Goal: Information Seeking & Learning: Understand process/instructions

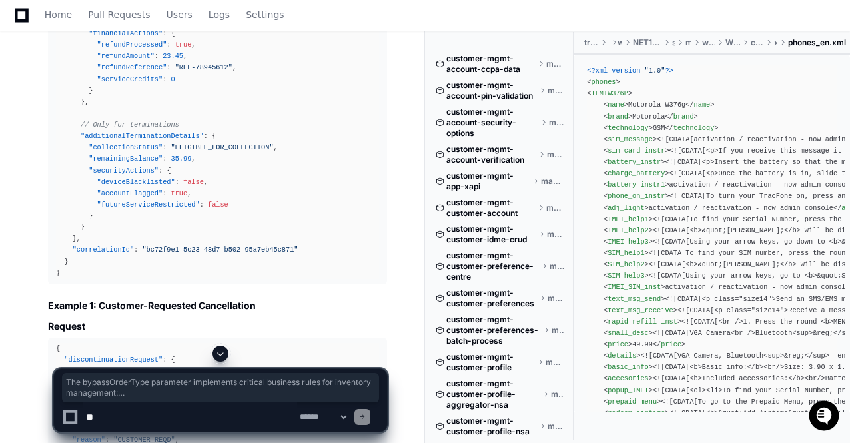
click at [221, 353] on span at bounding box center [220, 354] width 11 height 11
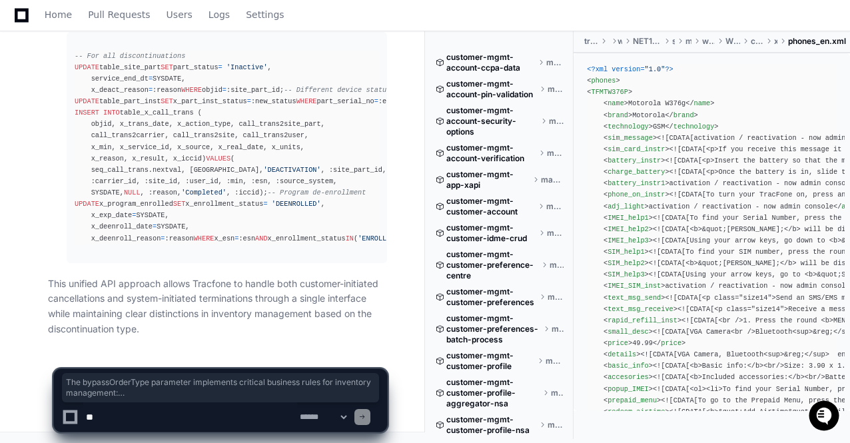
click at [245, 283] on p "This unified API approach allows Tracfone to handle both customer-initiated can…" at bounding box center [217, 307] width 339 height 61
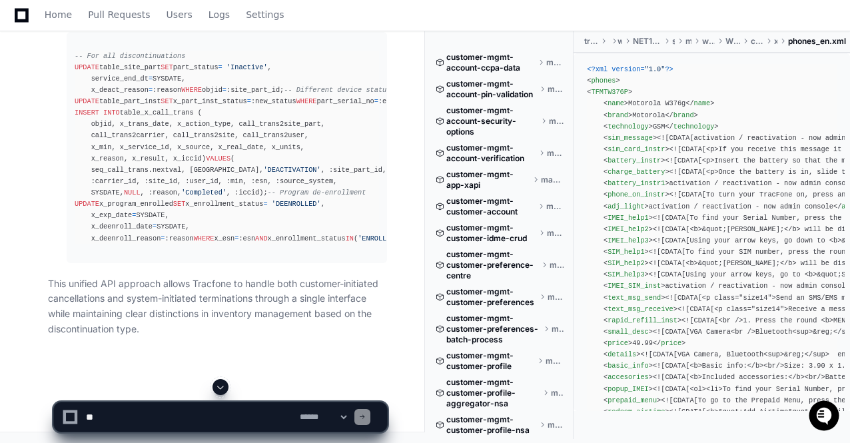
scroll to position [62563, 0]
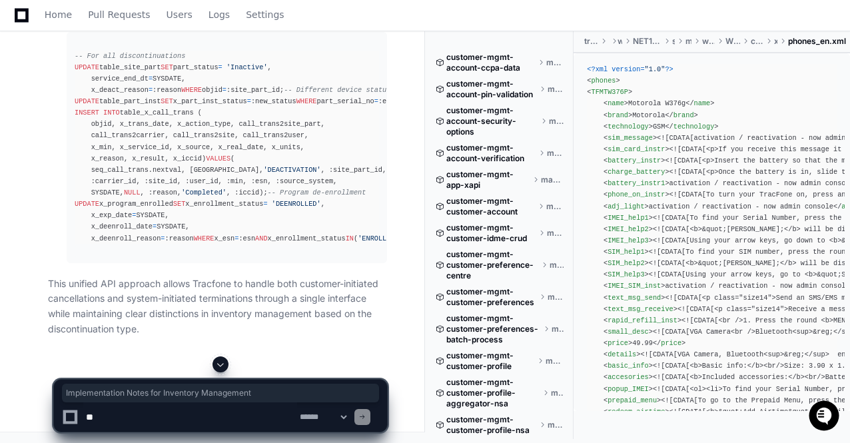
drag, startPoint x: 47, startPoint y: 157, endPoint x: 249, endPoint y: 167, distance: 202.9
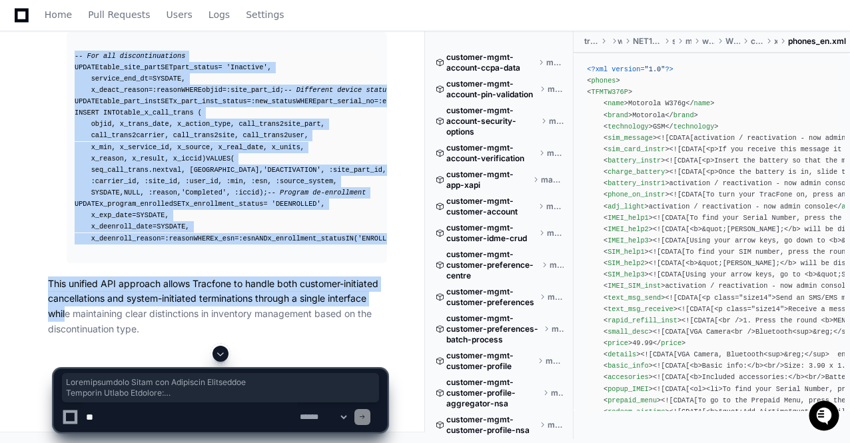
scroll to position [63095, 0]
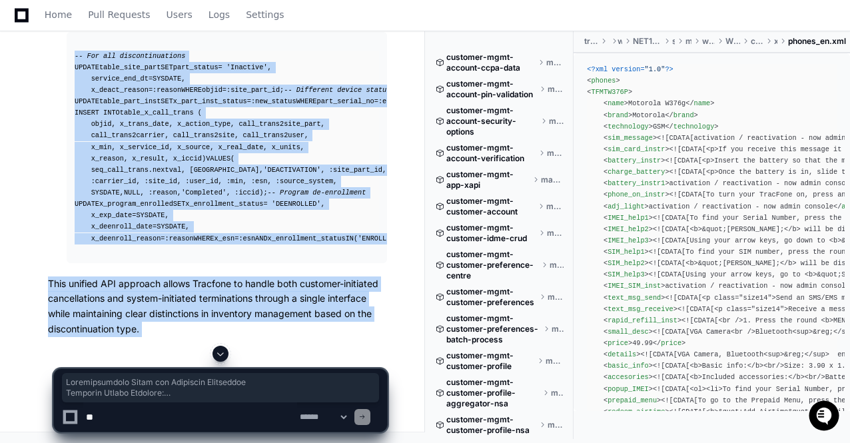
copy div "Implementation Notes for Inventory Management Database Tables Affected : table_…"
click at [221, 347] on button at bounding box center [221, 354] width 16 height 16
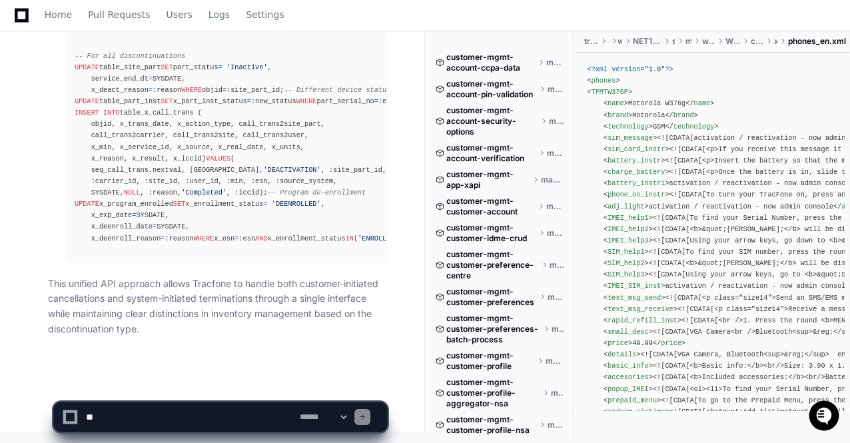
click at [213, 333] on p "This unified API approach allows Tracfone to handle both customer-initiated can…" at bounding box center [217, 307] width 339 height 61
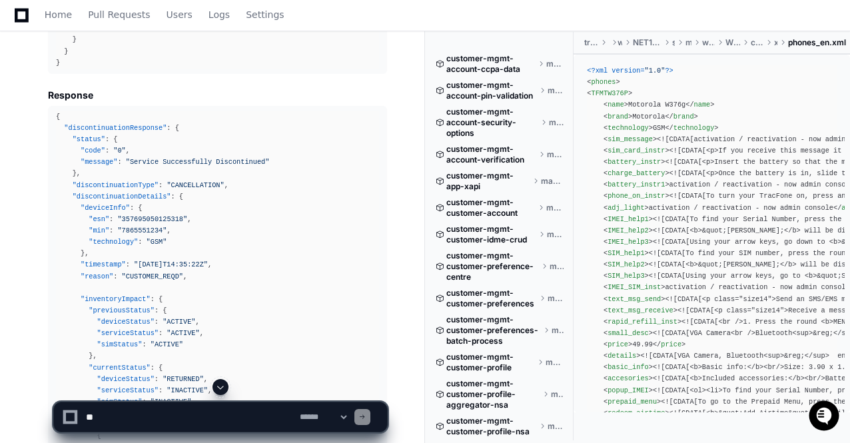
scroll to position [57685, 0]
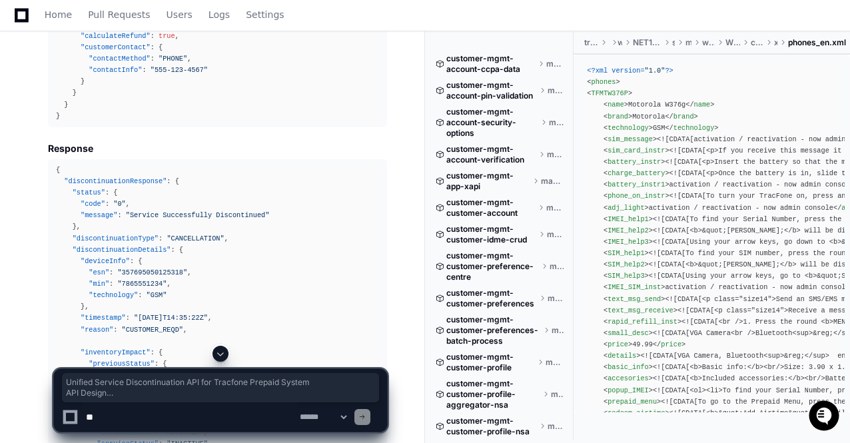
drag, startPoint x: 48, startPoint y: 94, endPoint x: 323, endPoint y: 178, distance: 287.8
copy article "Unified Service Discontinuation API for Tracfone Prepaid System API Design This…"
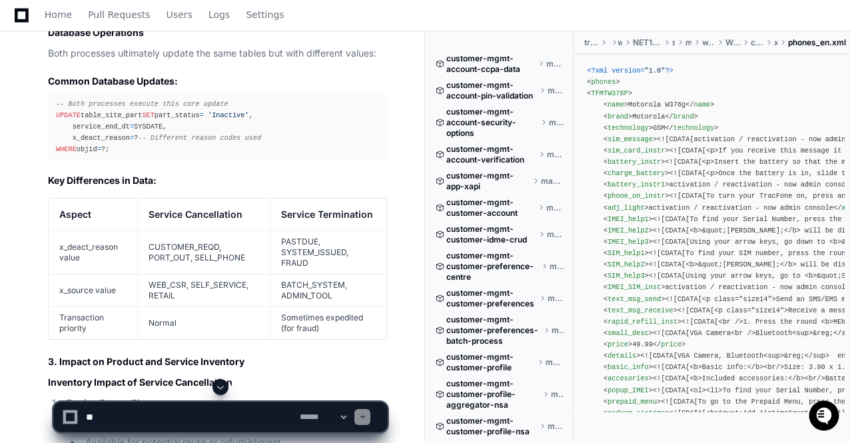
scroll to position [22792, 0]
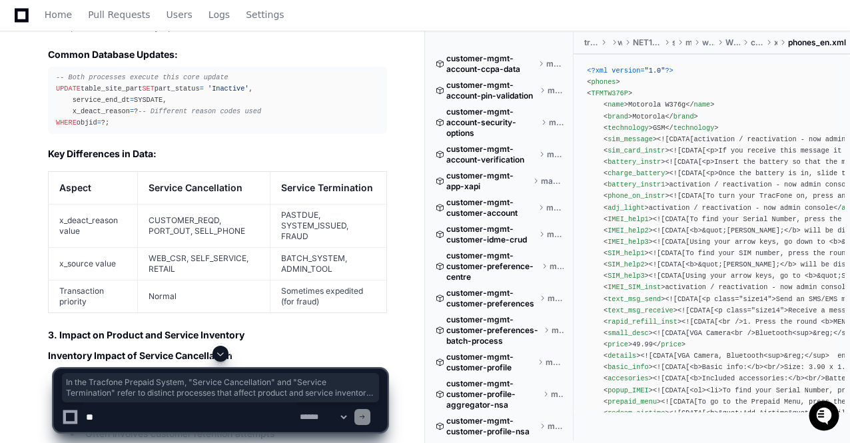
drag, startPoint x: 48, startPoint y: 87, endPoint x: 109, endPoint y: 133, distance: 76.6
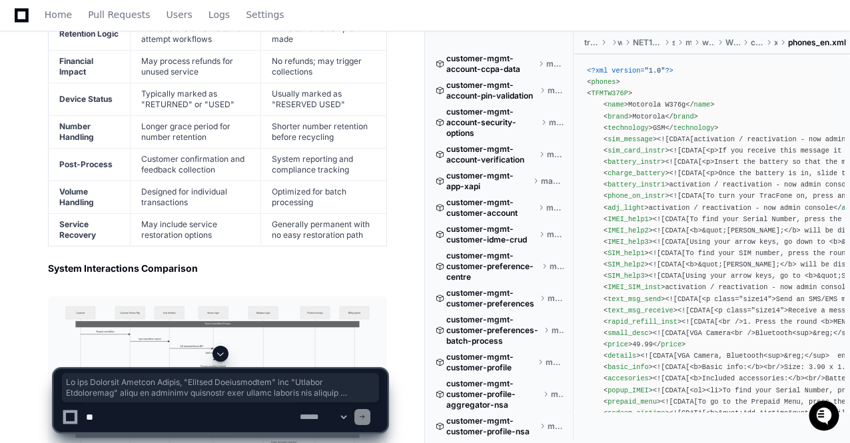
scroll to position [25232, 0]
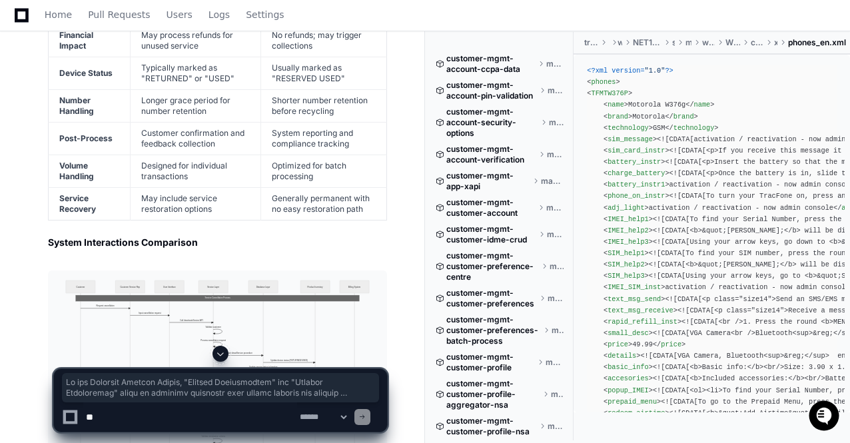
copy app-md-block "In the Tracfone Prepaid System, "Service Cancellation" and "Service Termination…"
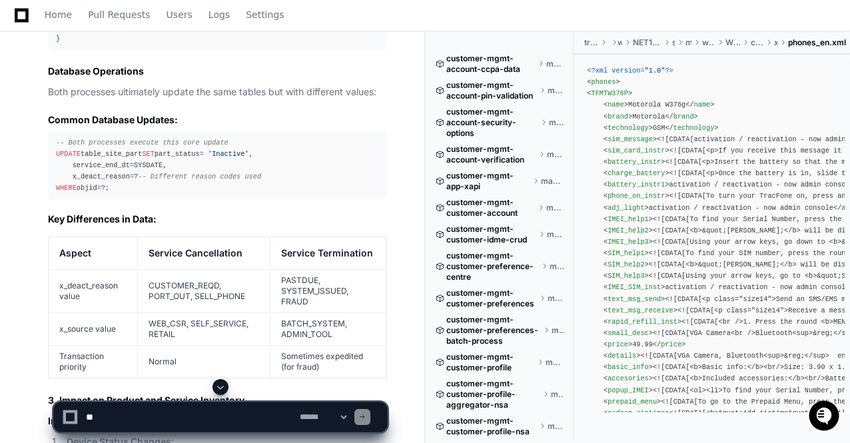
scroll to position [22593, 0]
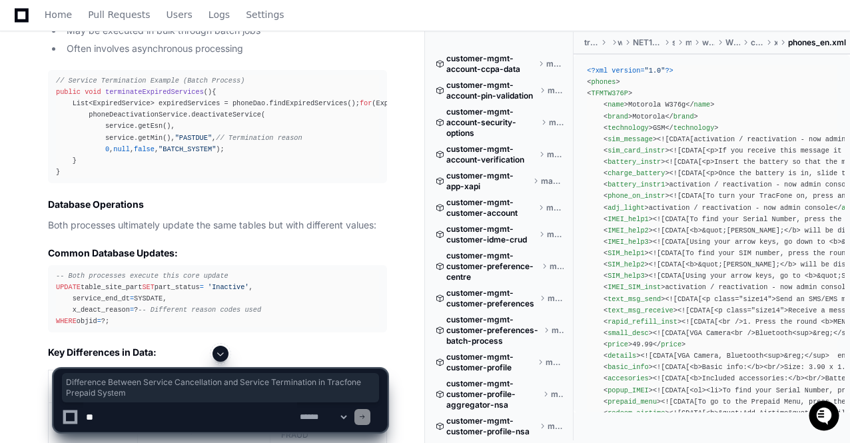
drag, startPoint x: 47, startPoint y: 251, endPoint x: 193, endPoint y: 265, distance: 147.2
click at [193, 265] on div "Thinking Reflecting on learnings so far I need to identify the differences betw…" at bounding box center [204, 406] width 366 height 2602
copy h1 "Difference Between Service Cancellation and Service Termination in Tracfone Pre…"
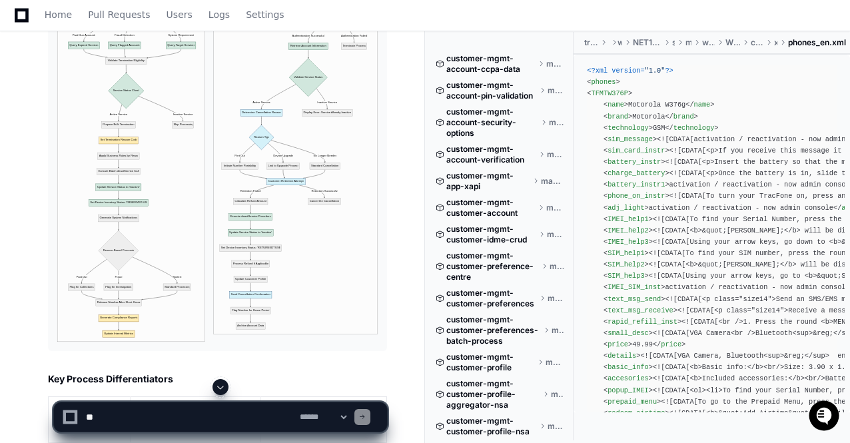
scroll to position [24699, 0]
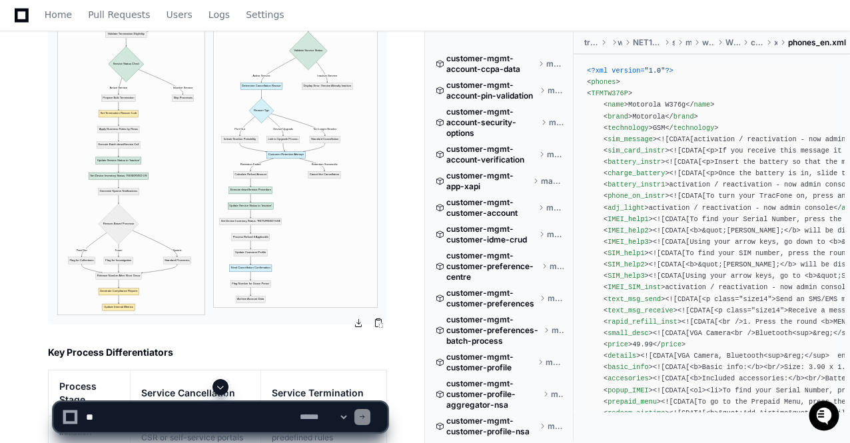
click at [362, 324] on button at bounding box center [359, 323] width 20 height 20
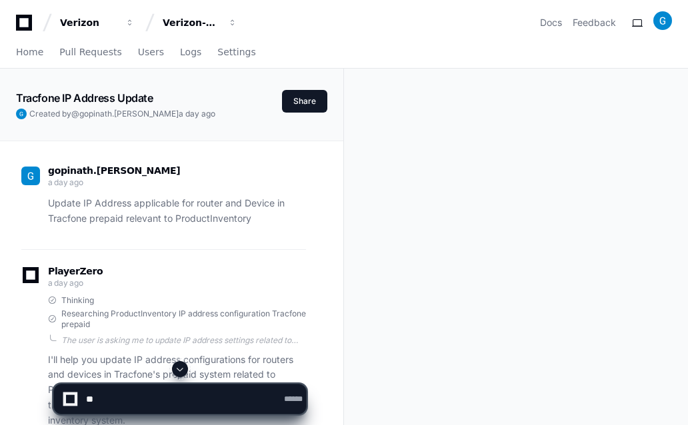
click at [179, 369] on span at bounding box center [180, 369] width 11 height 11
click at [178, 375] on span at bounding box center [180, 369] width 11 height 11
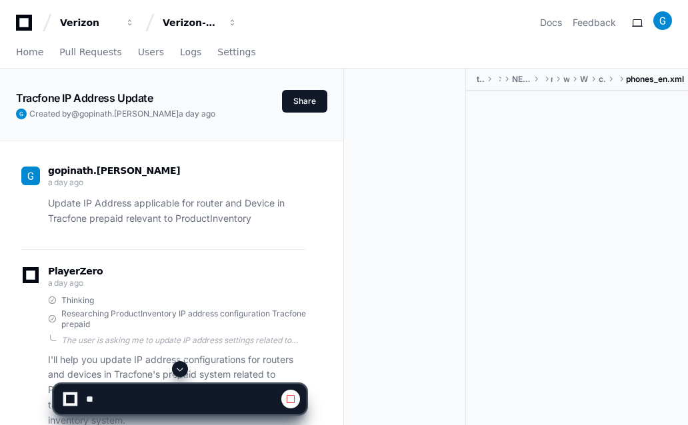
click at [178, 375] on span at bounding box center [180, 369] width 11 height 11
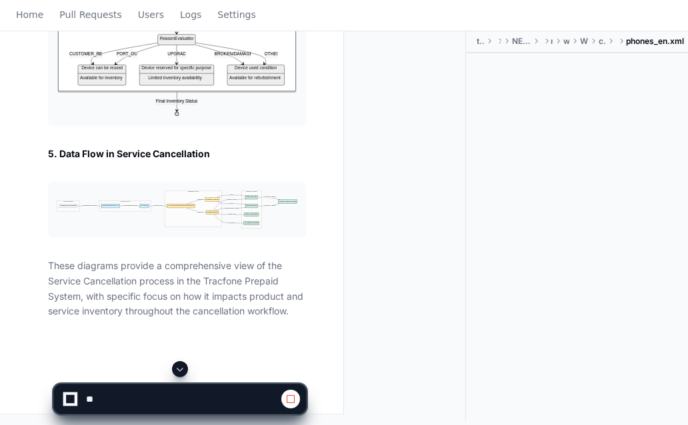
click at [178, 375] on span at bounding box center [180, 369] width 11 height 11
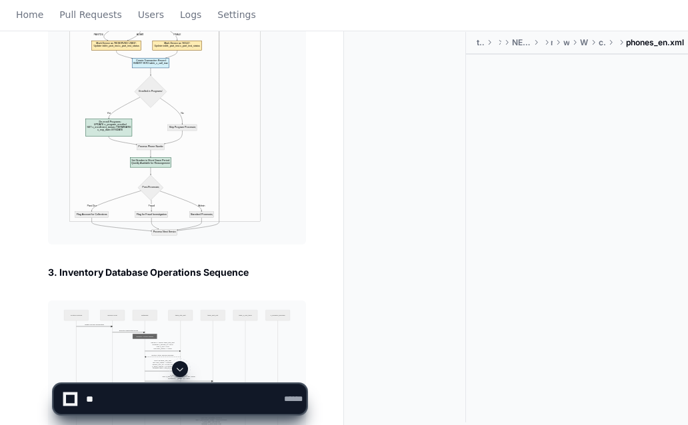
click at [184, 368] on span at bounding box center [180, 369] width 11 height 11
click at [181, 369] on span at bounding box center [180, 369] width 11 height 11
click at [185, 375] on span at bounding box center [180, 369] width 11 height 11
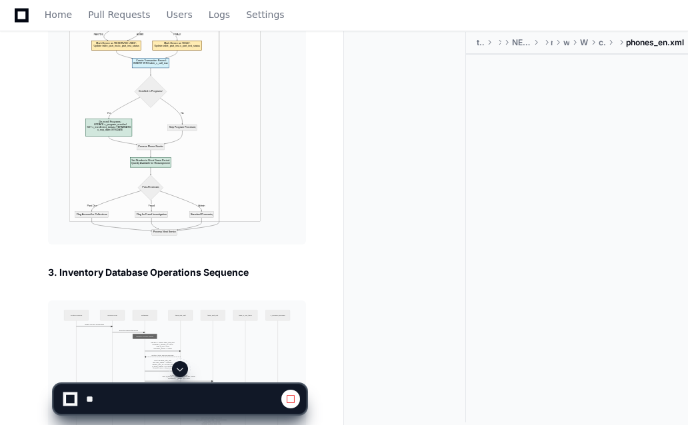
click at [185, 375] on span at bounding box center [180, 369] width 11 height 11
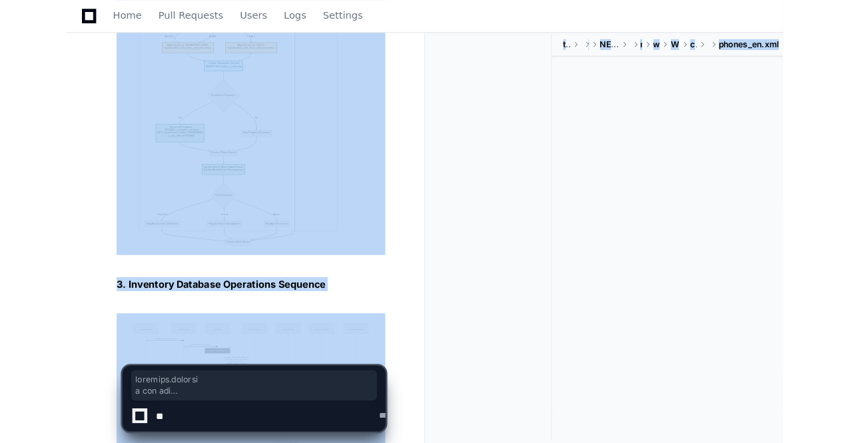
scroll to position [64284, 0]
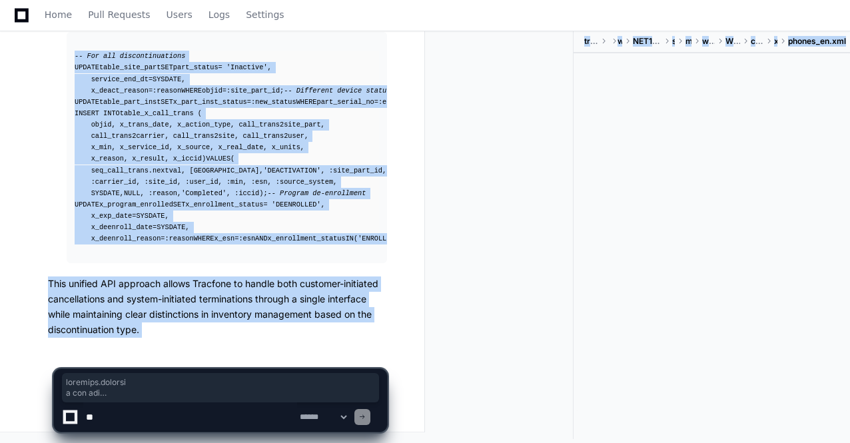
click at [173, 355] on app-app-chat-input "**********" at bounding box center [220, 389] width 335 height 87
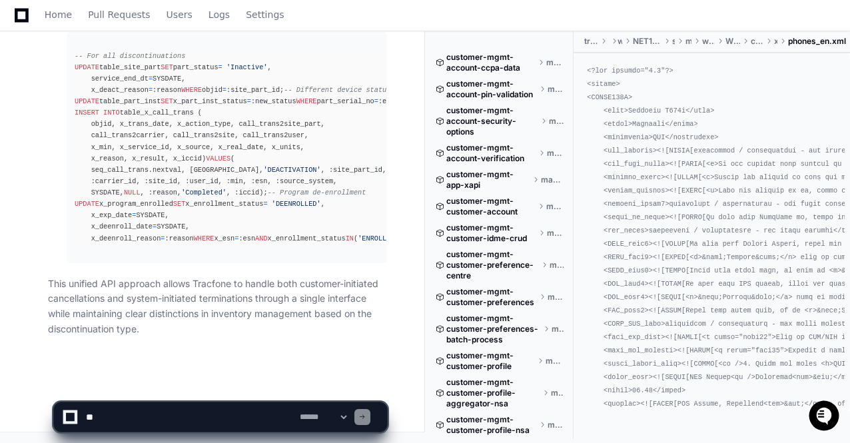
scroll to position [0, 0]
click at [197, 255] on pre "-- For all discontinuations UPDATE table_site_part SET part_status = 'Inactive'…" at bounding box center [227, 147] width 321 height 231
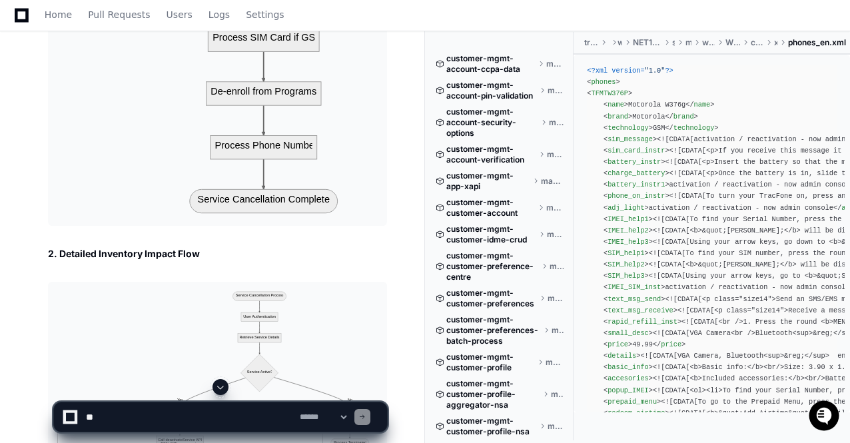
scroll to position [31802, 0]
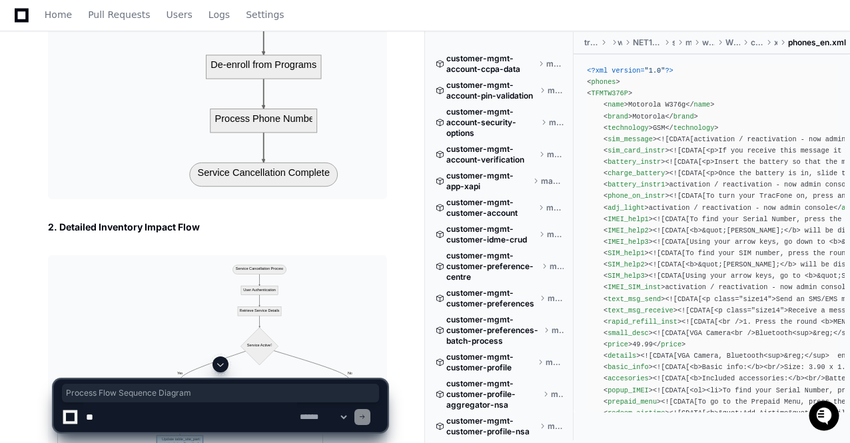
drag, startPoint x: 209, startPoint y: 54, endPoint x: 59, endPoint y: 51, distance: 149.3
copy h2 "Process Flow Sequence Diagram"
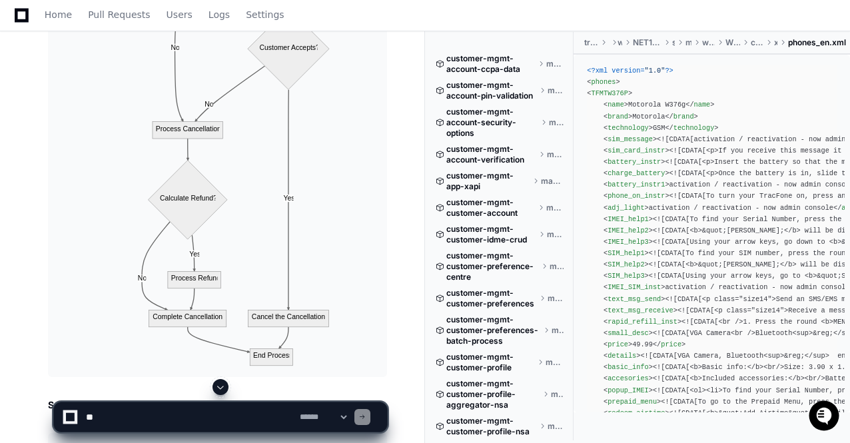
scroll to position [26284, 0]
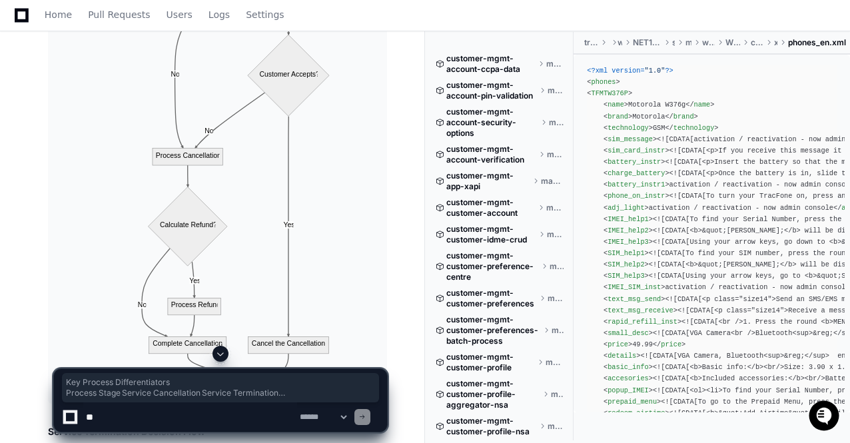
drag, startPoint x: 48, startPoint y: 54, endPoint x: 247, endPoint y: 134, distance: 214.1
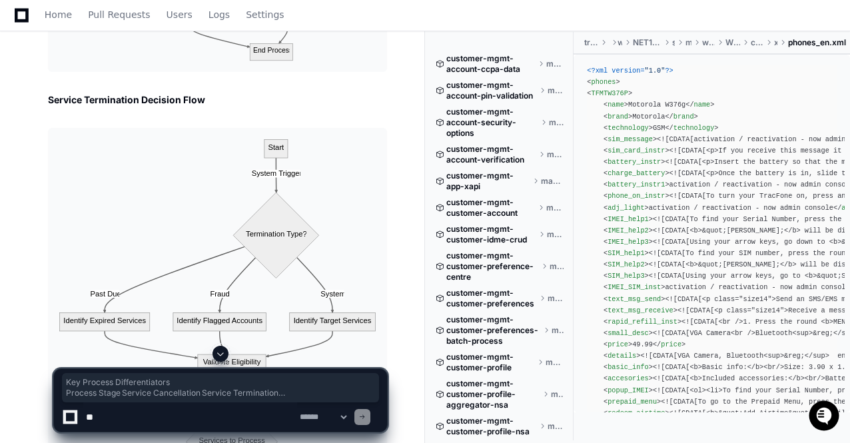
scroll to position [26594, 0]
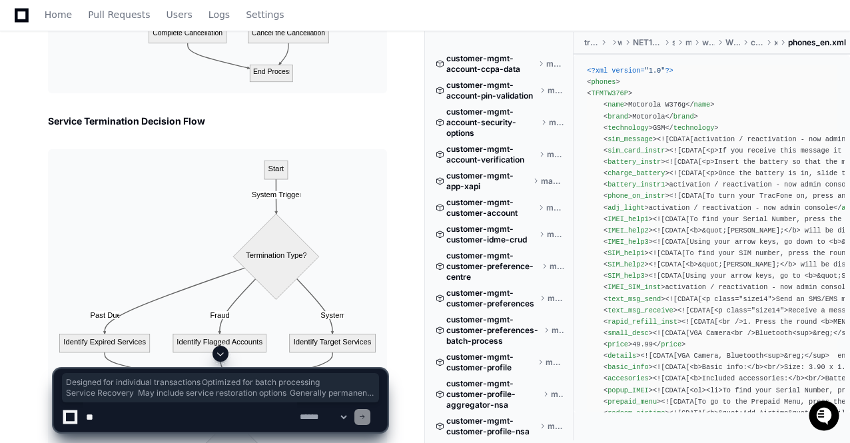
drag, startPoint x: 377, startPoint y: 133, endPoint x: 129, endPoint y: 101, distance: 249.2
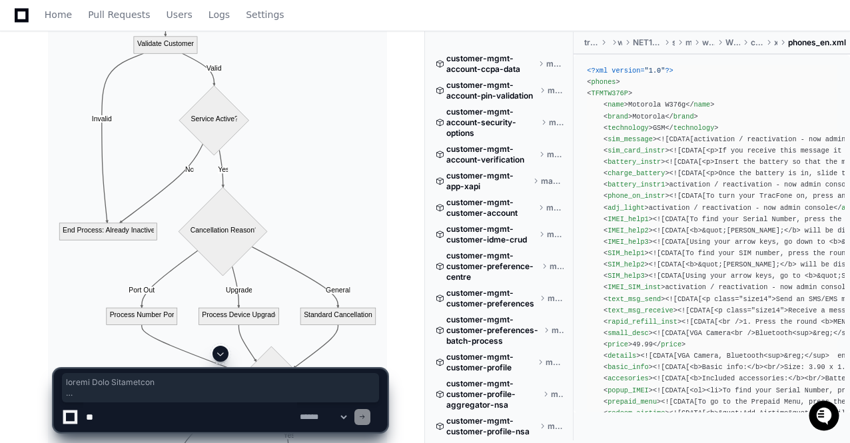
scroll to position [25834, 0]
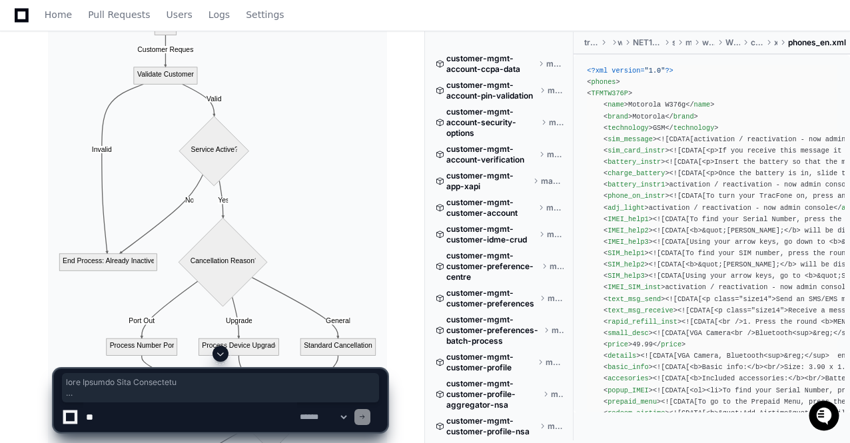
copy article "iled Process Flow Comparison Key Process Differentiators Process Stage Service …"
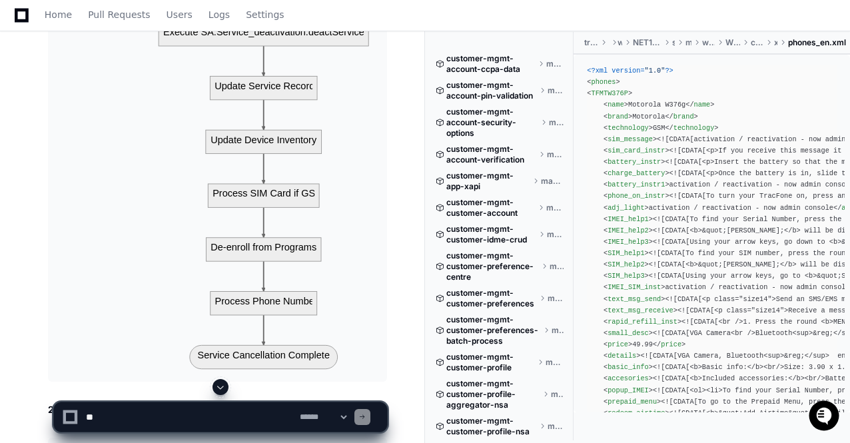
scroll to position [31592, 0]
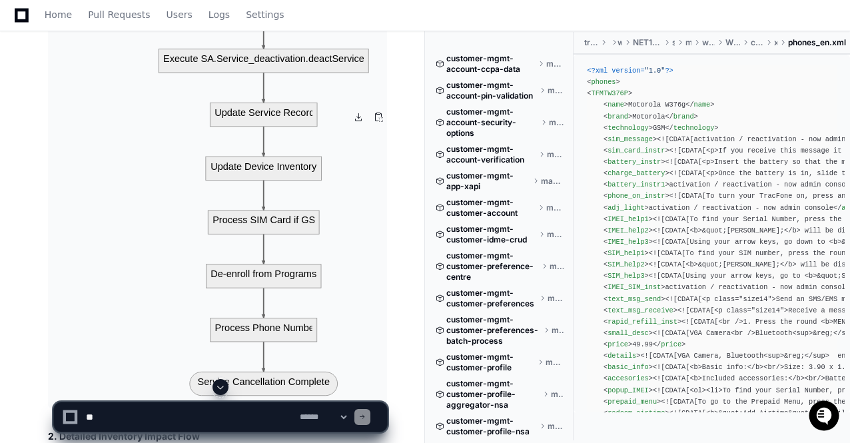
click at [218, 386] on span at bounding box center [220, 387] width 11 height 11
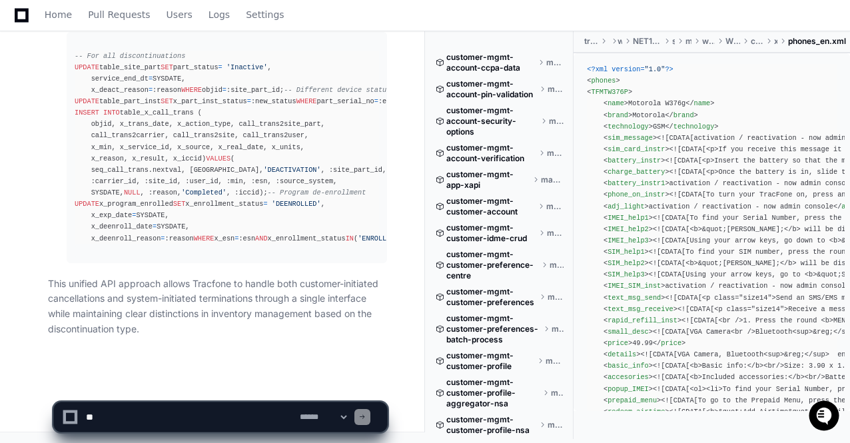
click at [166, 417] on textarea at bounding box center [190, 417] width 214 height 29
paste textarea "**********"
type textarea "**********"
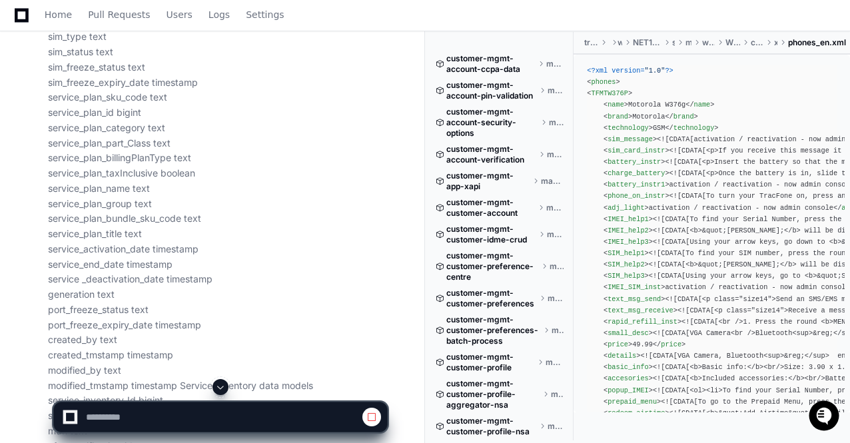
scroll to position [62123, 0]
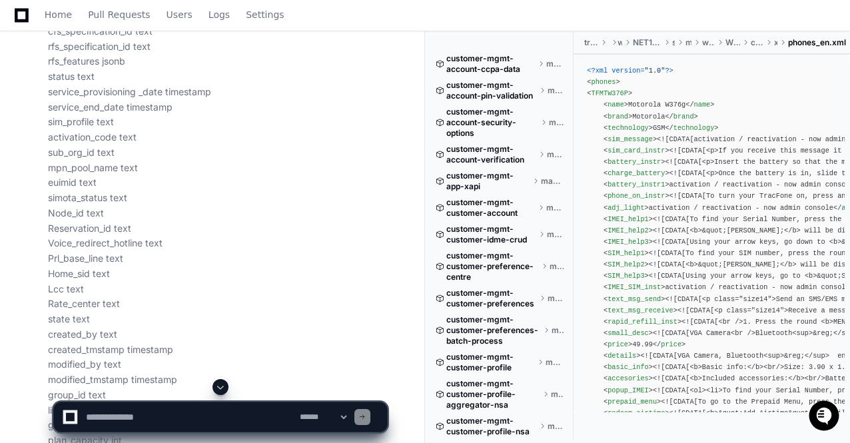
click at [217, 388] on span at bounding box center [220, 387] width 11 height 11
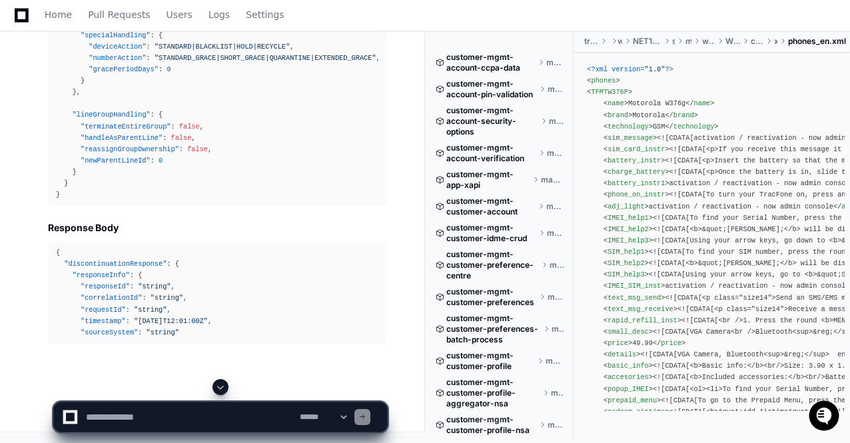
click at [217, 388] on span at bounding box center [220, 387] width 11 height 11
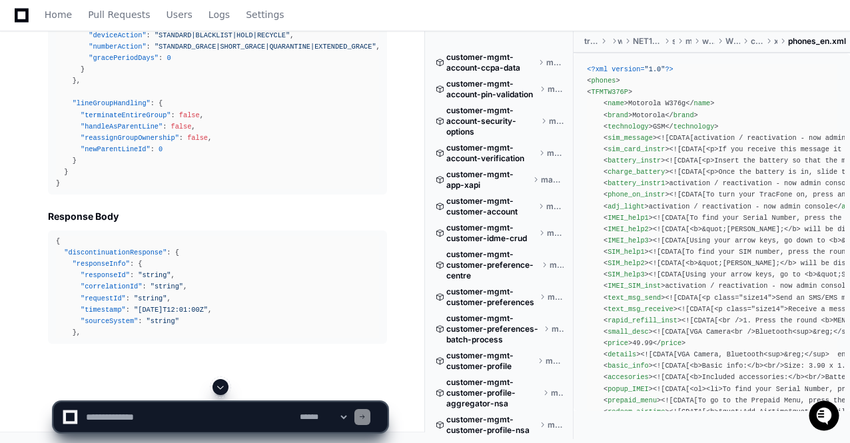
scroll to position [66355, 0]
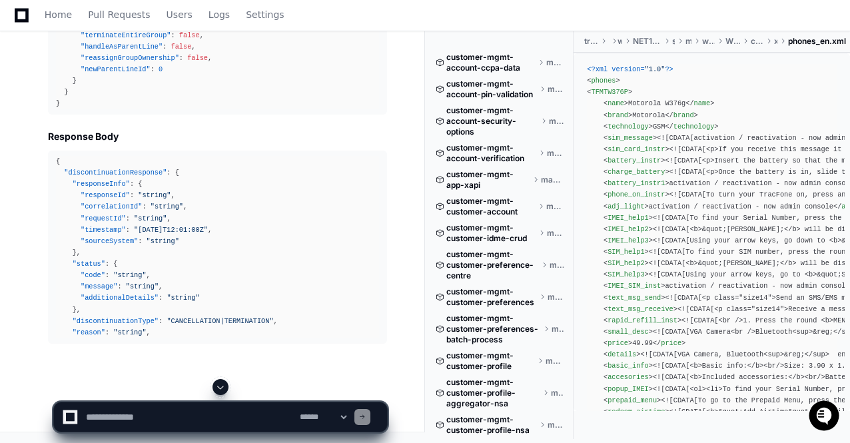
click at [217, 388] on span at bounding box center [220, 387] width 11 height 11
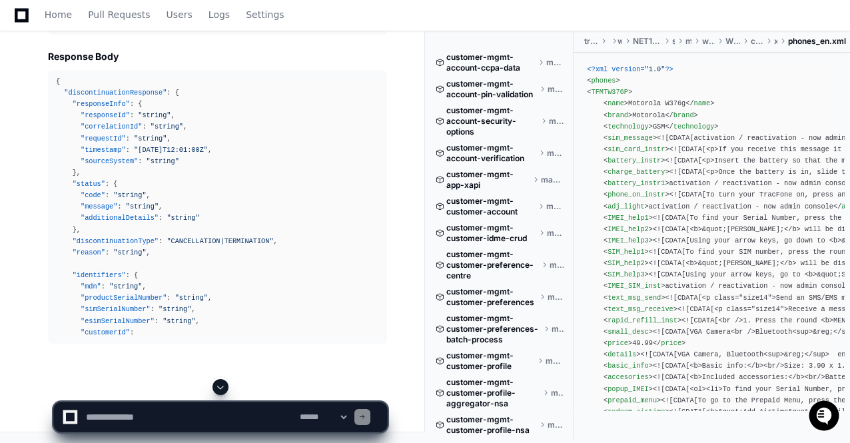
click at [217, 388] on span at bounding box center [220, 387] width 11 height 11
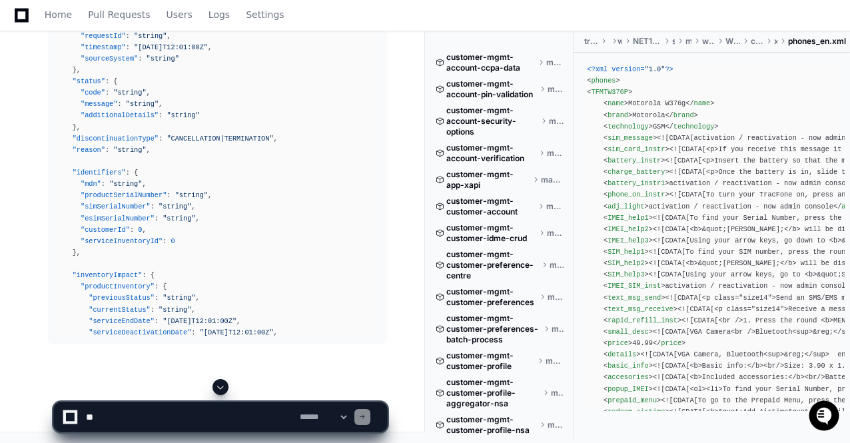
click at [217, 388] on span at bounding box center [220, 387] width 11 height 11
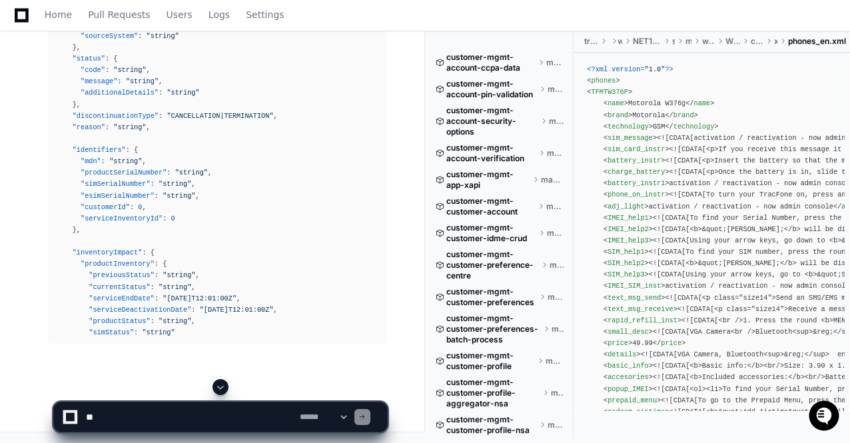
click at [217, 388] on span at bounding box center [220, 387] width 11 height 11
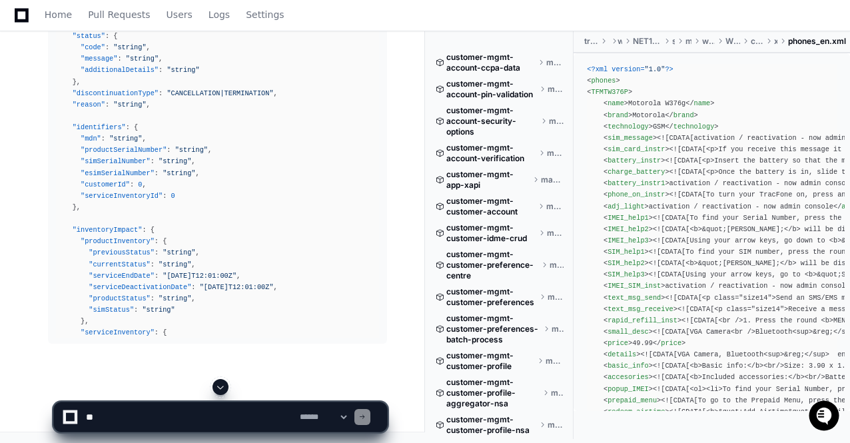
click at [217, 388] on span at bounding box center [220, 387] width 11 height 11
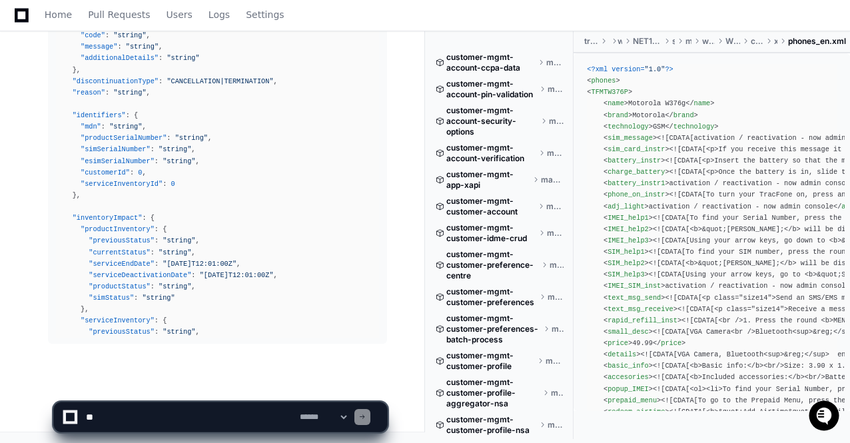
scroll to position [66675, 0]
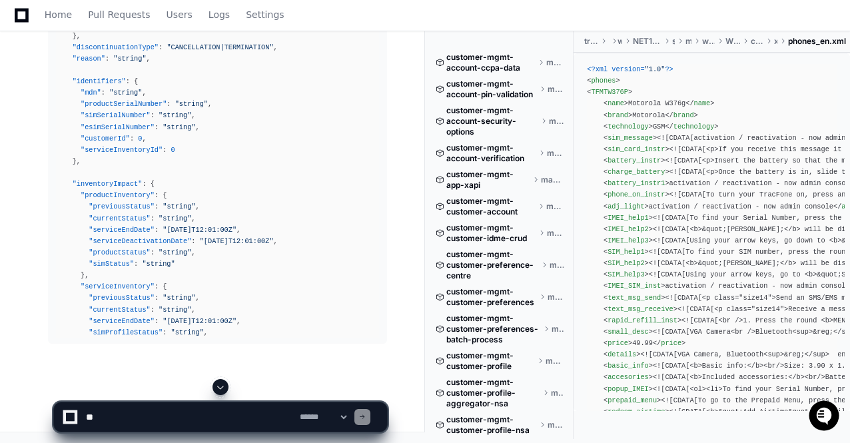
click at [217, 388] on span at bounding box center [220, 387] width 11 height 11
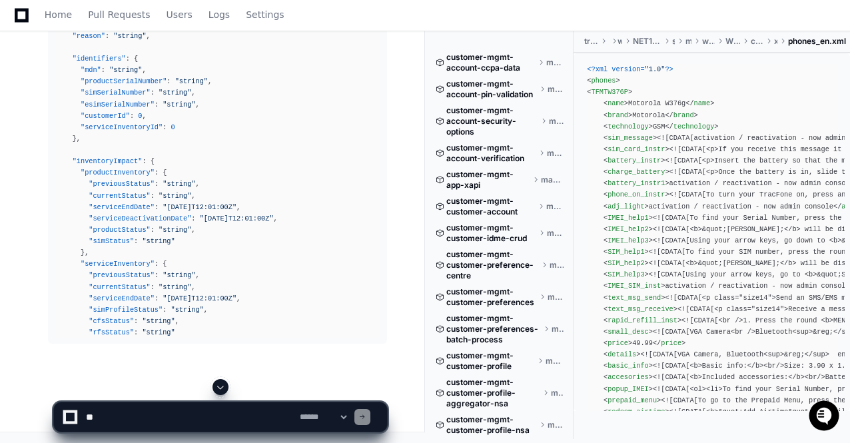
click at [217, 388] on span at bounding box center [220, 387] width 11 height 11
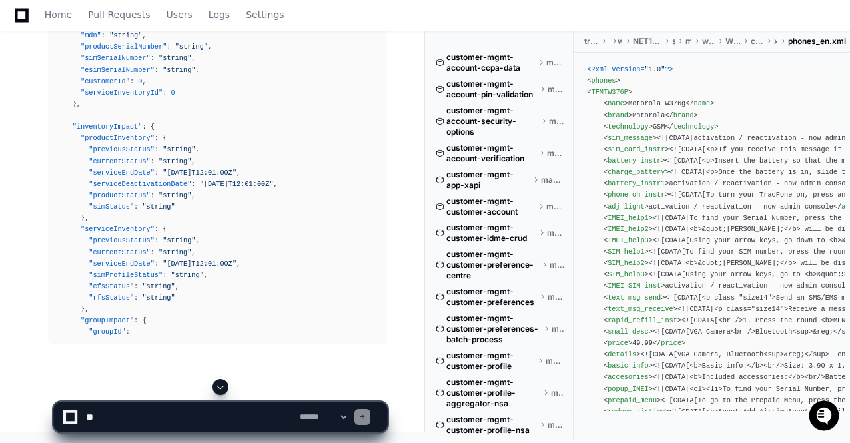
click at [217, 388] on span at bounding box center [220, 387] width 11 height 11
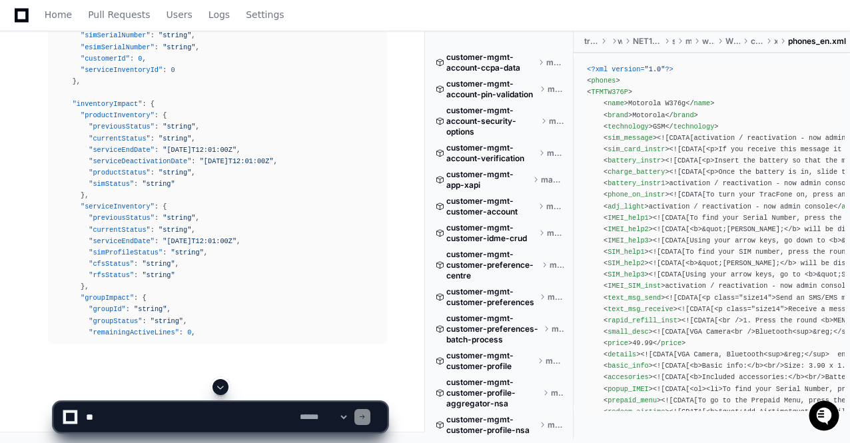
click at [217, 388] on span at bounding box center [220, 387] width 11 height 11
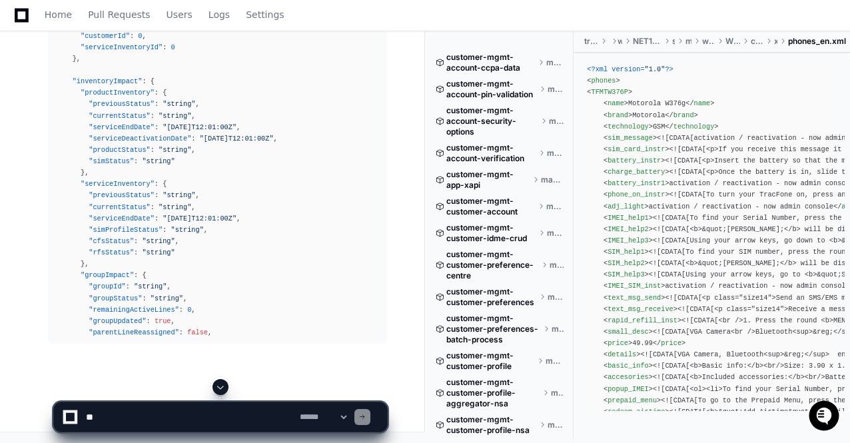
click at [217, 388] on span at bounding box center [220, 387] width 11 height 11
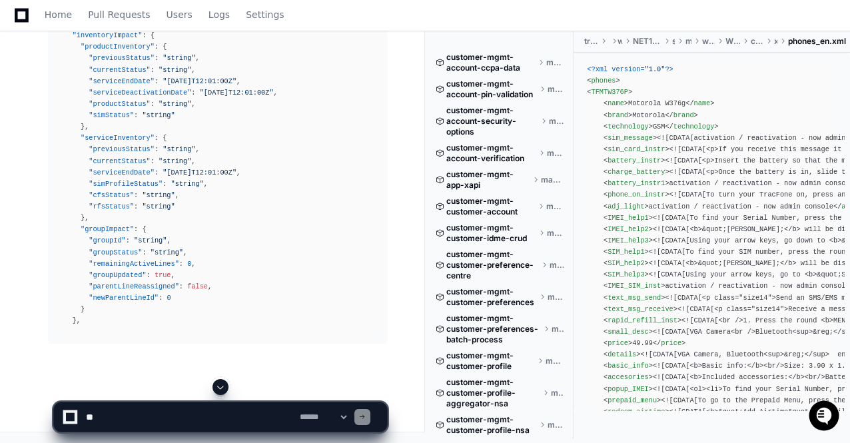
click at [217, 388] on span at bounding box center [220, 387] width 11 height 11
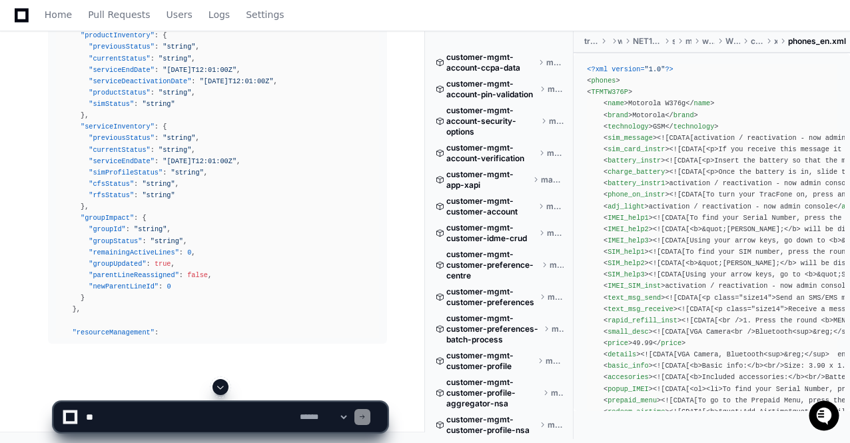
scroll to position [66870, 0]
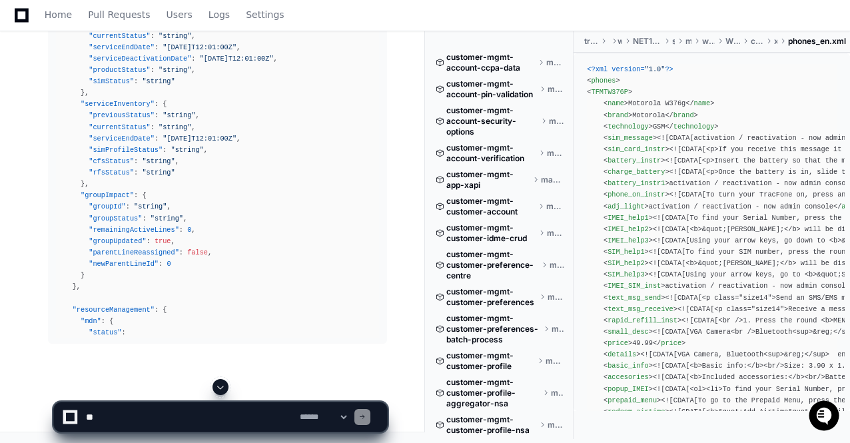
click at [217, 388] on span at bounding box center [220, 387] width 11 height 11
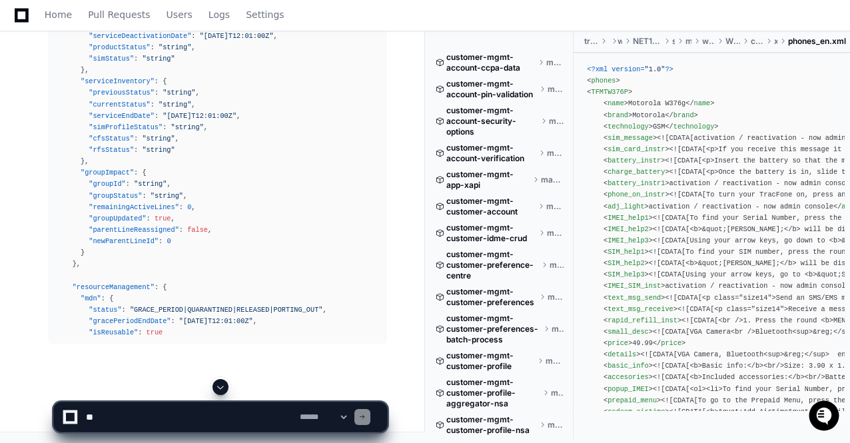
click at [217, 388] on span at bounding box center [220, 387] width 11 height 11
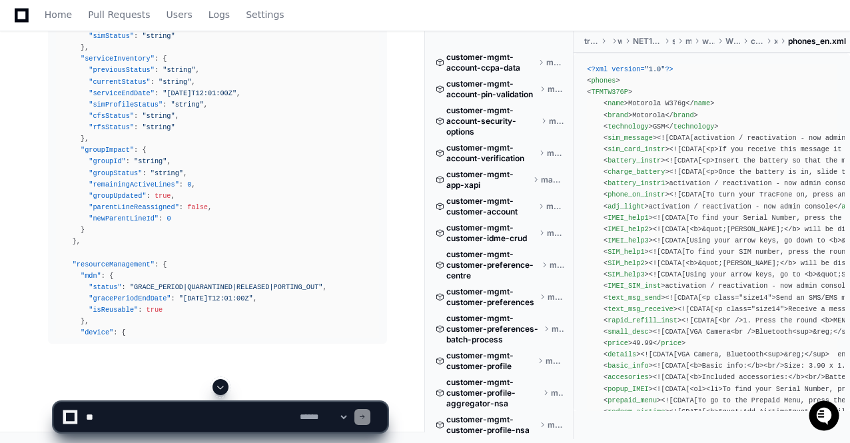
click at [217, 388] on span at bounding box center [220, 387] width 11 height 11
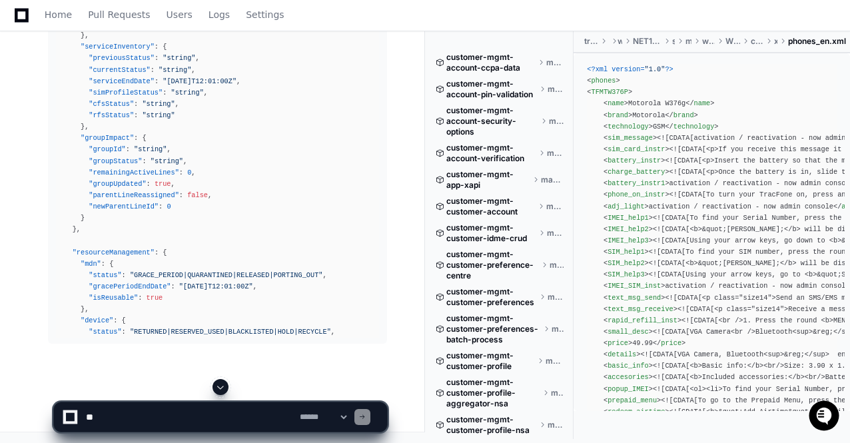
scroll to position [66949, 0]
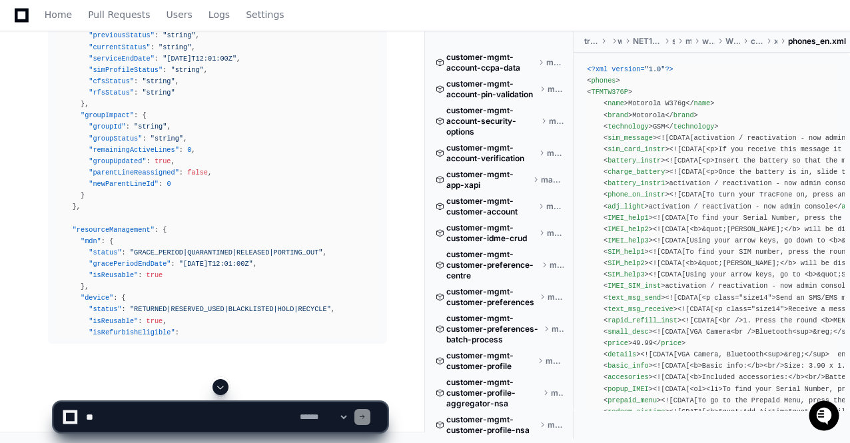
click at [217, 388] on span at bounding box center [220, 387] width 11 height 11
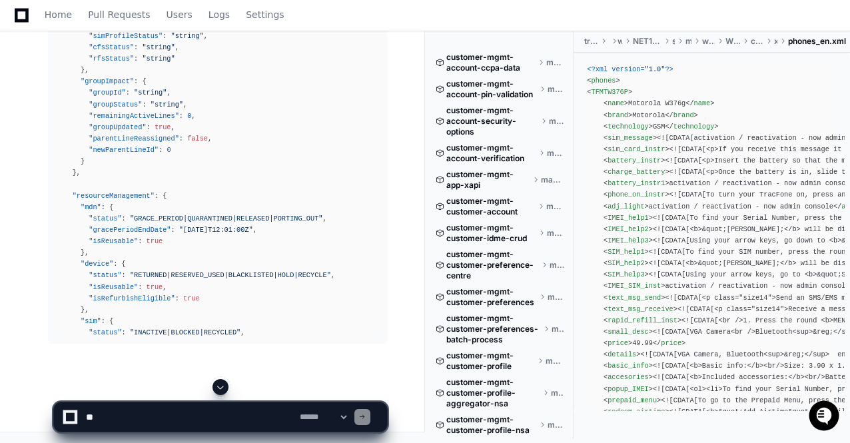
click at [217, 388] on span at bounding box center [220, 387] width 11 height 11
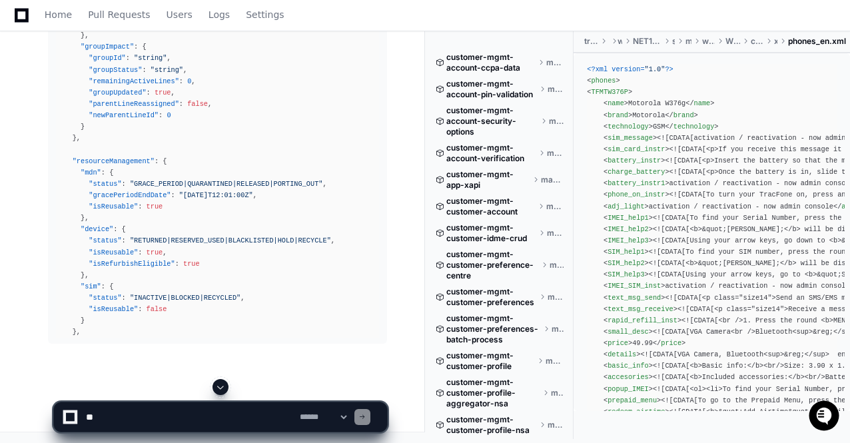
click at [217, 388] on span at bounding box center [220, 387] width 11 height 11
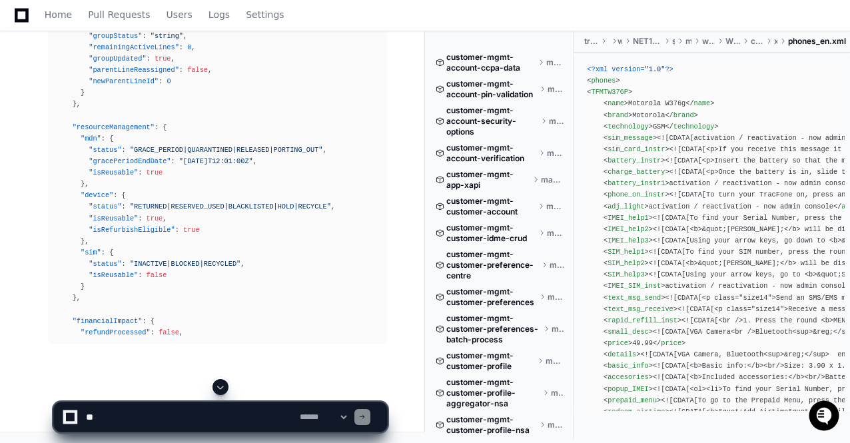
click at [217, 388] on span at bounding box center [220, 387] width 11 height 11
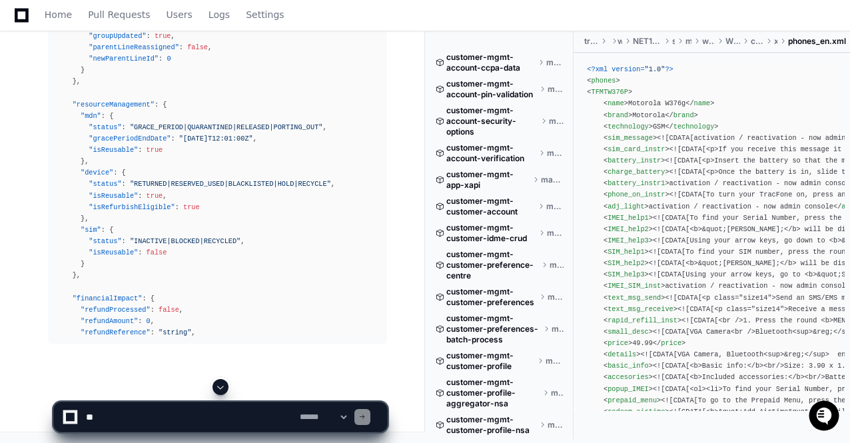
click at [217, 388] on span at bounding box center [220, 387] width 11 height 11
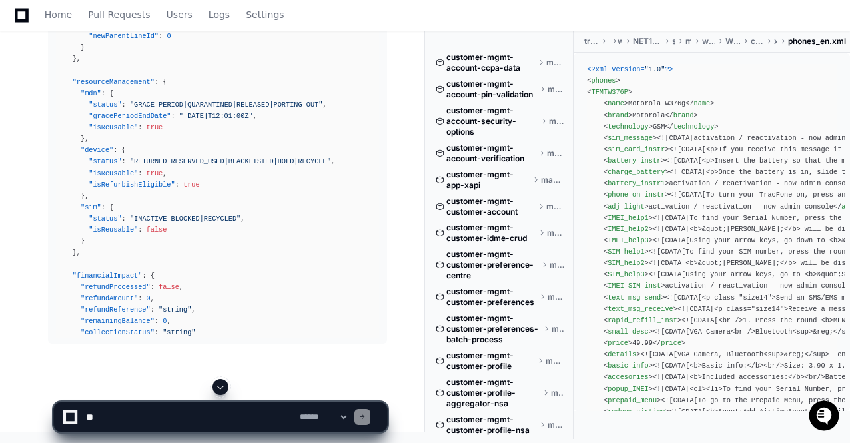
click at [217, 388] on span at bounding box center [220, 387] width 11 height 11
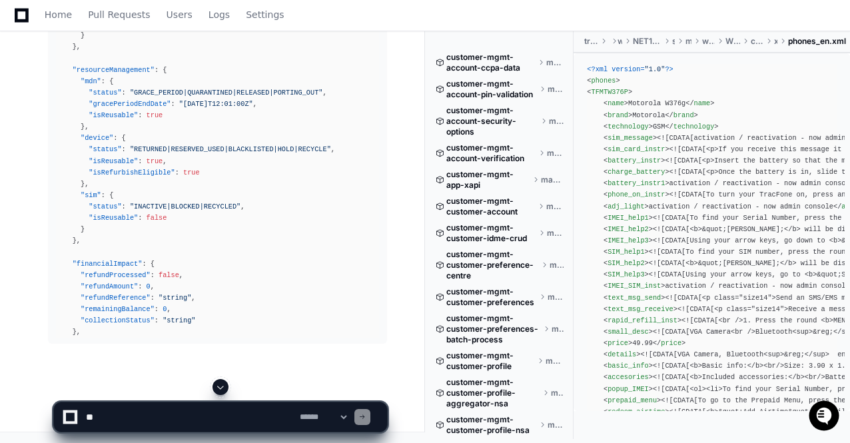
scroll to position [67132, 0]
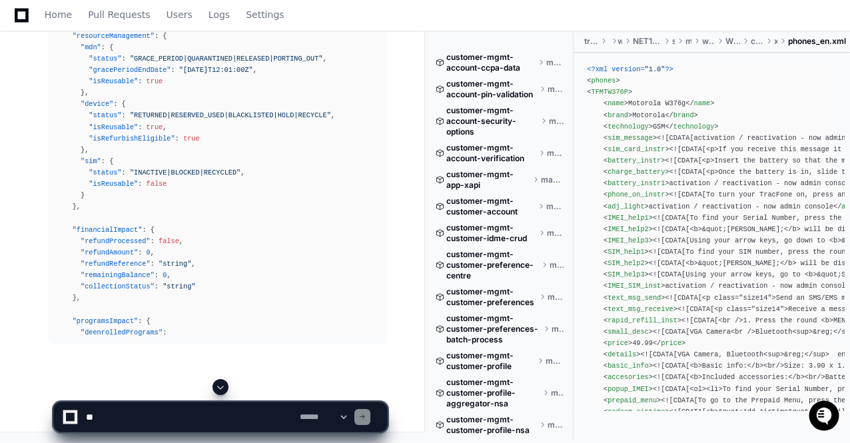
click at [217, 388] on span at bounding box center [220, 387] width 11 height 11
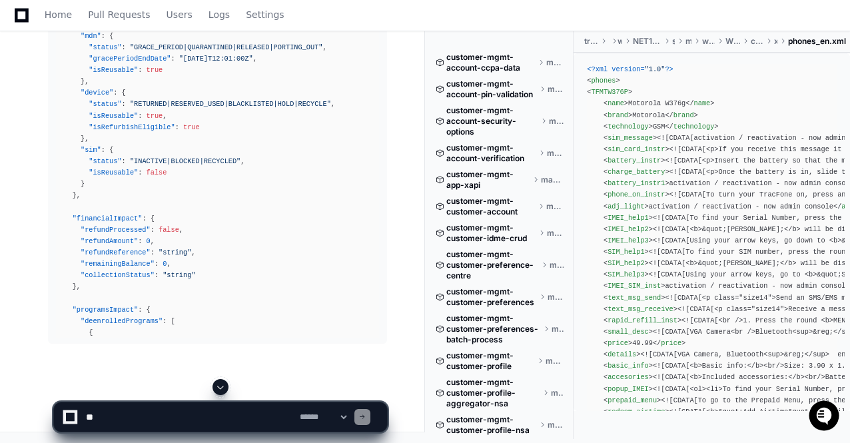
click at [217, 388] on span at bounding box center [220, 387] width 11 height 11
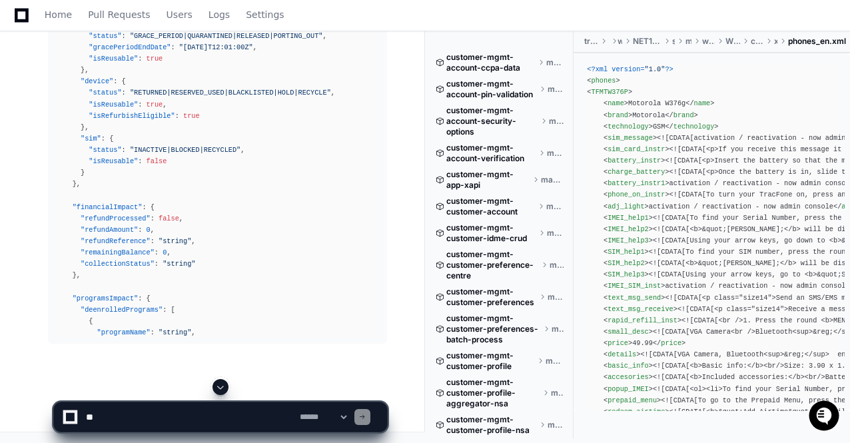
click at [217, 388] on span at bounding box center [220, 387] width 11 height 11
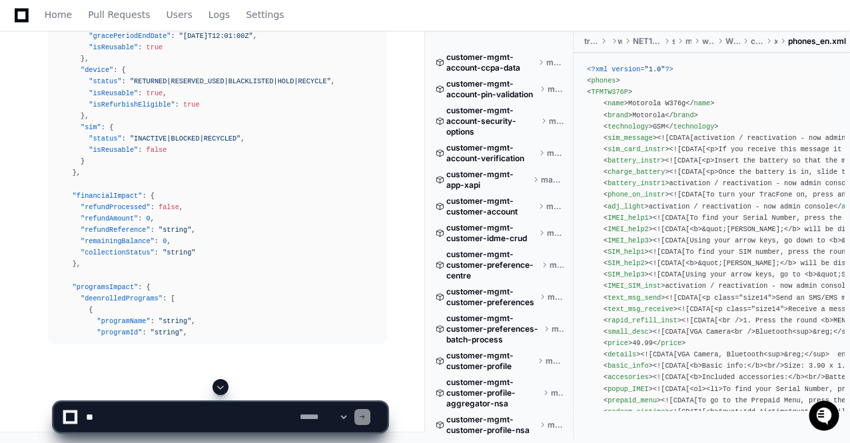
click at [217, 388] on span at bounding box center [220, 387] width 11 height 11
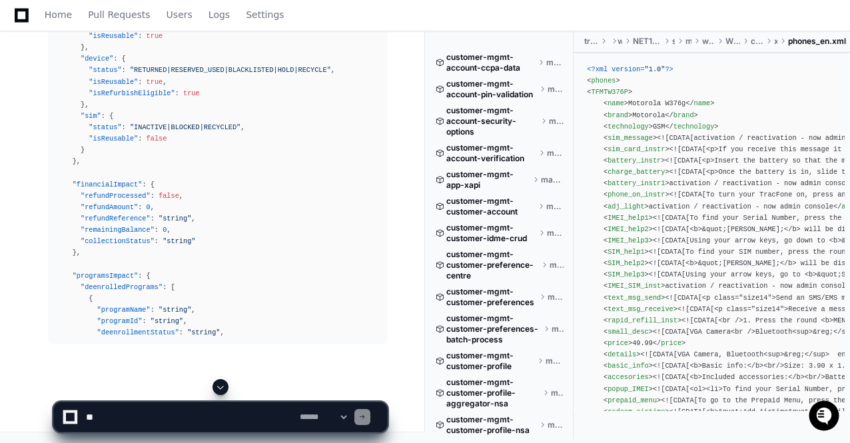
click at [217, 388] on span at bounding box center [220, 387] width 11 height 11
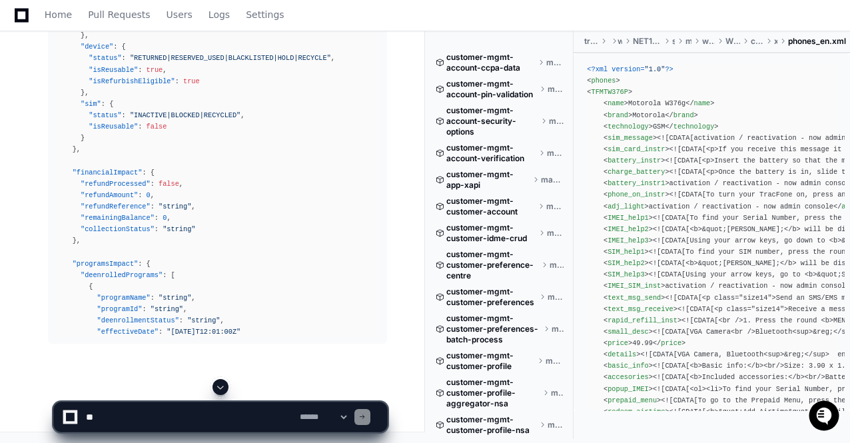
click at [217, 388] on span at bounding box center [220, 387] width 11 height 11
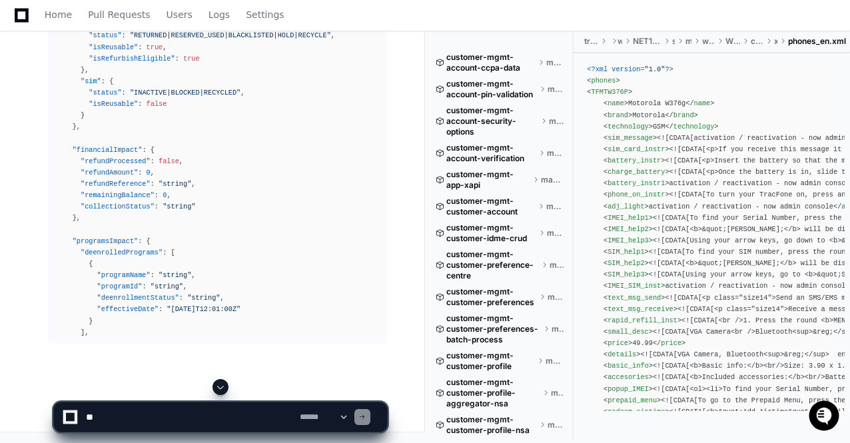
click at [217, 388] on span at bounding box center [220, 387] width 11 height 11
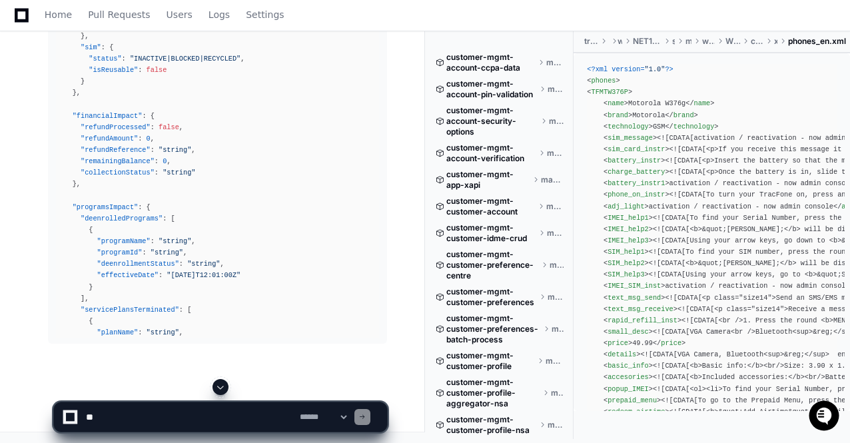
click at [217, 388] on span at bounding box center [220, 387] width 11 height 11
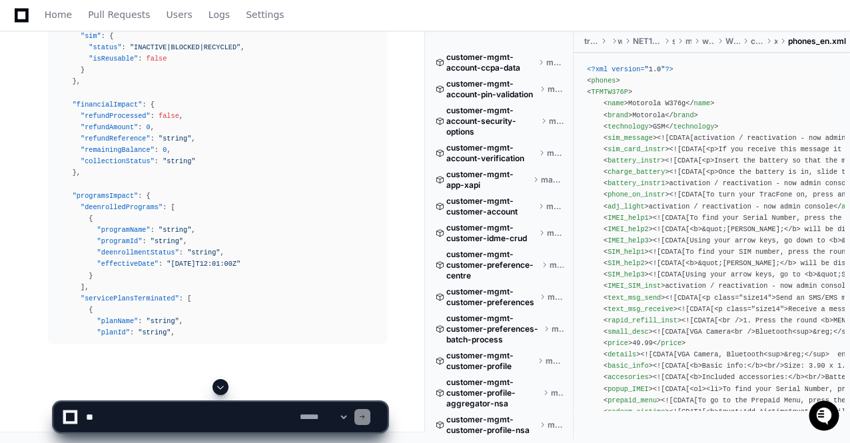
click at [217, 388] on span at bounding box center [220, 387] width 11 height 11
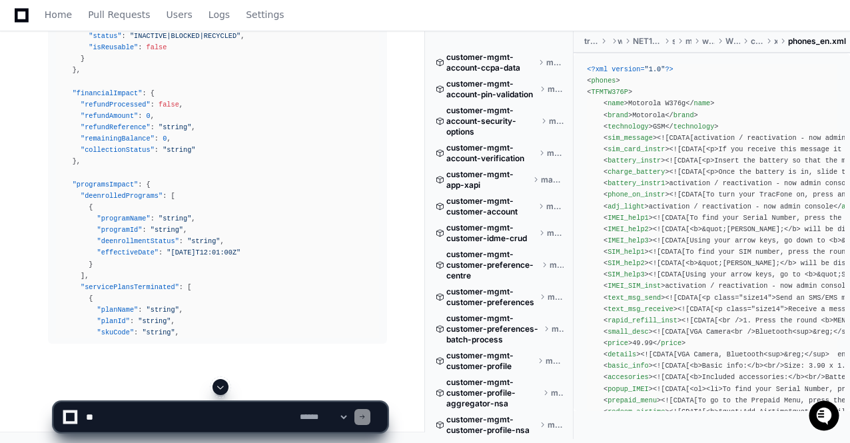
scroll to position [67303, 0]
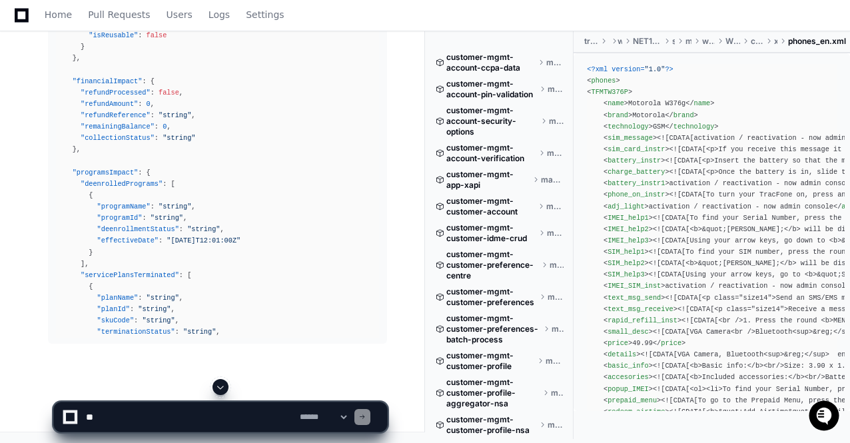
click at [217, 388] on span at bounding box center [220, 387] width 11 height 11
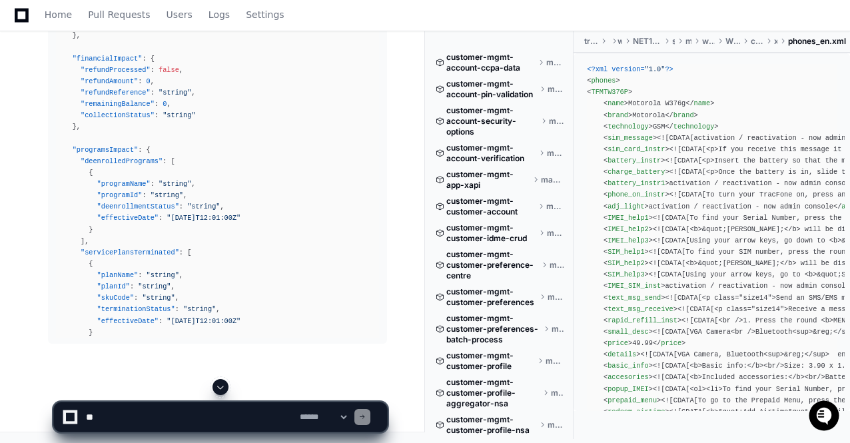
click at [217, 388] on span at bounding box center [220, 387] width 11 height 11
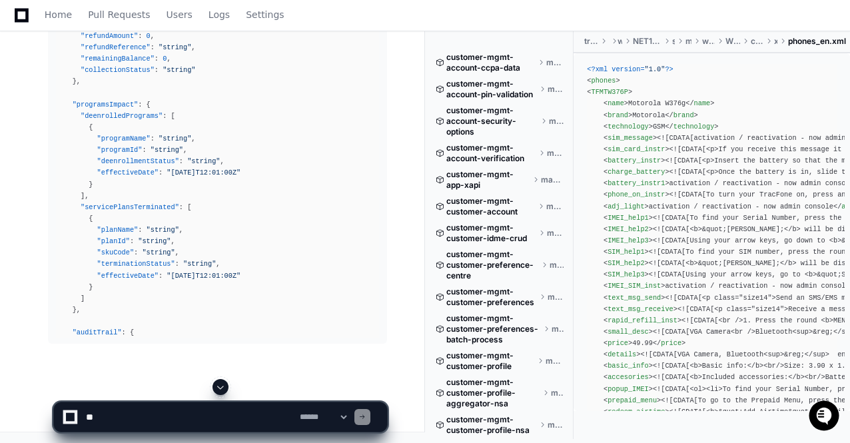
click at [217, 388] on span at bounding box center [220, 387] width 11 height 11
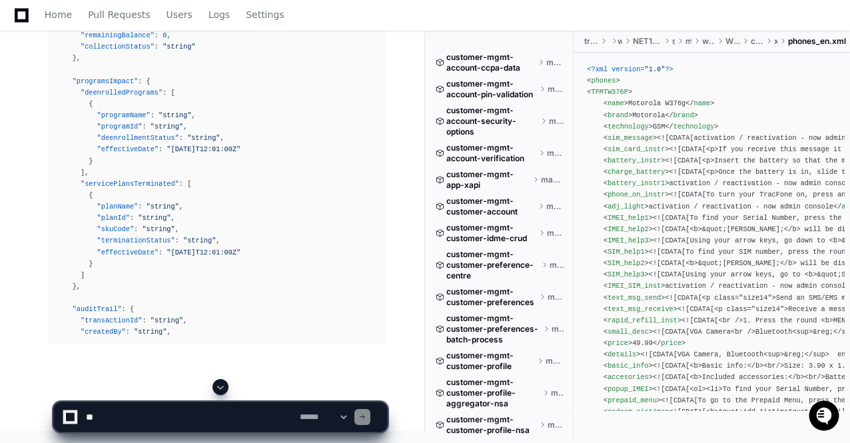
click at [217, 388] on span at bounding box center [220, 387] width 11 height 11
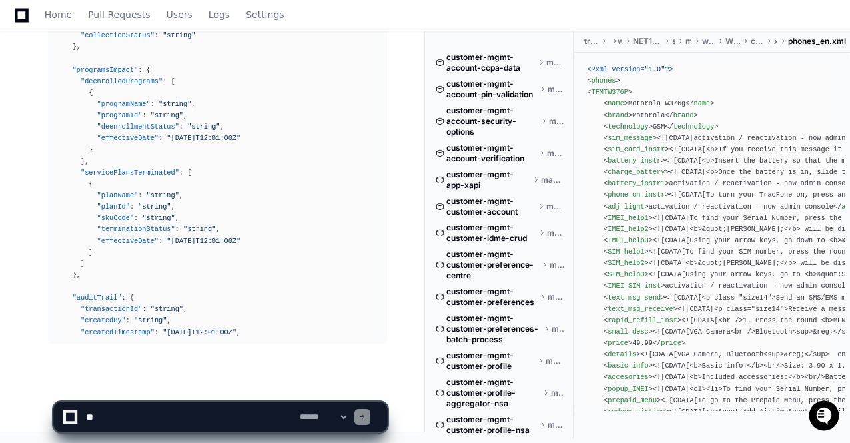
scroll to position [67418, 0]
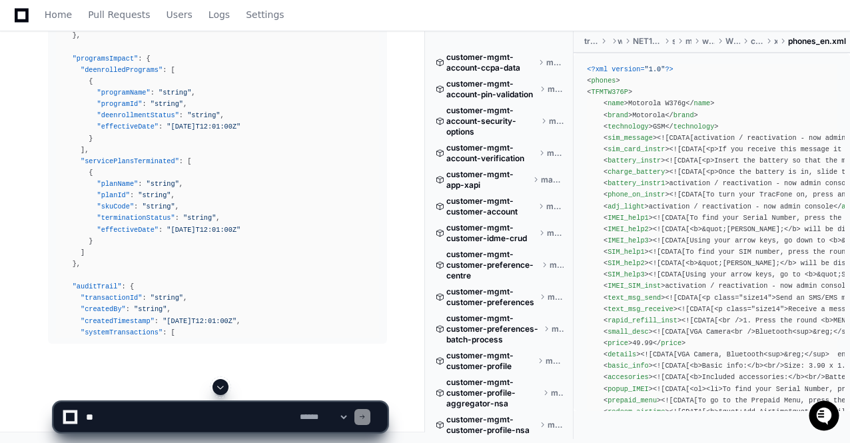
click at [217, 388] on span at bounding box center [220, 387] width 11 height 11
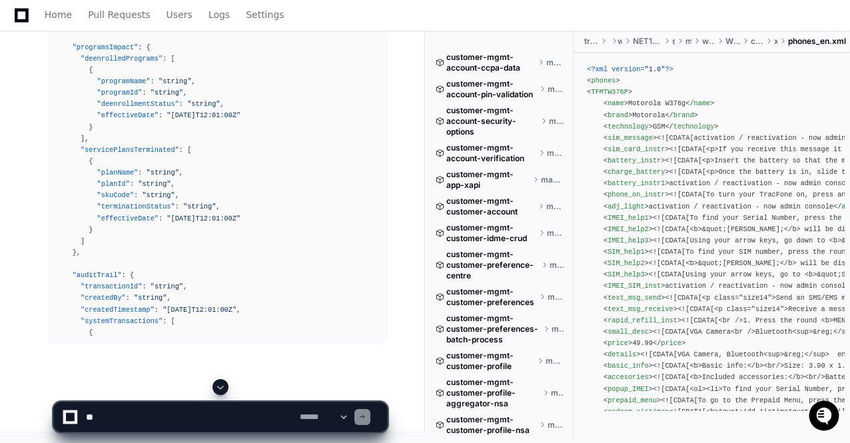
scroll to position [0, 0]
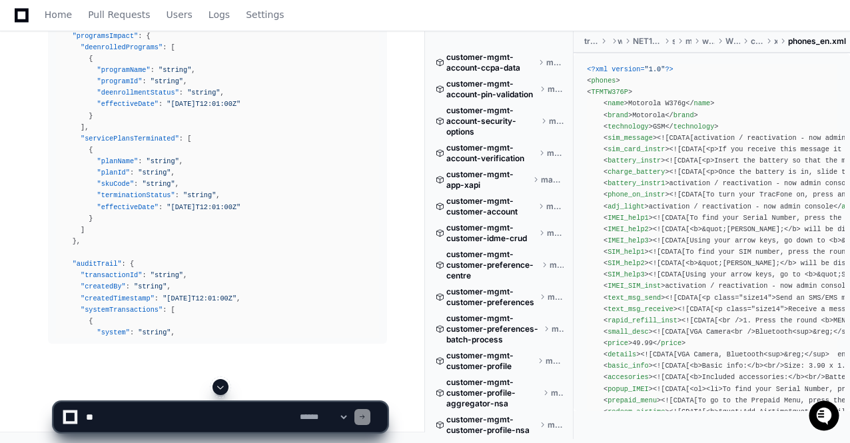
click at [217, 388] on span at bounding box center [220, 387] width 11 height 11
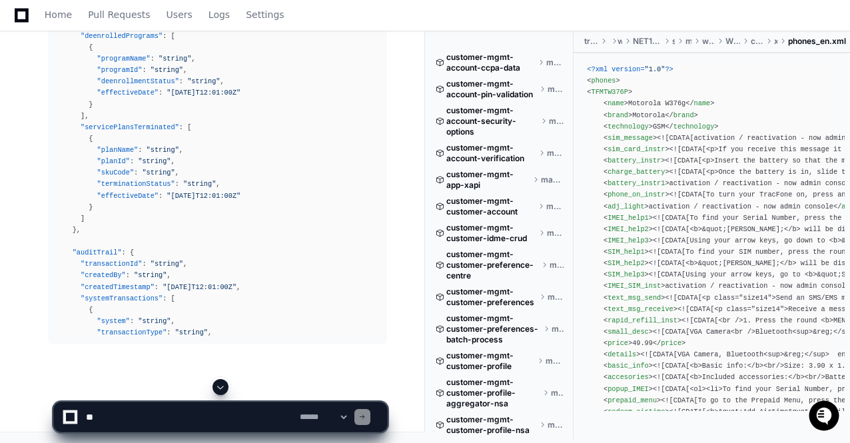
click at [217, 388] on span at bounding box center [220, 387] width 11 height 11
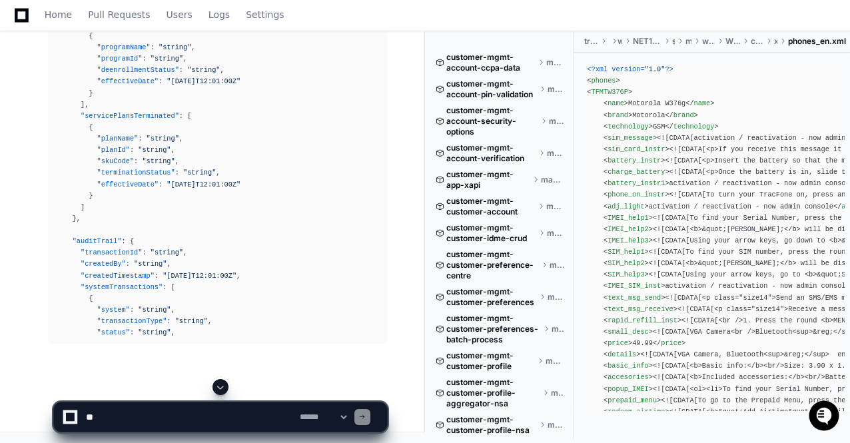
click at [217, 388] on span at bounding box center [220, 387] width 11 height 11
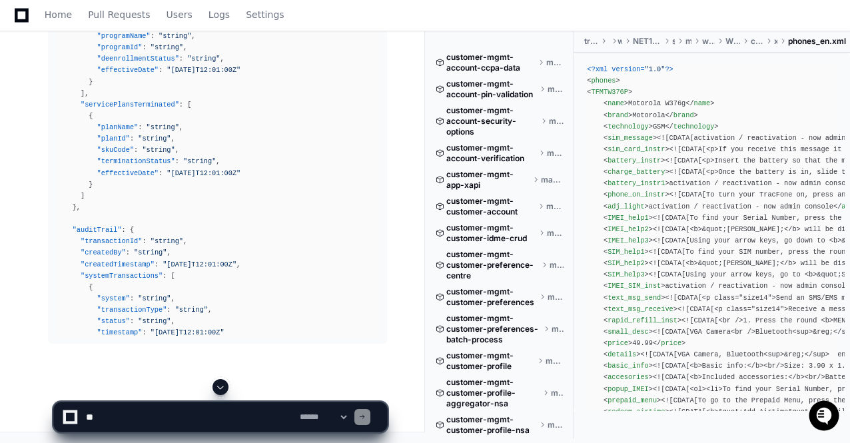
click at [217, 388] on span at bounding box center [220, 387] width 11 height 11
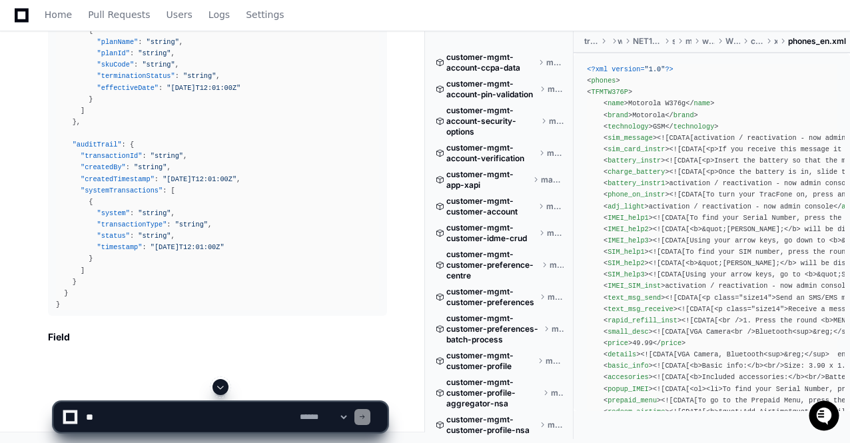
click at [217, 388] on span at bounding box center [220, 387] width 11 height 11
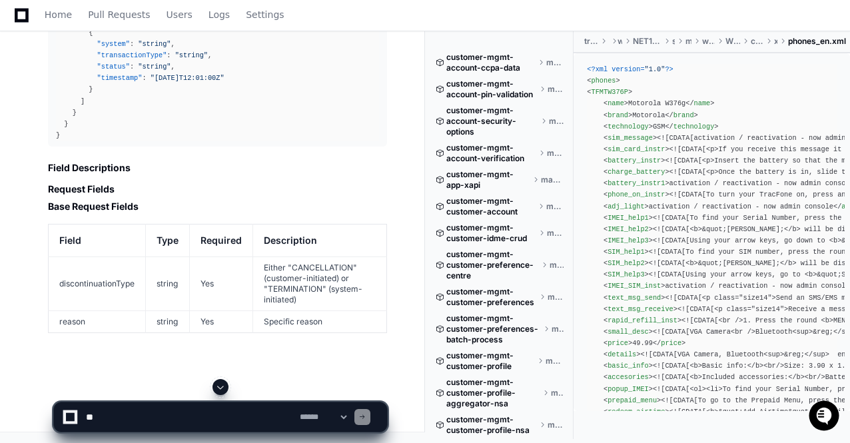
click at [217, 388] on span at bounding box center [220, 387] width 11 height 11
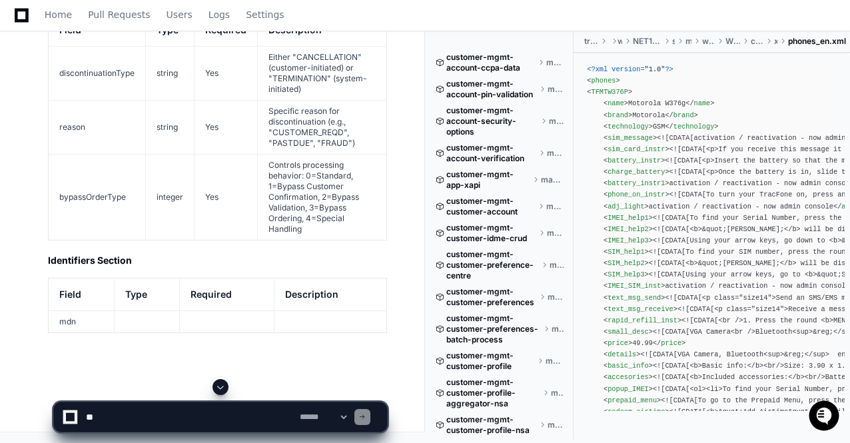
click at [221, 383] on span at bounding box center [220, 387] width 11 height 11
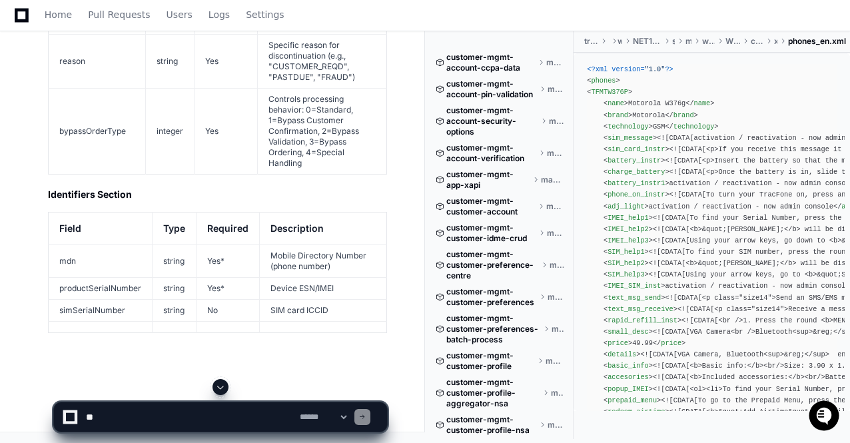
click at [221, 383] on span at bounding box center [220, 387] width 11 height 11
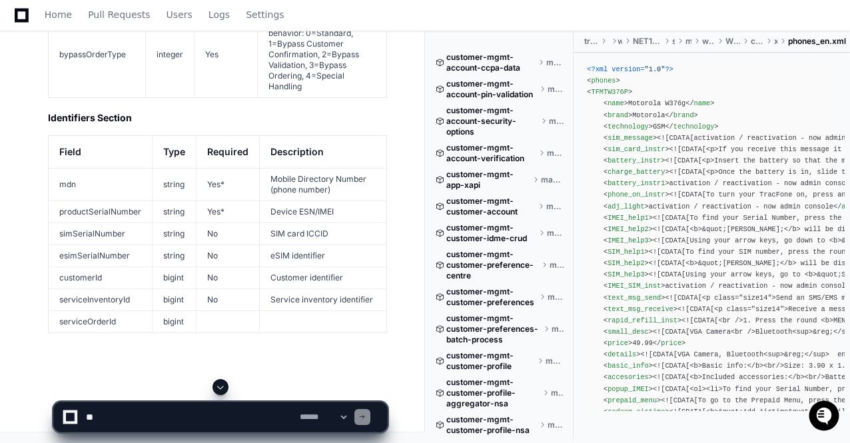
click at [221, 383] on span at bounding box center [220, 387] width 11 height 11
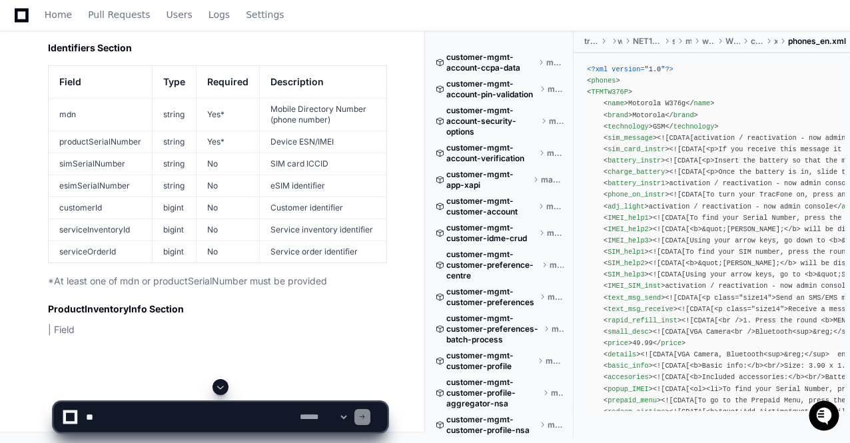
click at [221, 383] on span at bounding box center [220, 387] width 11 height 11
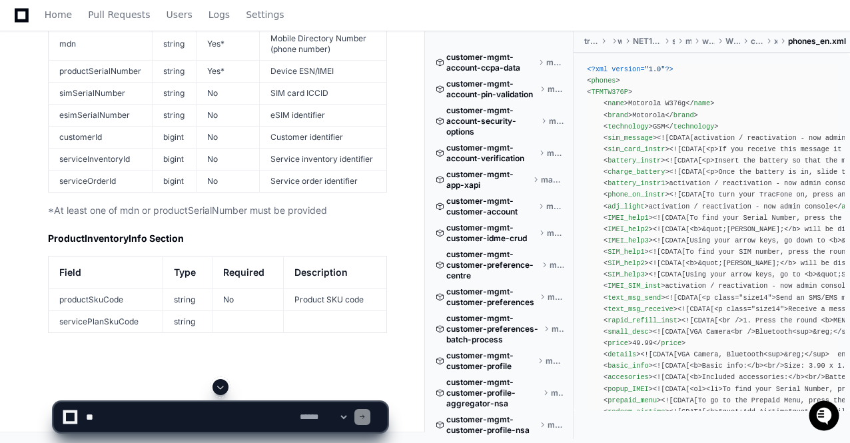
click at [221, 383] on span at bounding box center [220, 387] width 11 height 11
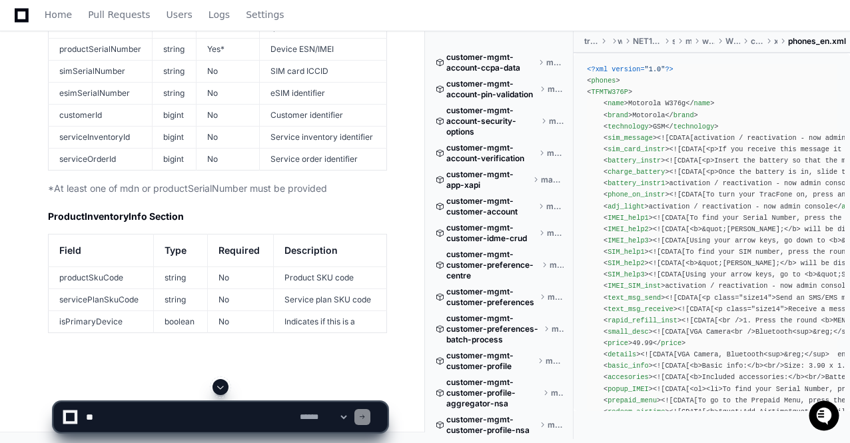
click at [221, 383] on span at bounding box center [220, 387] width 11 height 11
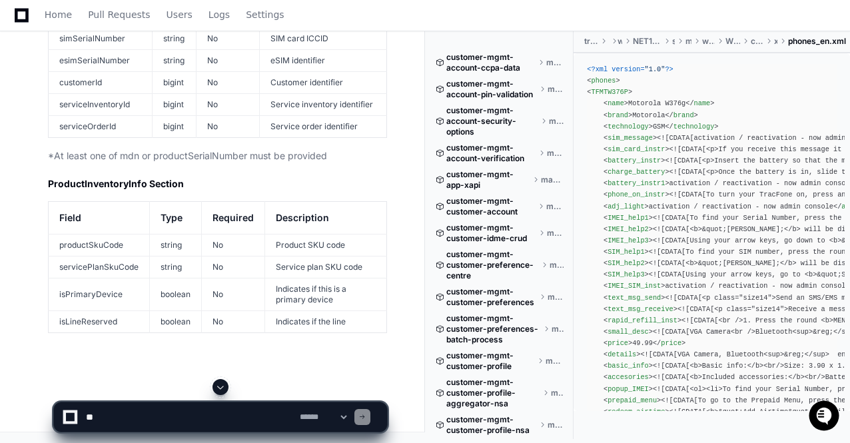
click at [221, 383] on span at bounding box center [220, 387] width 11 height 11
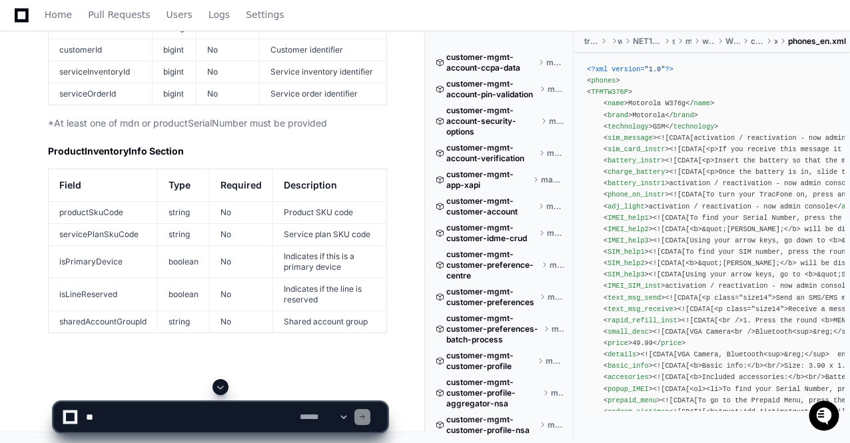
click at [221, 383] on span at bounding box center [220, 387] width 11 height 11
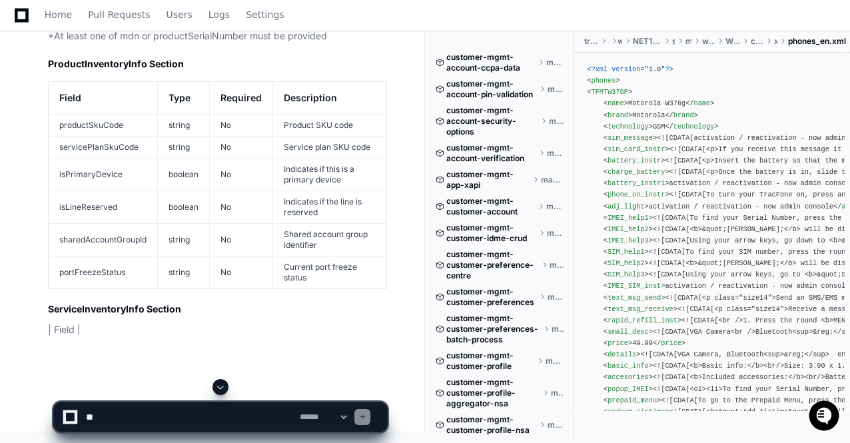
click at [221, 383] on span at bounding box center [220, 387] width 11 height 11
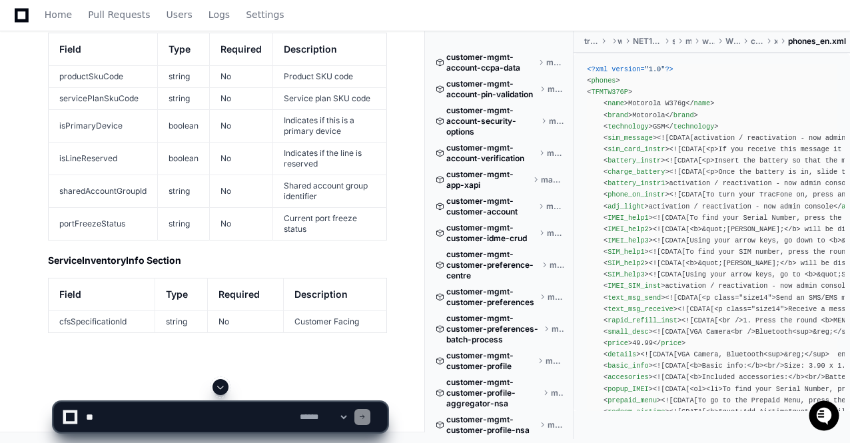
click at [221, 383] on span at bounding box center [220, 387] width 11 height 11
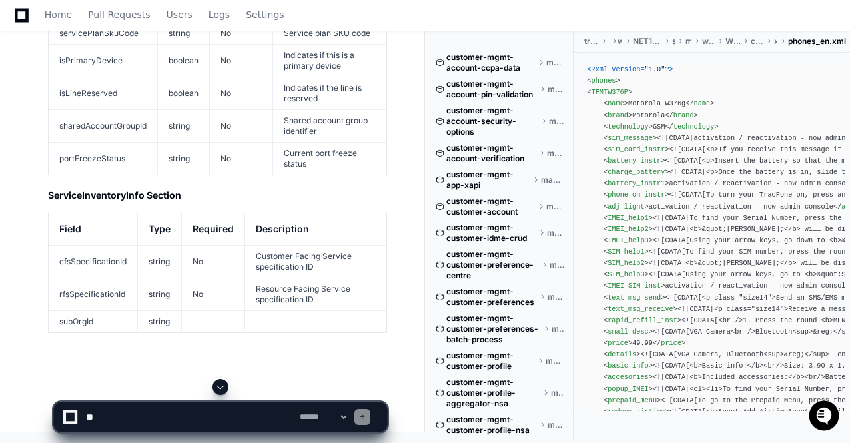
click at [221, 383] on span at bounding box center [220, 387] width 11 height 11
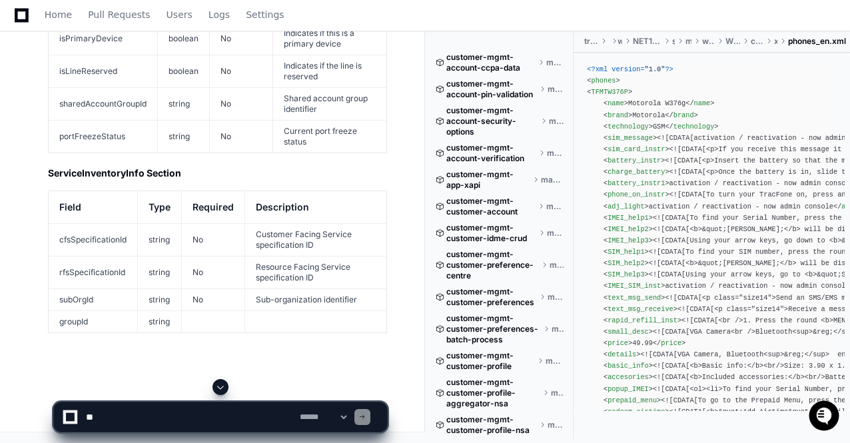
click at [221, 383] on span at bounding box center [220, 387] width 11 height 11
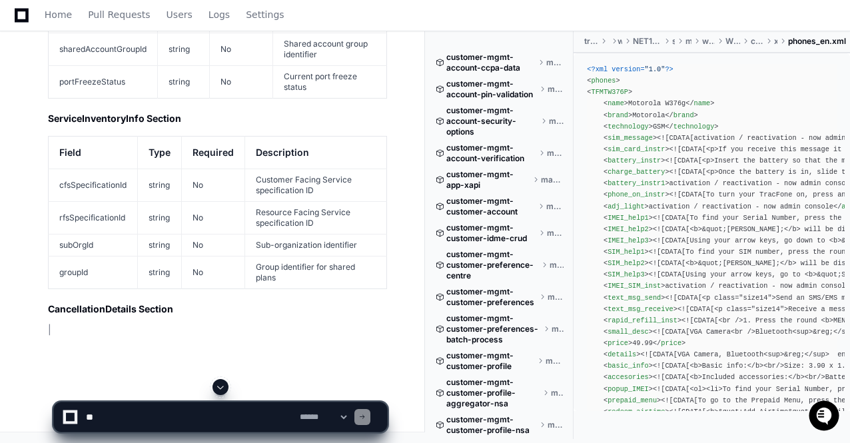
click at [221, 383] on span at bounding box center [220, 387] width 11 height 11
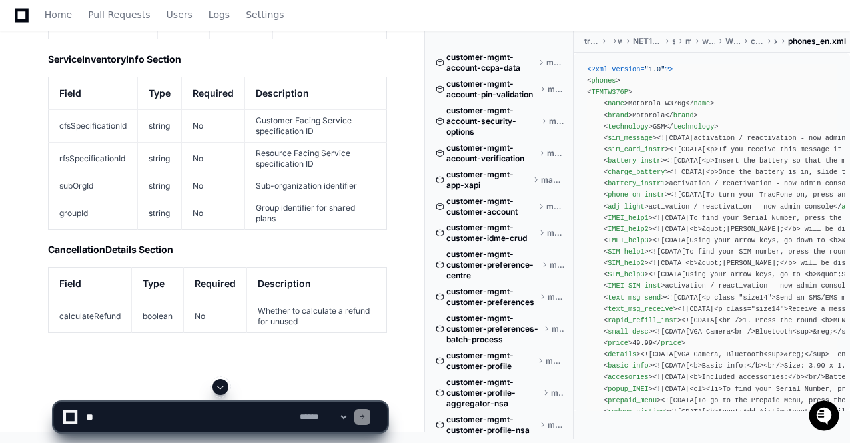
click at [221, 383] on span at bounding box center [220, 387] width 11 height 11
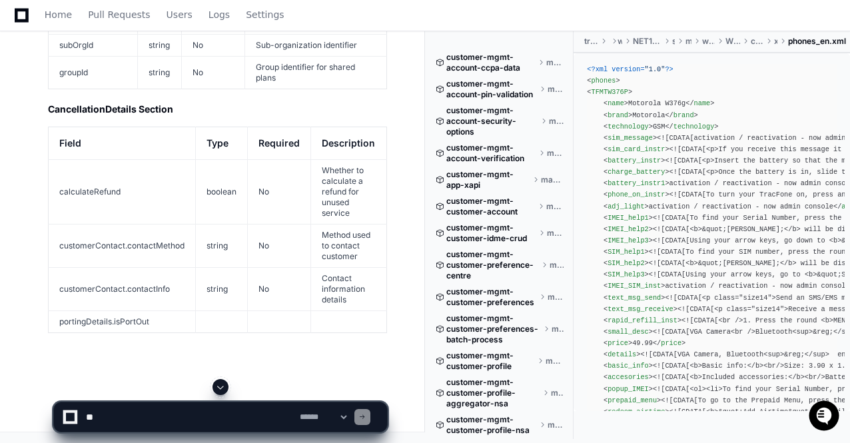
click at [221, 383] on span at bounding box center [220, 387] width 11 height 11
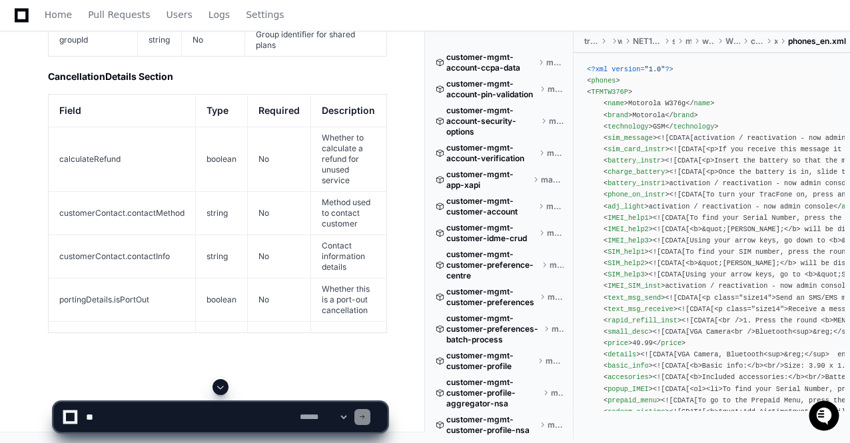
click at [221, 383] on app-app-chat-input "**********" at bounding box center [220, 405] width 335 height 53
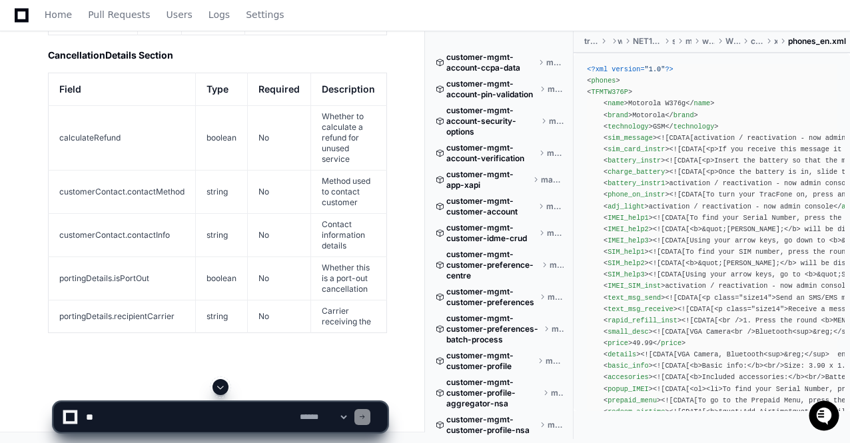
click at [221, 383] on span at bounding box center [220, 387] width 11 height 11
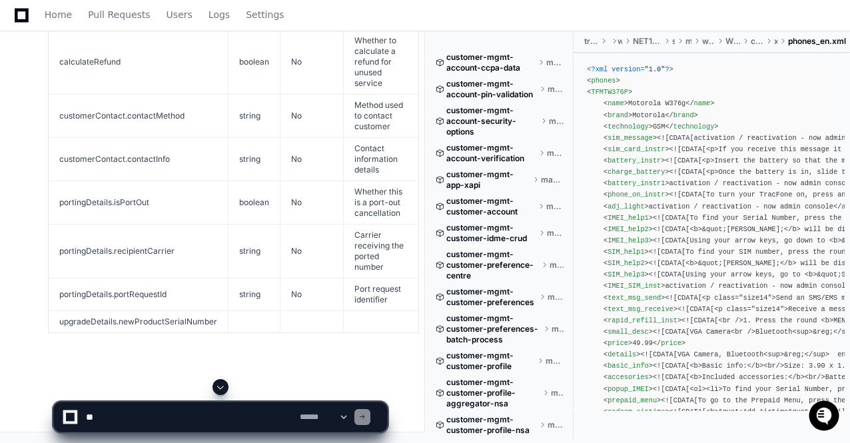
click at [221, 383] on span at bounding box center [220, 387] width 11 height 11
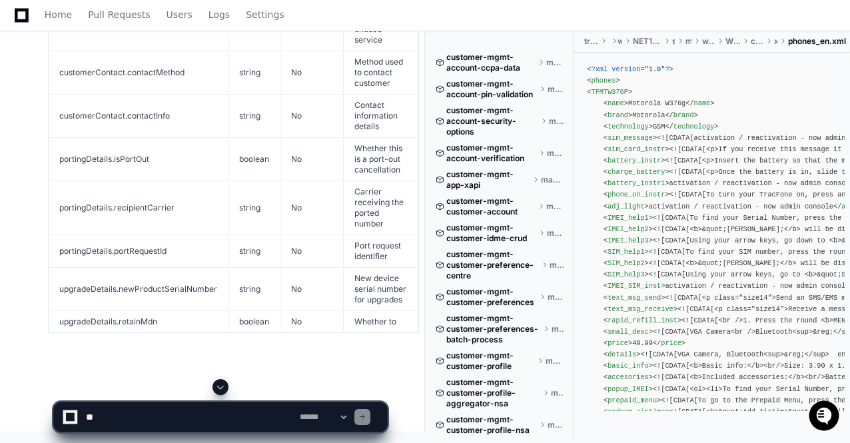
click at [221, 383] on span at bounding box center [220, 387] width 11 height 11
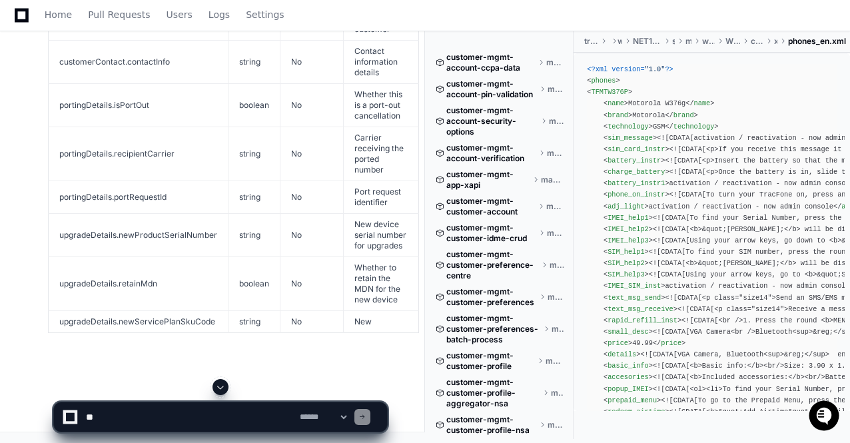
click at [221, 383] on span at bounding box center [220, 387] width 11 height 11
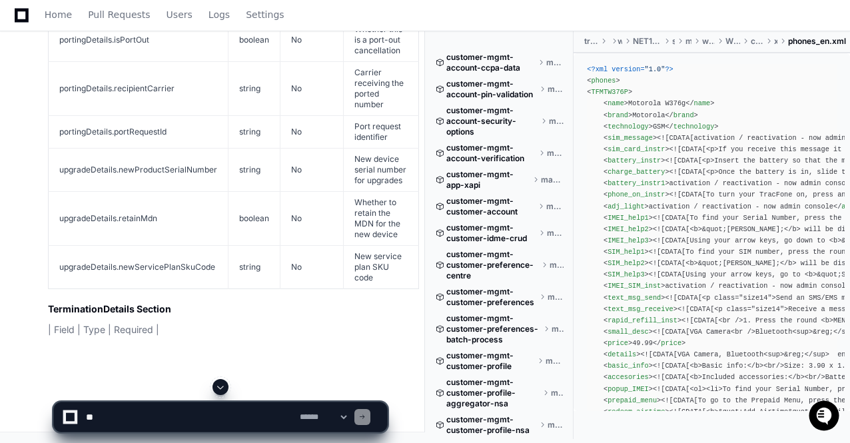
click at [221, 383] on span at bounding box center [220, 387] width 11 height 11
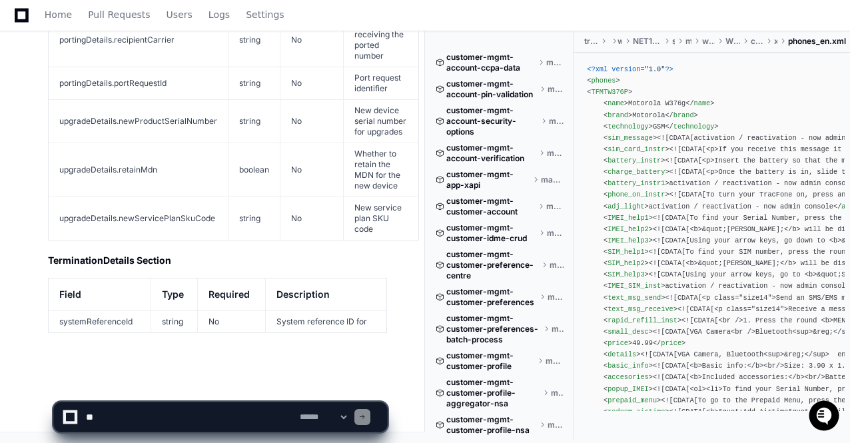
click at [221, 383] on app-app-chat-input "**********" at bounding box center [220, 405] width 335 height 53
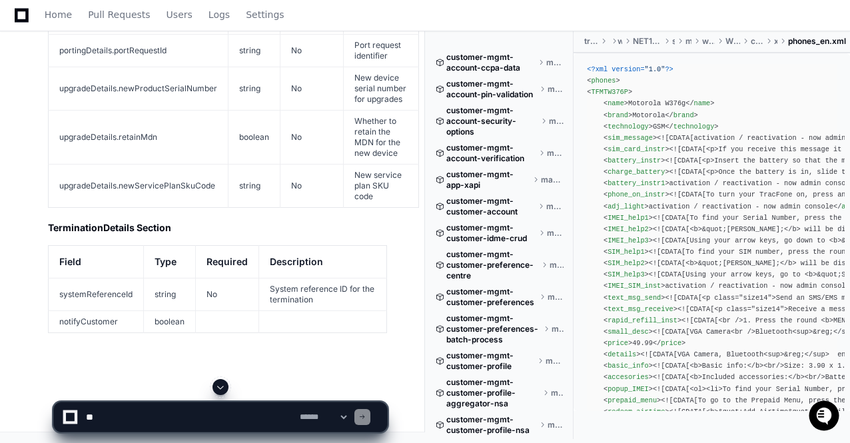
click at [221, 383] on span at bounding box center [220, 387] width 11 height 11
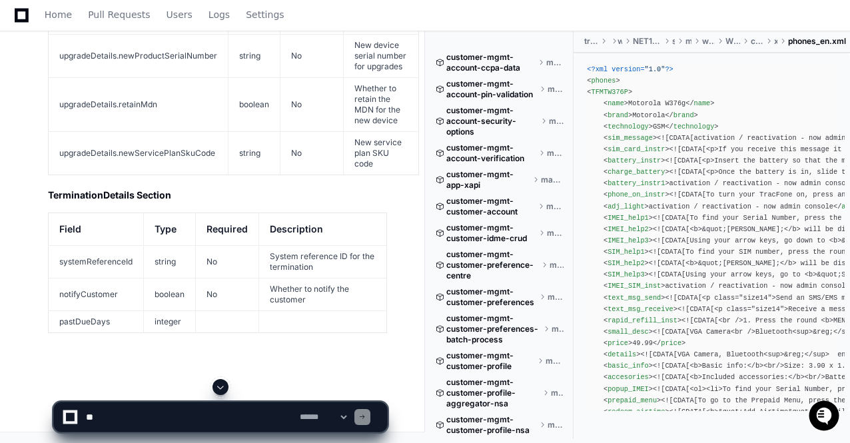
click at [221, 383] on span at bounding box center [220, 387] width 11 height 11
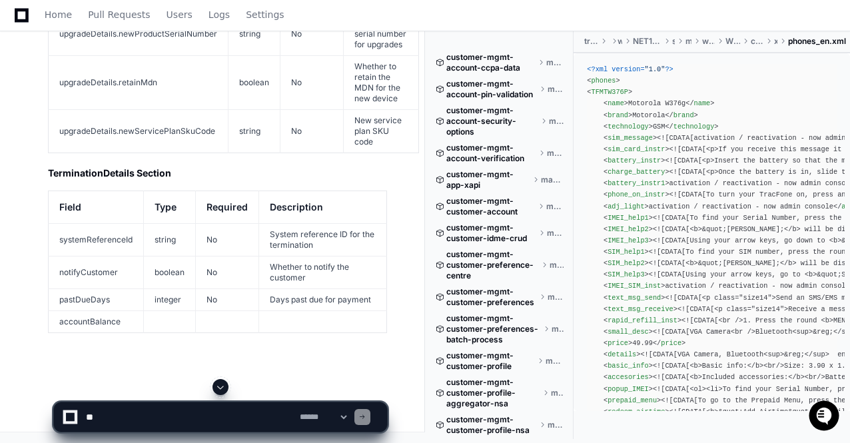
click at [221, 383] on span at bounding box center [220, 387] width 11 height 11
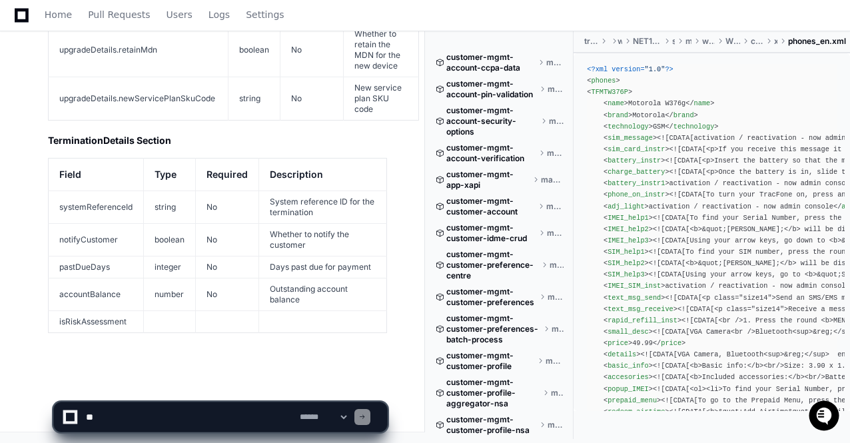
click at [221, 383] on app-app-chat-input "**********" at bounding box center [220, 405] width 335 height 53
click at [221, 383] on span at bounding box center [220, 387] width 11 height 11
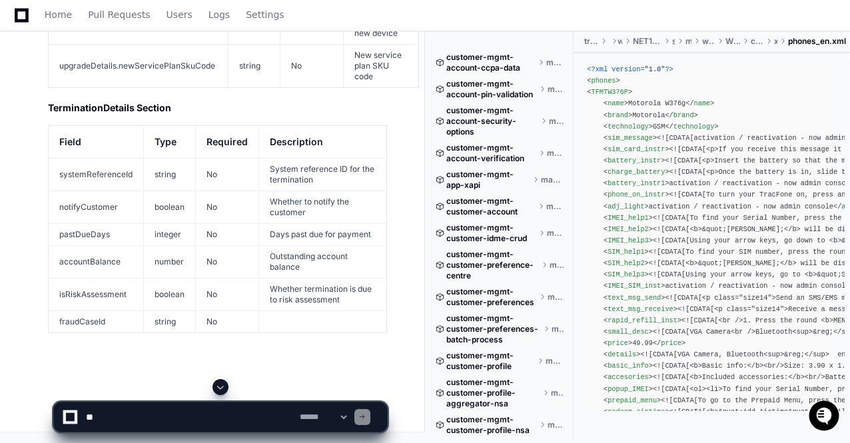
click at [221, 383] on span at bounding box center [220, 387] width 11 height 11
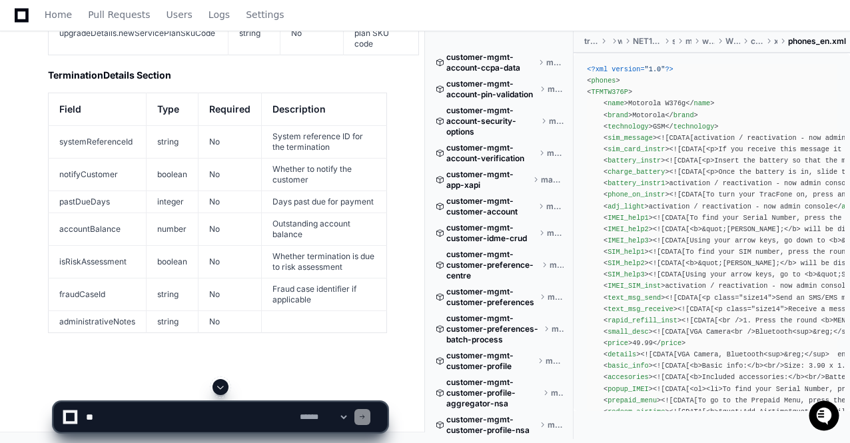
click at [221, 383] on span at bounding box center [220, 387] width 11 height 11
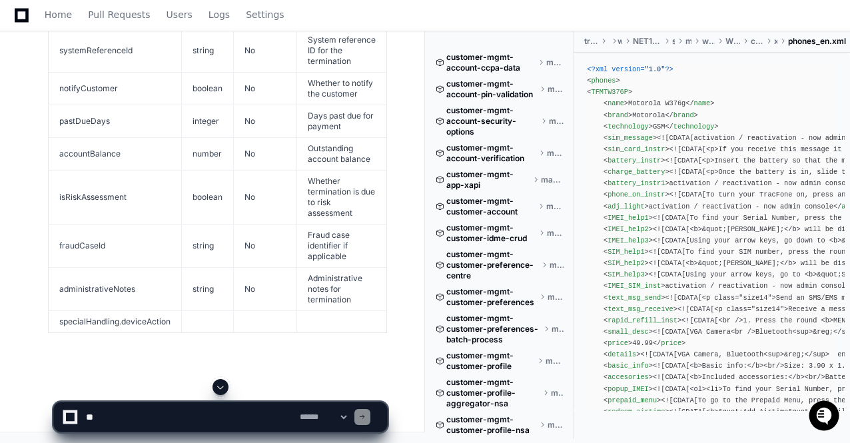
click at [221, 383] on span at bounding box center [220, 387] width 11 height 11
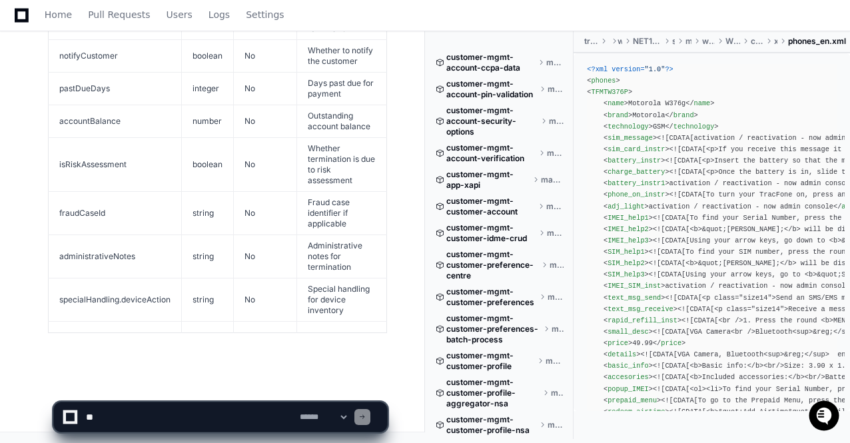
click at [221, 383] on app-app-chat-input "**********" at bounding box center [220, 405] width 335 height 53
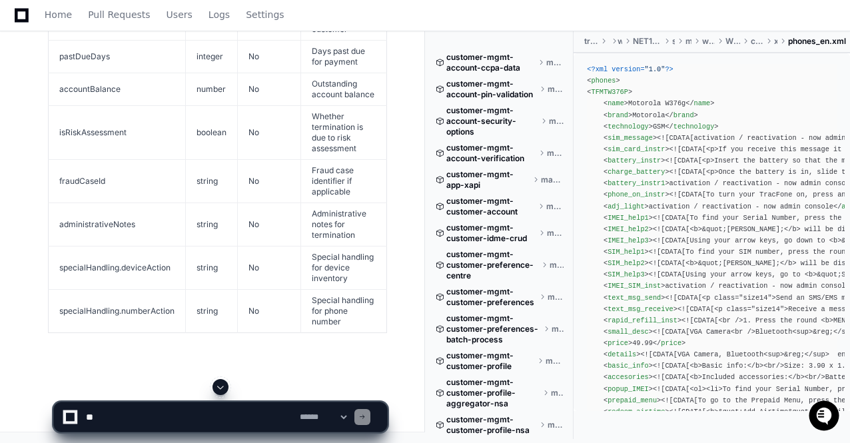
click at [221, 383] on span at bounding box center [220, 387] width 11 height 11
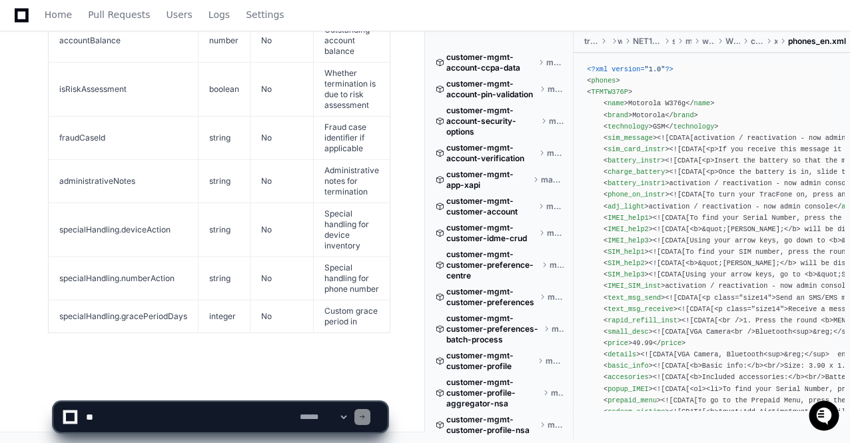
click at [221, 383] on app-app-chat-input "**********" at bounding box center [220, 405] width 335 height 53
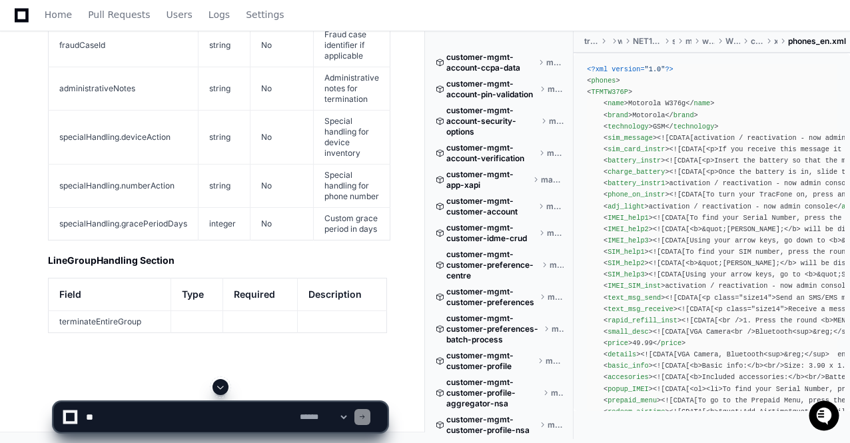
click at [221, 383] on span at bounding box center [220, 387] width 11 height 11
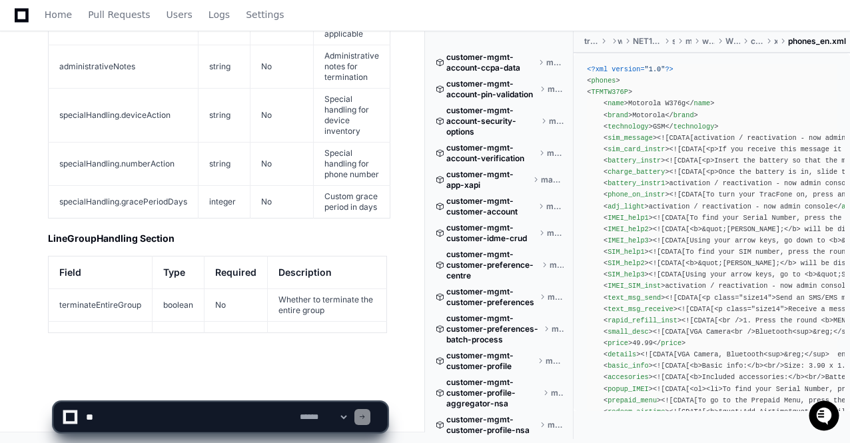
click at [221, 383] on app-app-chat-input "**********" at bounding box center [220, 405] width 335 height 53
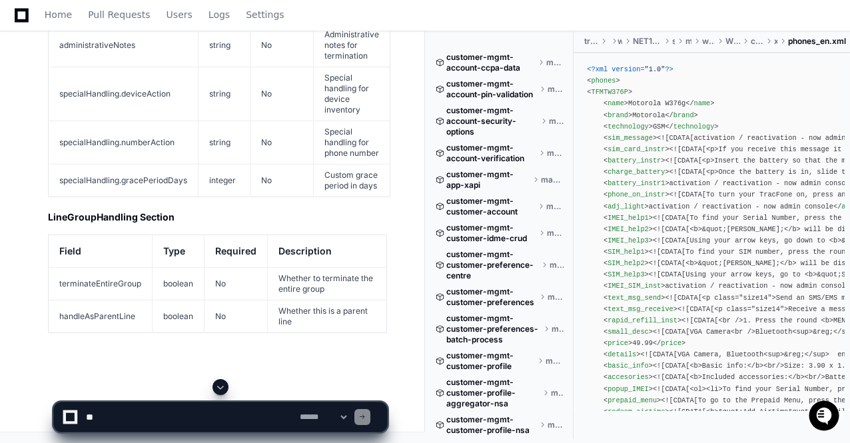
click at [221, 383] on span at bounding box center [220, 387] width 11 height 11
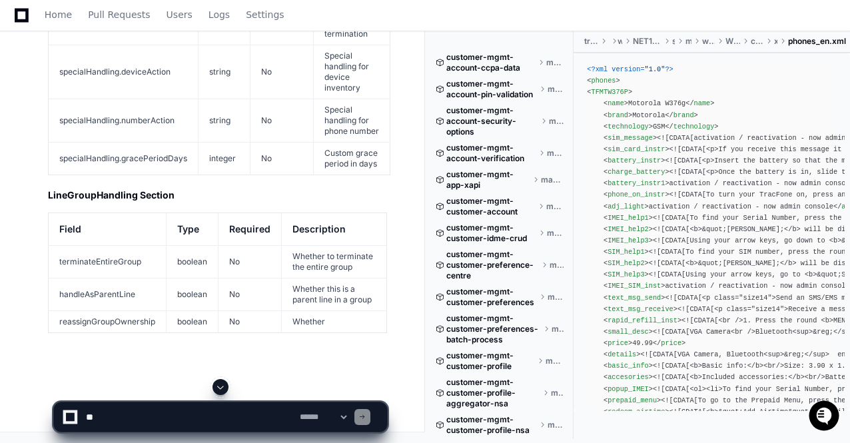
click at [221, 383] on span at bounding box center [220, 387] width 11 height 11
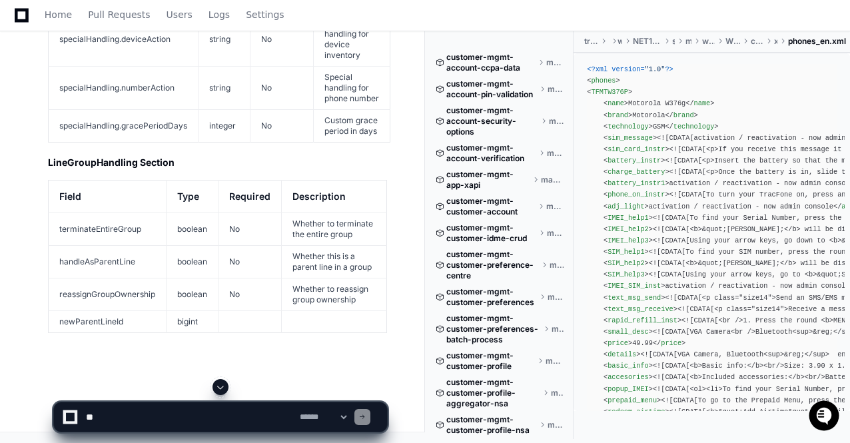
click at [221, 383] on span at bounding box center [220, 387] width 11 height 11
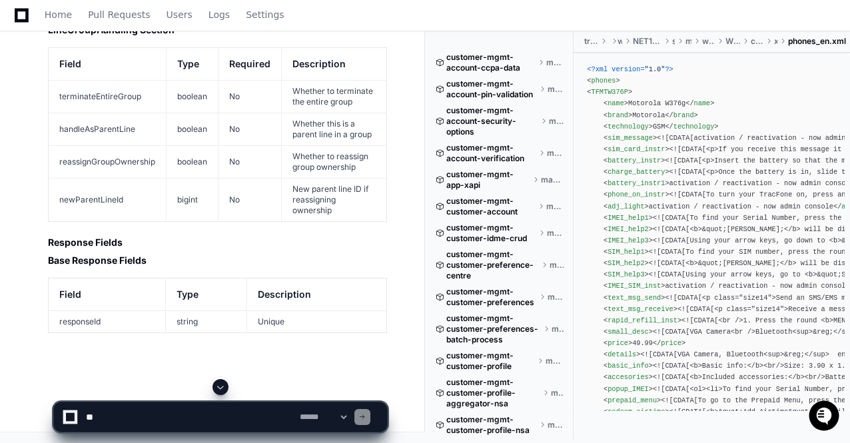
click at [221, 383] on span at bounding box center [220, 387] width 11 height 11
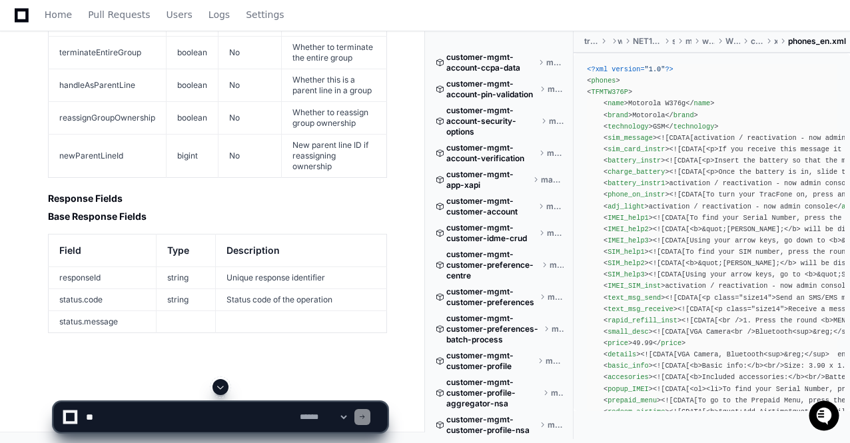
click at [221, 383] on span at bounding box center [220, 387] width 11 height 11
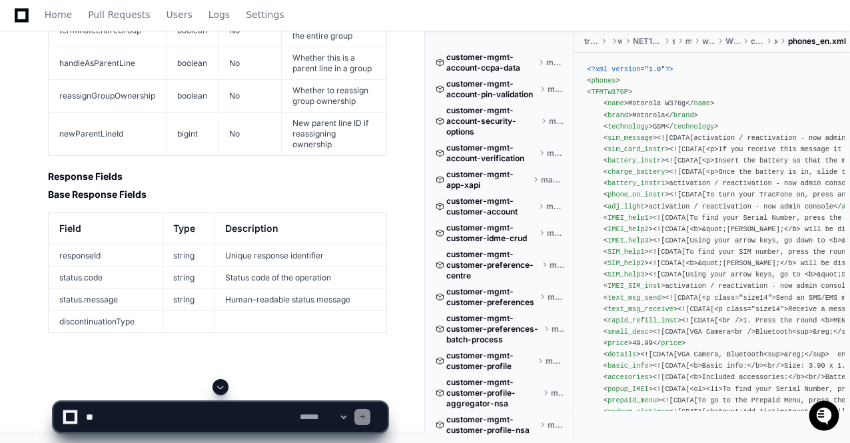
click at [221, 383] on app-app-chat-input "**********" at bounding box center [220, 405] width 335 height 53
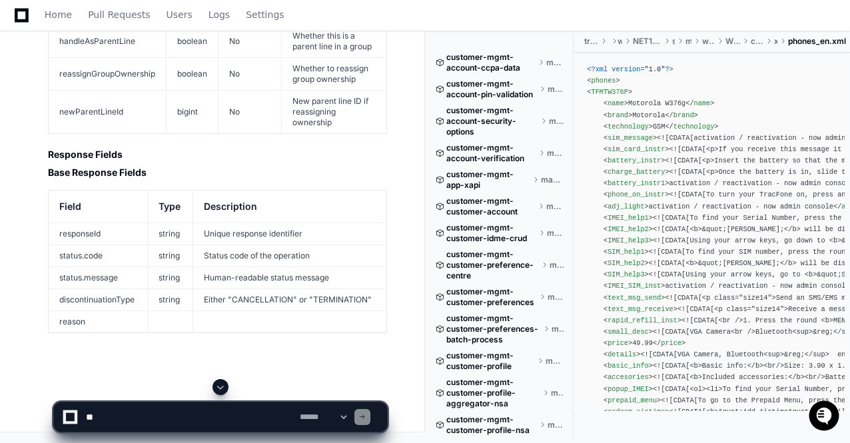
click at [221, 383] on span at bounding box center [220, 387] width 11 height 11
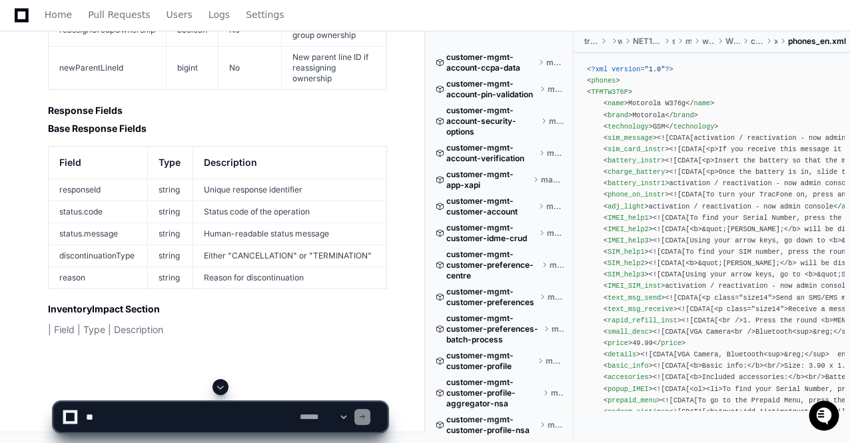
click at [221, 383] on span at bounding box center [220, 387] width 11 height 11
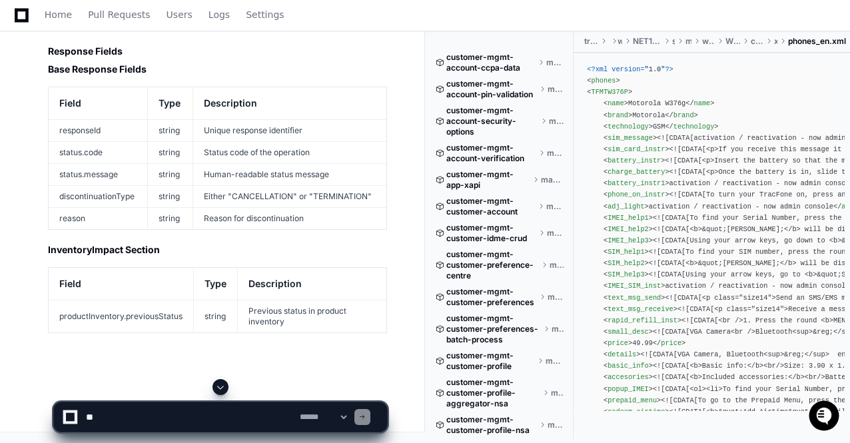
click at [221, 383] on span at bounding box center [220, 387] width 11 height 11
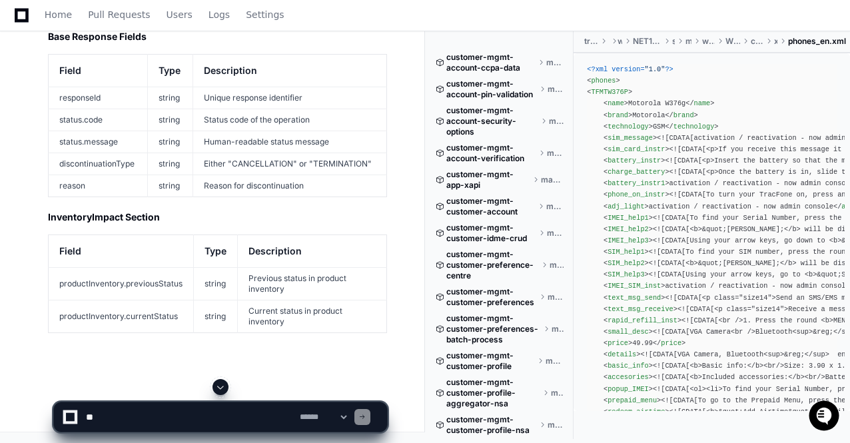
click at [221, 383] on span at bounding box center [220, 387] width 11 height 11
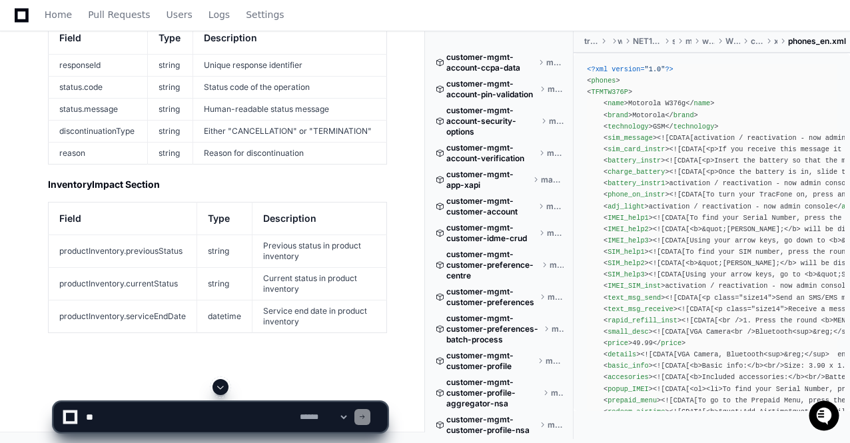
click at [221, 383] on span at bounding box center [220, 387] width 11 height 11
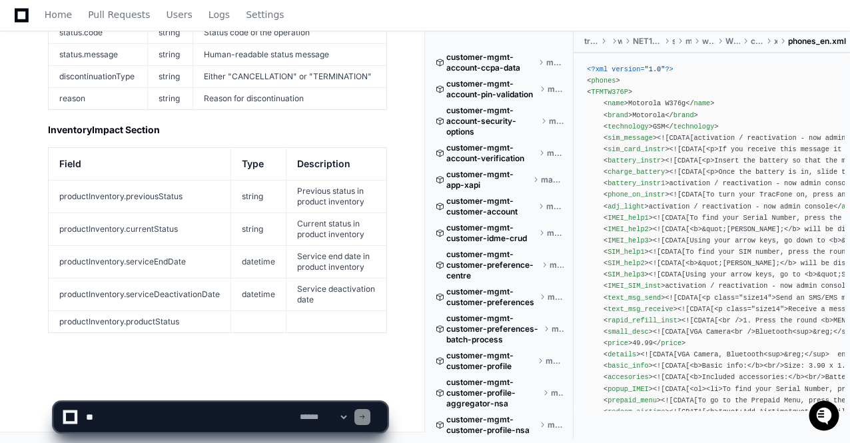
click at [221, 383] on app-app-chat-input "**********" at bounding box center [220, 405] width 335 height 53
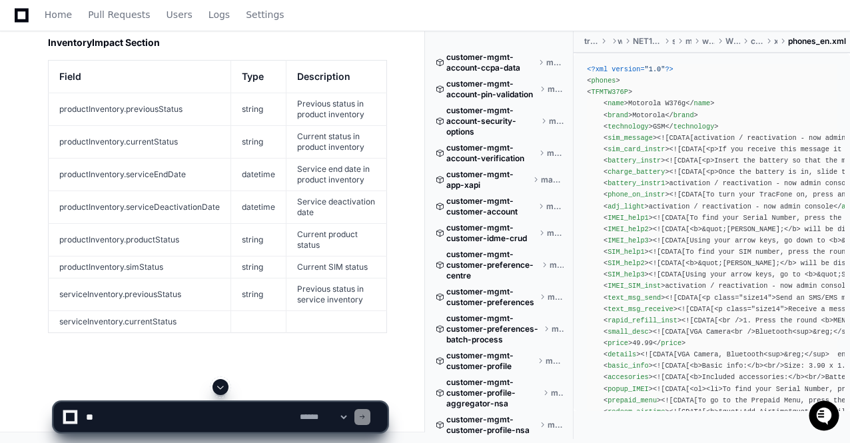
click at [221, 383] on span at bounding box center [220, 387] width 11 height 11
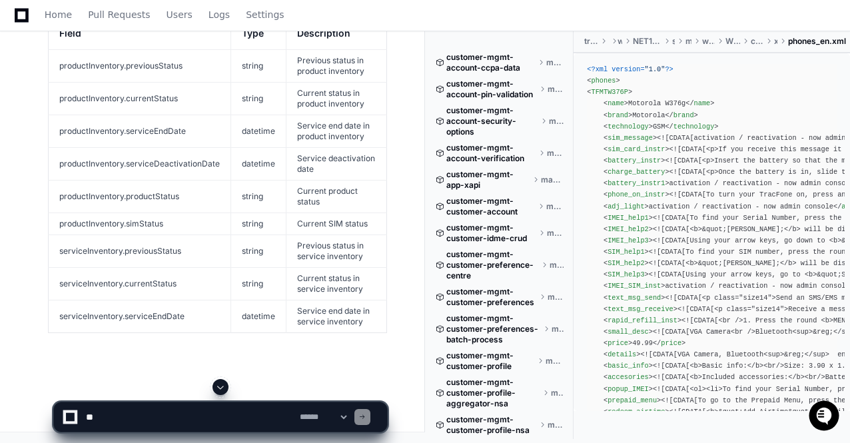
click at [221, 383] on span at bounding box center [220, 387] width 11 height 11
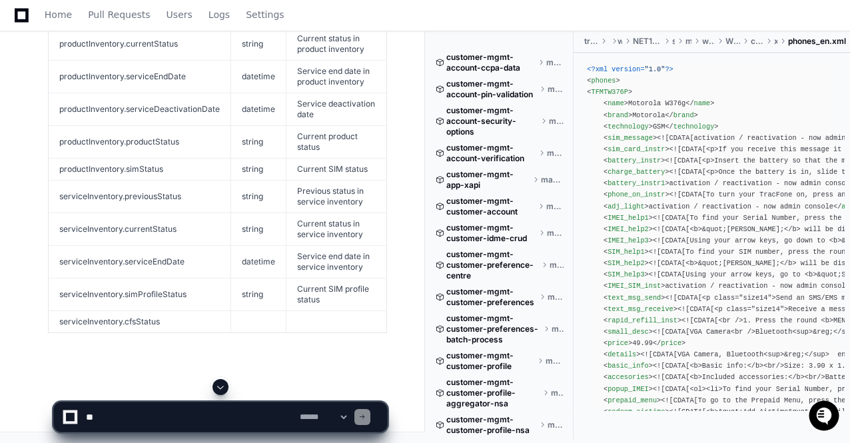
click at [221, 383] on span at bounding box center [220, 387] width 11 height 11
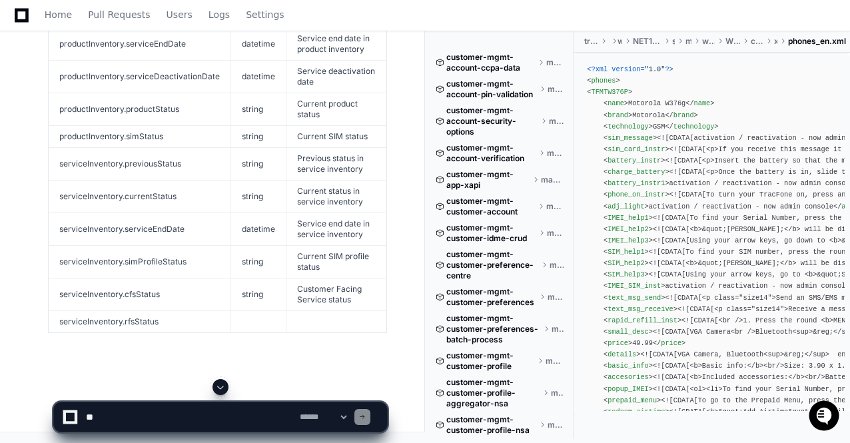
click at [221, 383] on span at bounding box center [220, 387] width 11 height 11
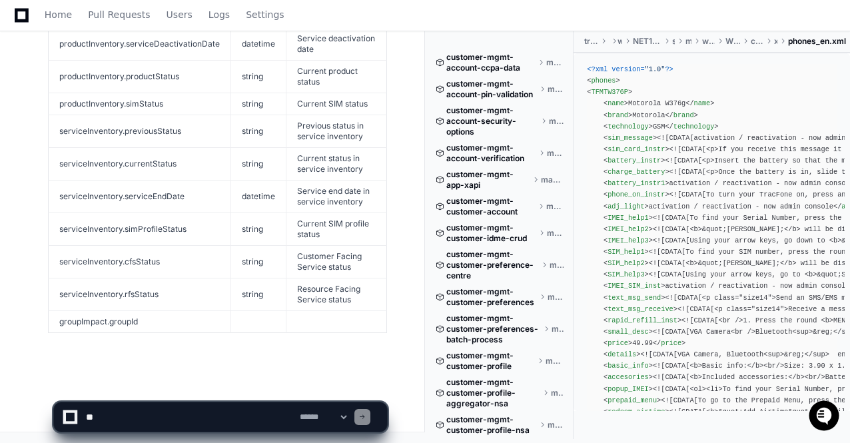
scroll to position [70387, 0]
click at [221, 383] on span at bounding box center [220, 387] width 11 height 11
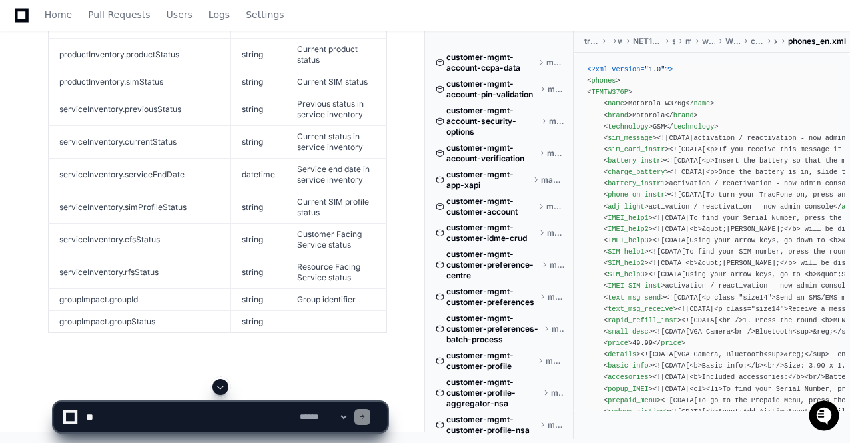
click at [221, 383] on span at bounding box center [220, 387] width 11 height 11
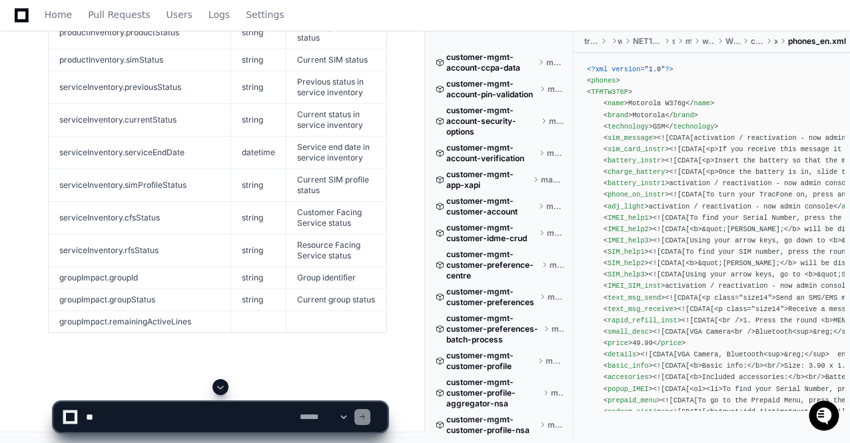
click at [221, 383] on app-app-chat-input "**********" at bounding box center [220, 405] width 335 height 53
click at [221, 383] on span at bounding box center [220, 387] width 11 height 11
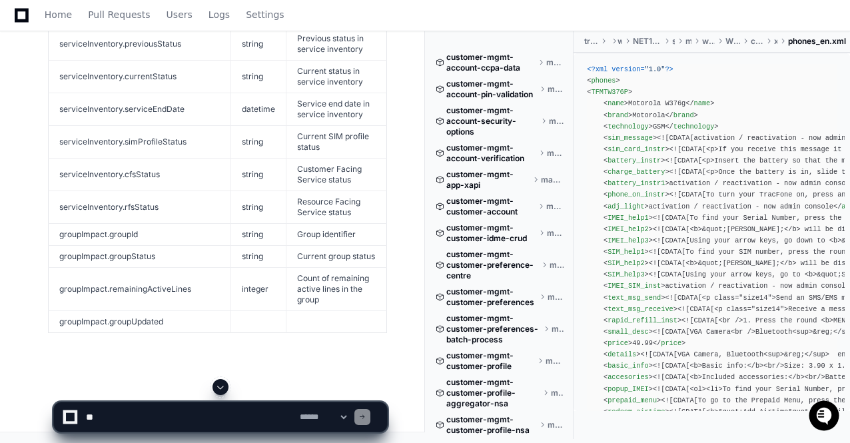
click at [221, 383] on app-app-chat-input "**********" at bounding box center [220, 405] width 335 height 53
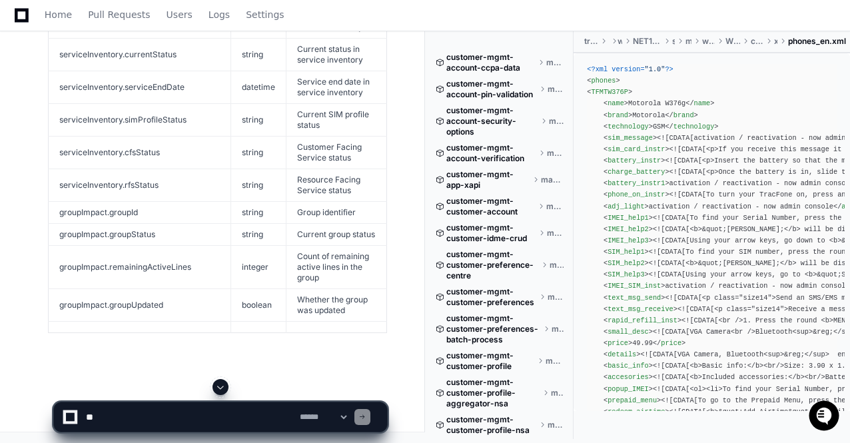
click at [221, 383] on span at bounding box center [220, 387] width 11 height 11
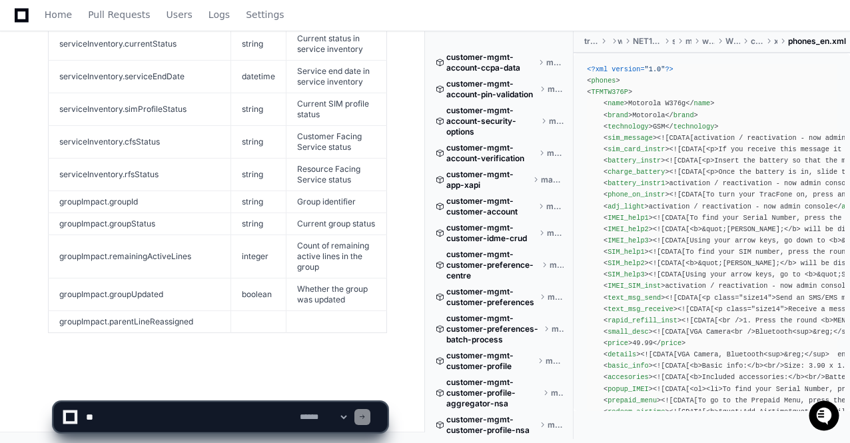
scroll to position [70527, 0]
click at [221, 383] on app-app-chat-input "**********" at bounding box center [220, 405] width 335 height 53
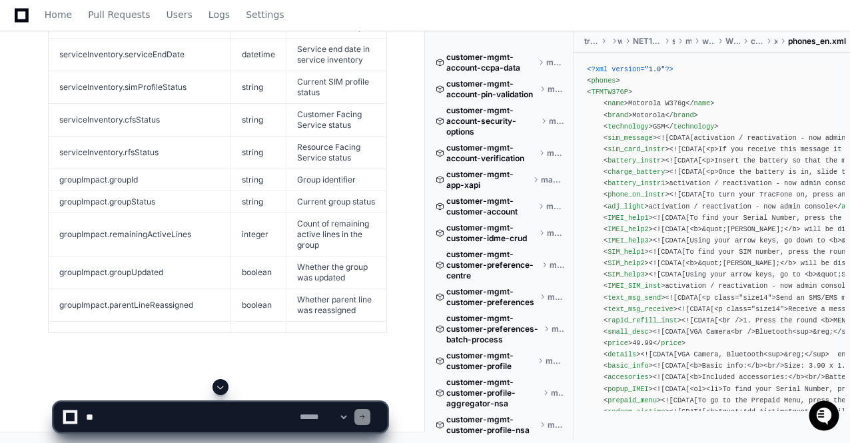
click at [221, 383] on span at bounding box center [220, 387] width 11 height 11
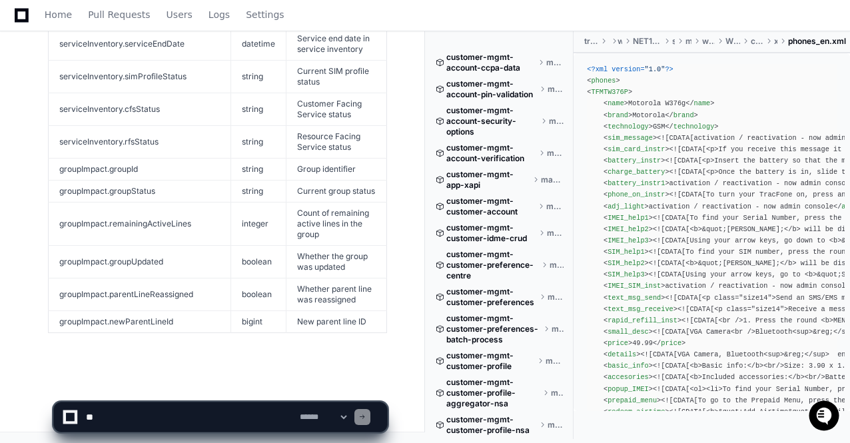
click at [221, 383] on app-app-chat-input "**********" at bounding box center [220, 405] width 335 height 53
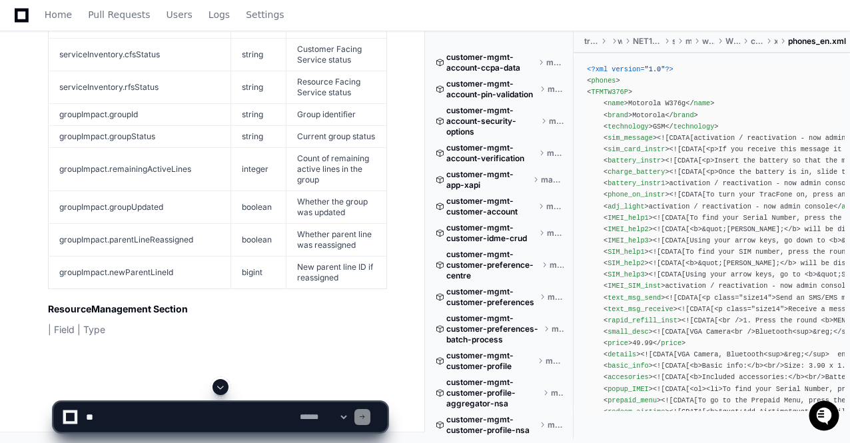
click at [221, 383] on span at bounding box center [220, 387] width 11 height 11
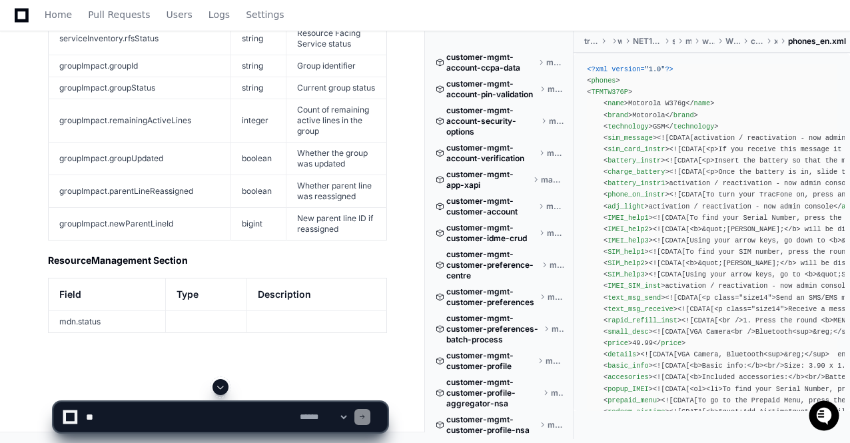
click at [221, 383] on span at bounding box center [220, 387] width 11 height 11
click at [221, 383] on app-app-chat-input "**********" at bounding box center [220, 405] width 335 height 53
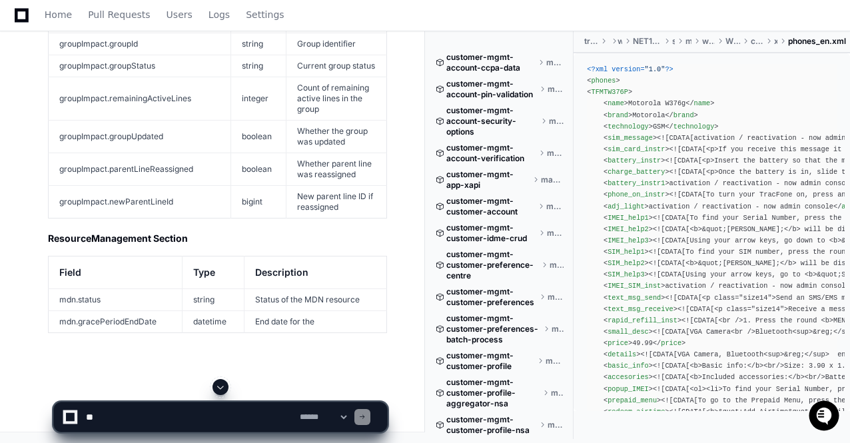
click at [221, 383] on span at bounding box center [220, 387] width 11 height 11
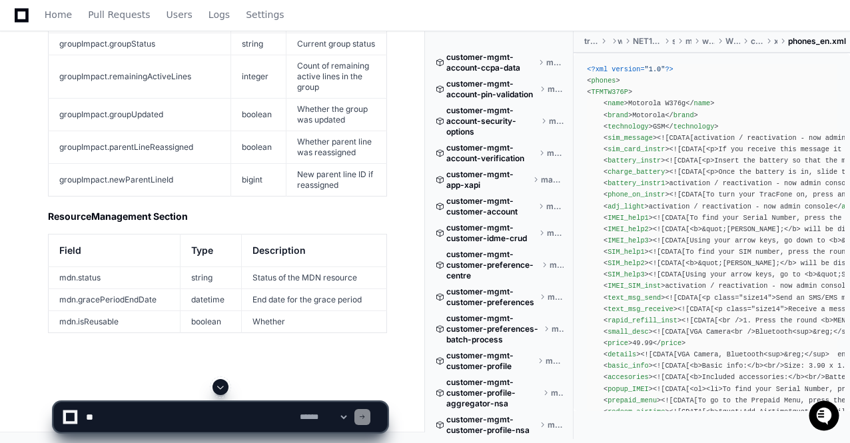
click at [221, 383] on span at bounding box center [220, 387] width 11 height 11
click at [221, 383] on app-app-chat-input "**********" at bounding box center [220, 405] width 335 height 53
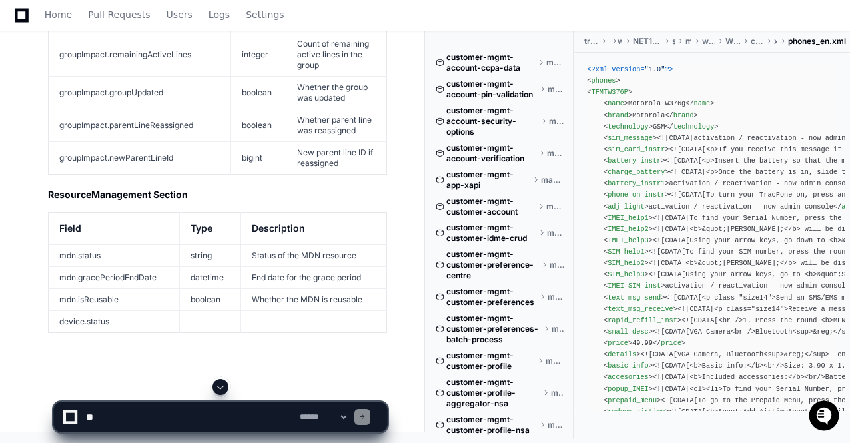
click at [221, 383] on span at bounding box center [220, 387] width 11 height 11
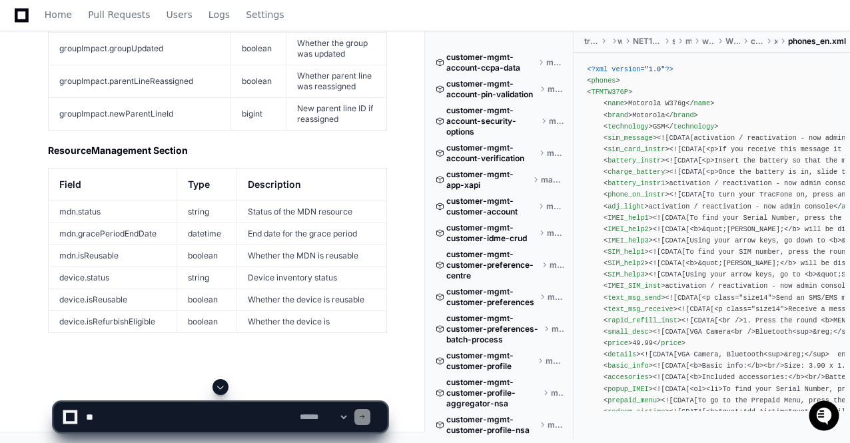
click at [221, 383] on span at bounding box center [220, 387] width 11 height 11
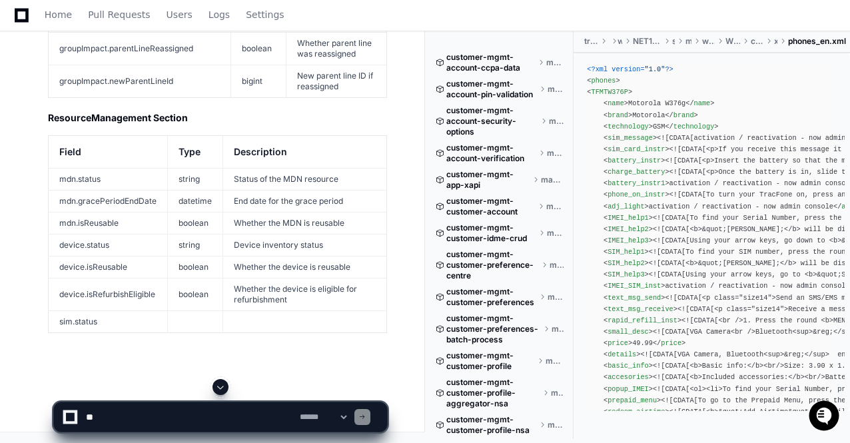
click at [221, 383] on span at bounding box center [220, 387] width 11 height 11
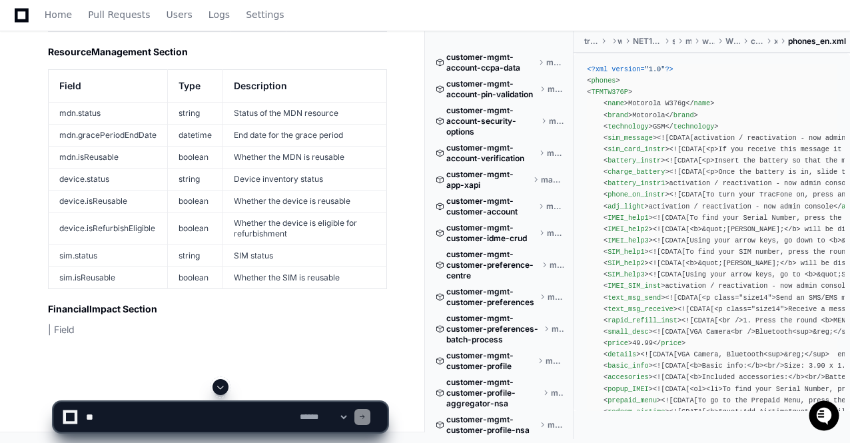
click at [221, 383] on span at bounding box center [220, 387] width 11 height 11
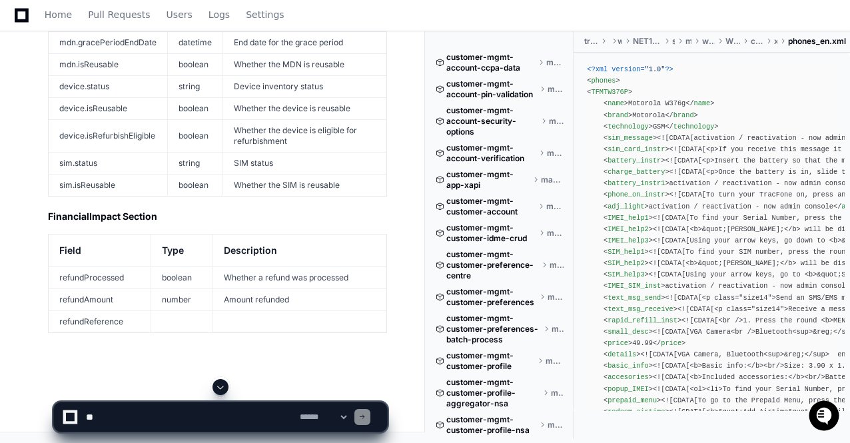
click at [225, 385] on span at bounding box center [220, 387] width 11 height 11
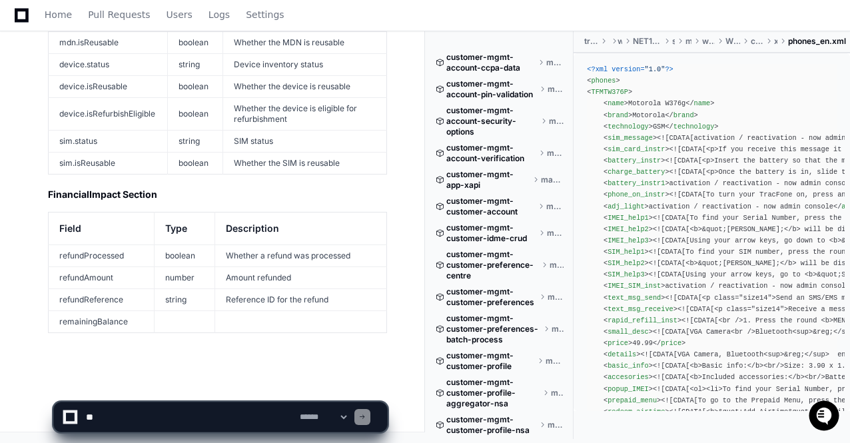
scroll to position [70972, 0]
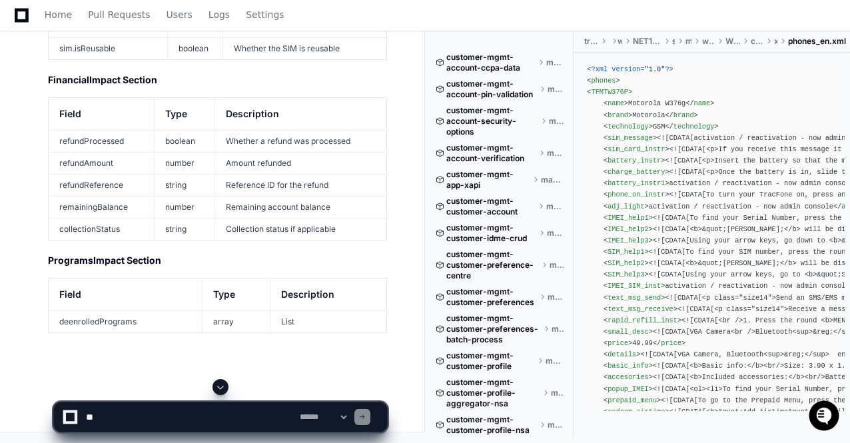
click at [221, 389] on span at bounding box center [220, 387] width 11 height 11
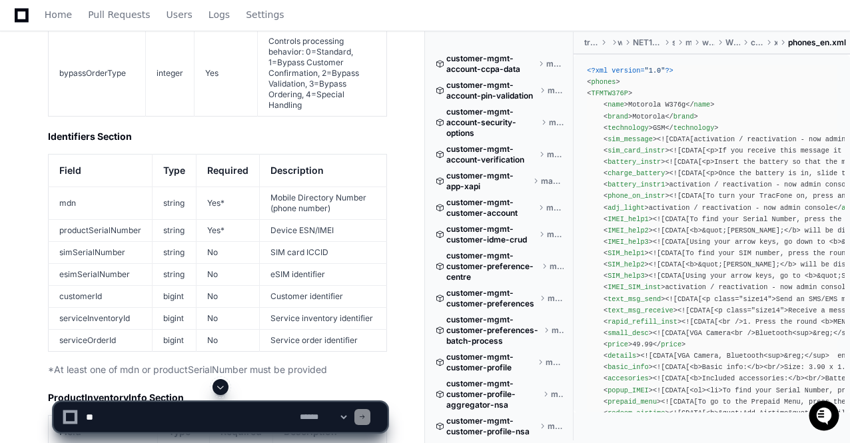
scroll to position [65594, 0]
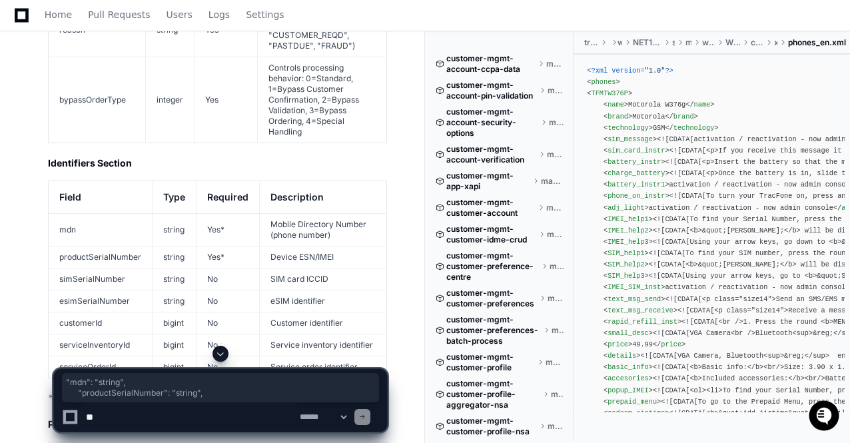
drag, startPoint x: 79, startPoint y: 202, endPoint x: 203, endPoint y: 215, distance: 123.9
copy div ""mdn" : "string" , "productSerialNumber" : "string" ,"
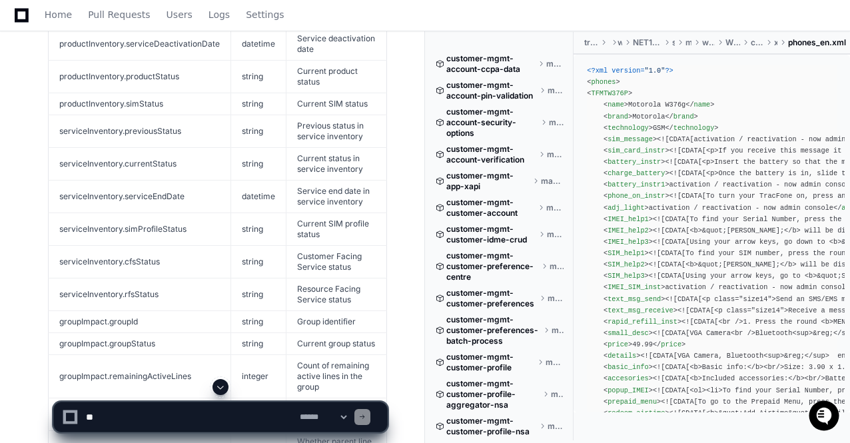
scroll to position [68020, 0]
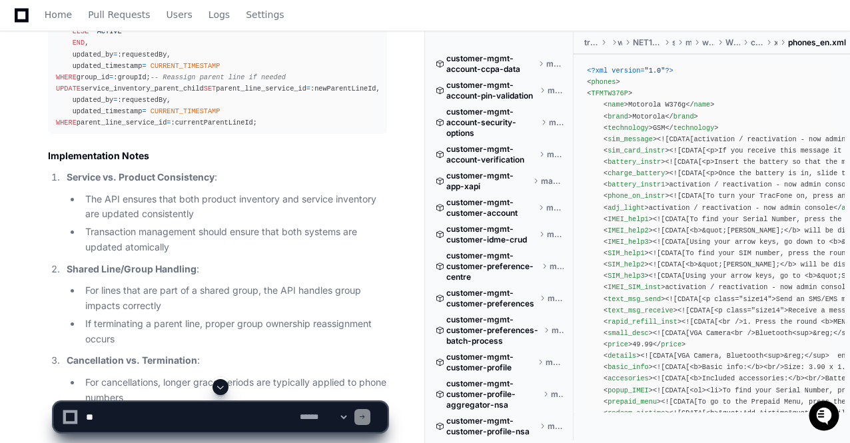
scroll to position [69913, 0]
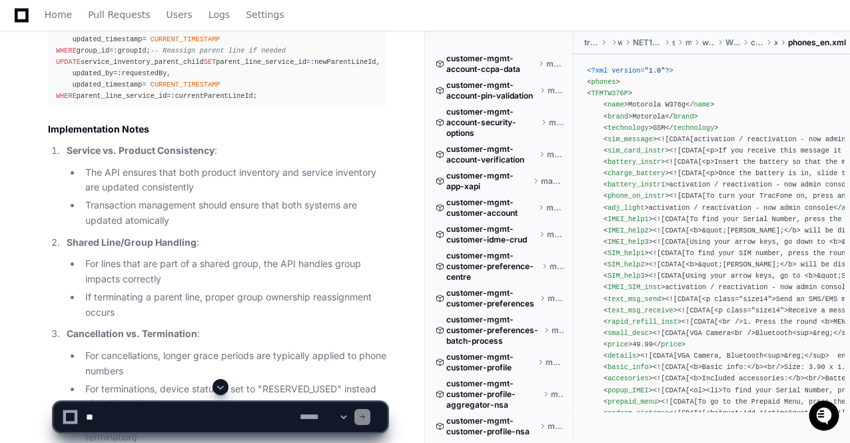
click at [221, 387] on span at bounding box center [220, 387] width 11 height 11
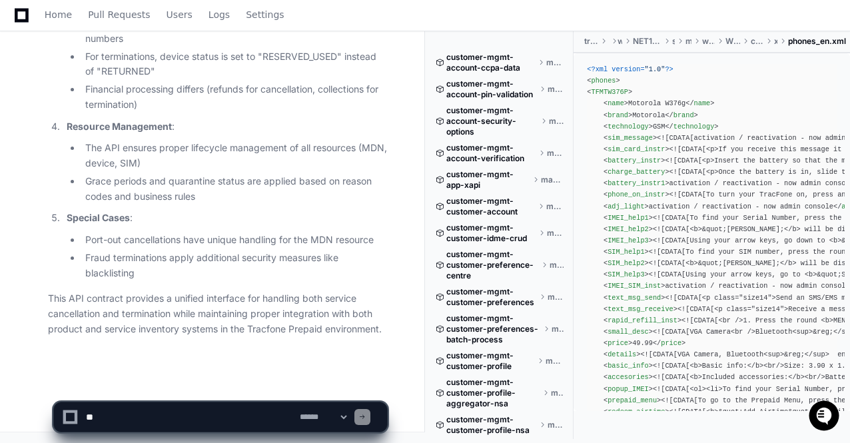
click at [225, 337] on p "This API contract provides a unified interface for handling both service cancel…" at bounding box center [217, 313] width 339 height 45
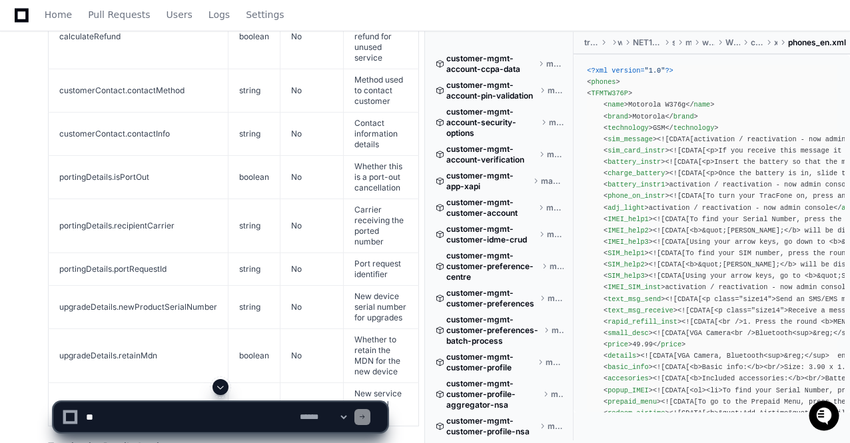
scroll to position [66527, 0]
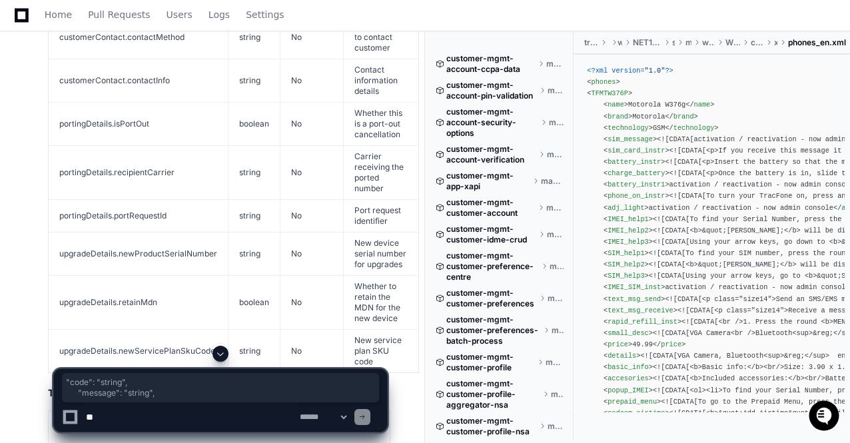
drag, startPoint x: 77, startPoint y: 153, endPoint x: 156, endPoint y: 167, distance: 79.9
copy div ""code" : "string" , "message" : "string" ,"
drag, startPoint x: 71, startPoint y: 203, endPoint x: 157, endPoint y: 215, distance: 87.6
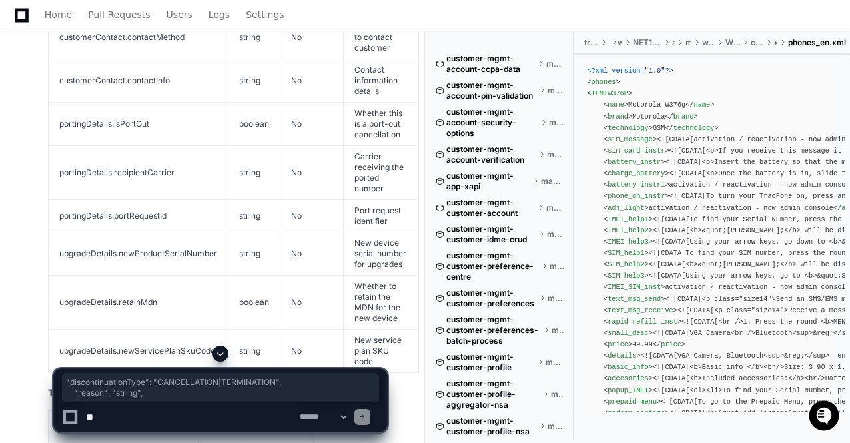
copy div ""discontinuationType" : "CANCELLATION|TERMINATION" , "reason" : "string" ,"
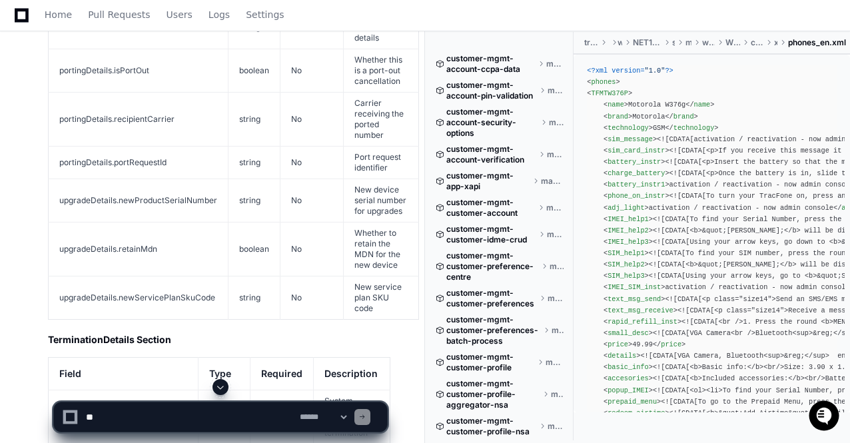
scroll to position [66634, 0]
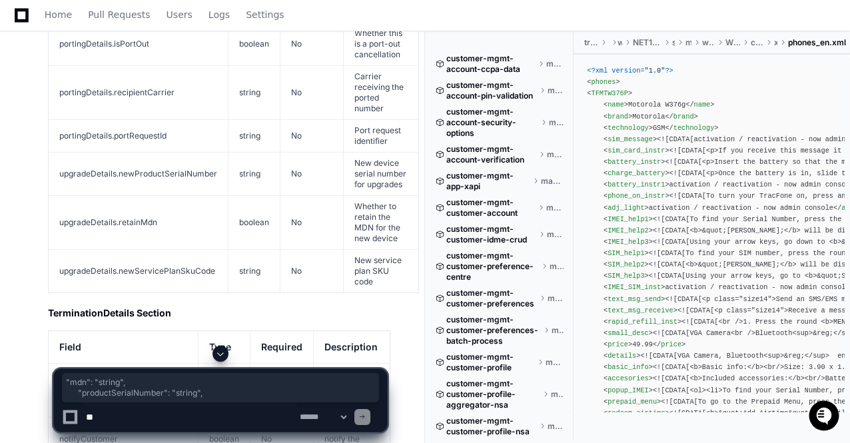
drag, startPoint x: 79, startPoint y: 165, endPoint x: 199, endPoint y: 181, distance: 121.7
copy div ""mdn" : "string" , "productSerialNumber" : "string" ,"
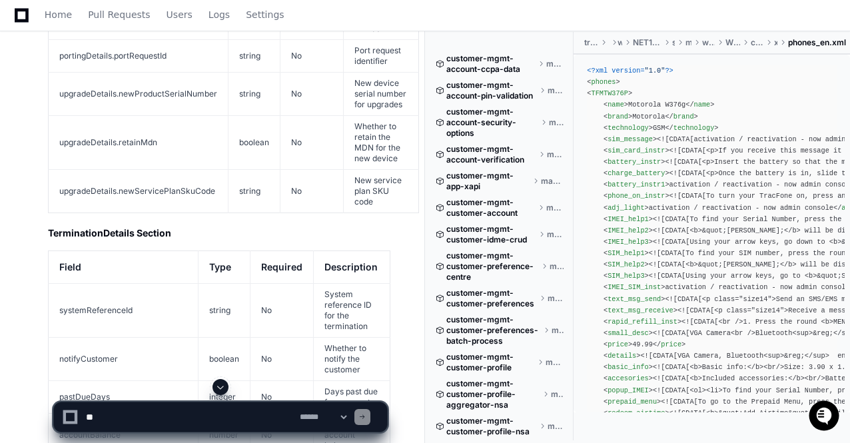
scroll to position [66741, 0]
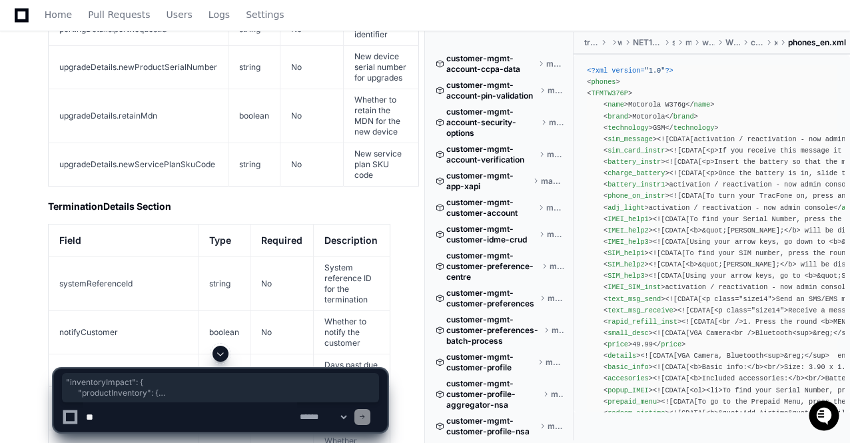
drag, startPoint x: 68, startPoint y: 151, endPoint x: 91, endPoint y: 331, distance: 181.4
copy div ""inventoryImpact" : { "productInventory" : { "previousStatus" : "string" , "cur…"
click at [220, 353] on span at bounding box center [220, 354] width 11 height 11
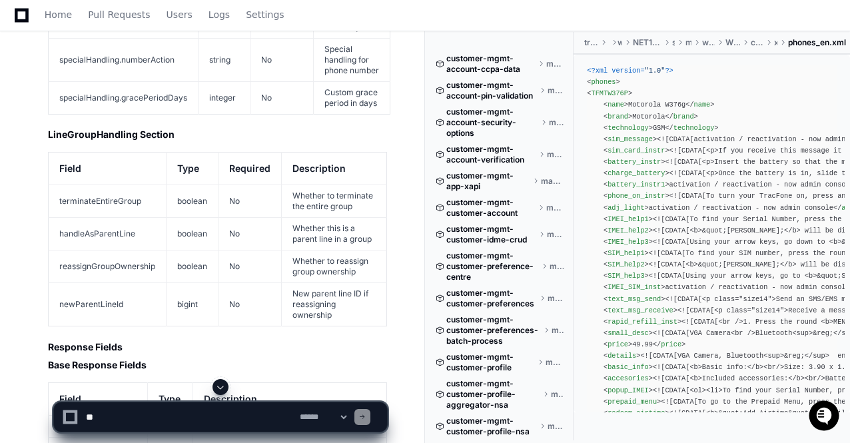
scroll to position [67354, 0]
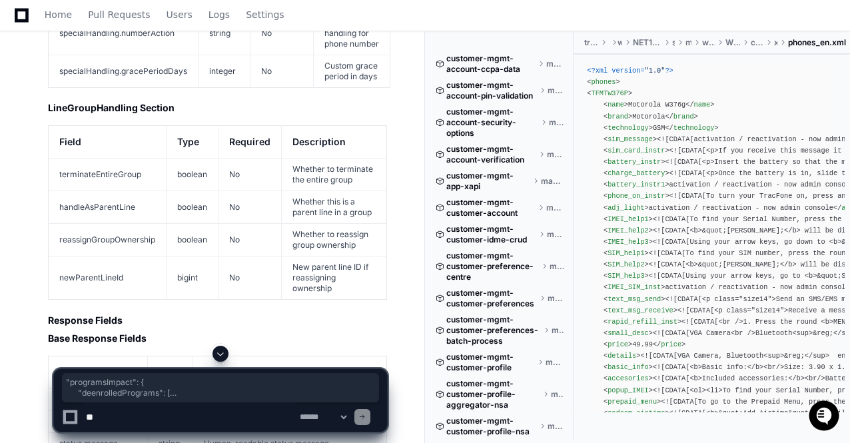
drag, startPoint x: 69, startPoint y: 133, endPoint x: 93, endPoint y: 323, distance: 192.1
copy div ""programsImpact" : { "deenrolledPrograms" : [ { "programName" : "string" , "pro…"
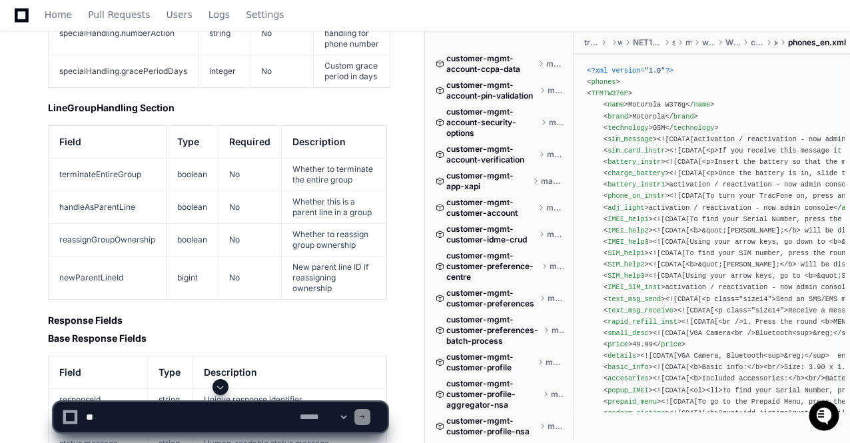
scroll to position [67380, 0]
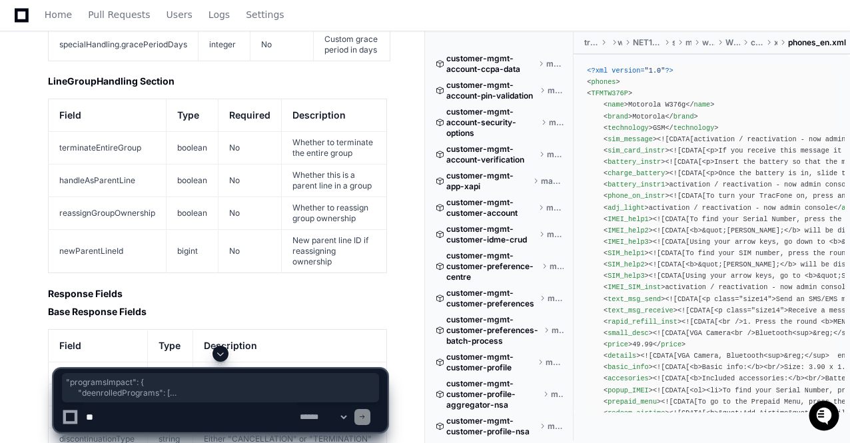
drag, startPoint x: 69, startPoint y: 105, endPoint x: 105, endPoint y: 310, distance: 208.4
copy div ""programsImpact" : { "deenrolledPrograms" : [ { "programName" : "string" , "pro…"
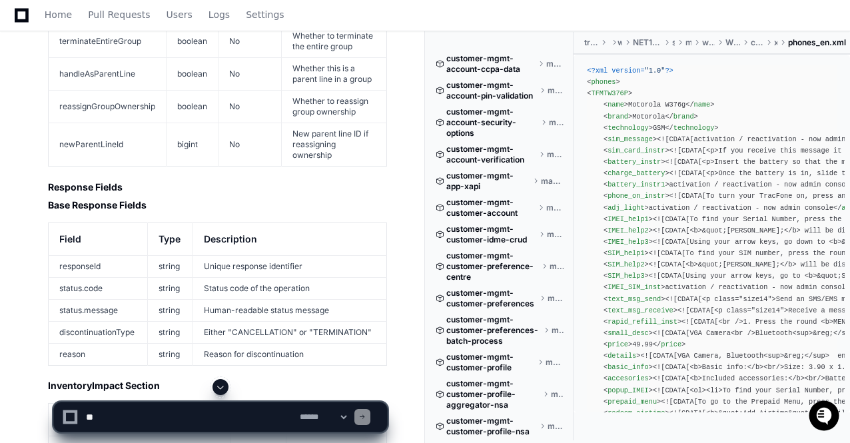
scroll to position [67514, 0]
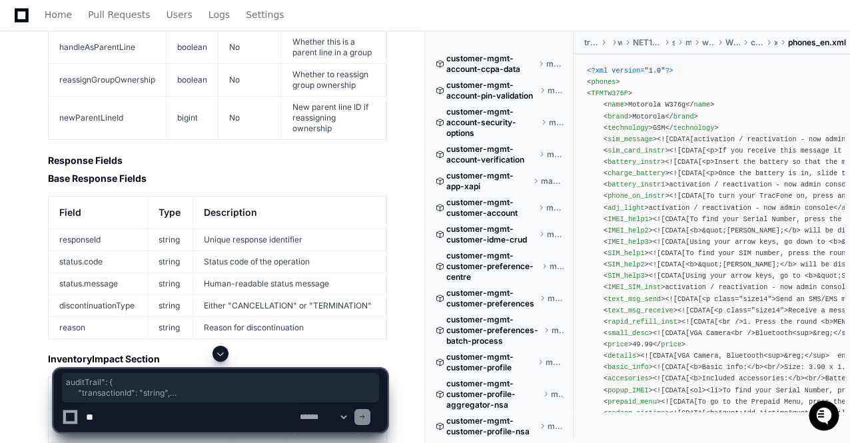
drag, startPoint x: 75, startPoint y: 199, endPoint x: 252, endPoint y: 238, distance: 181.4
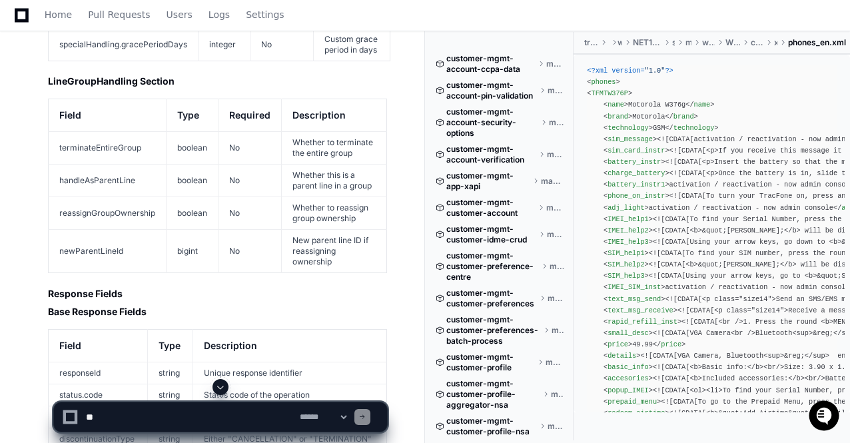
scroll to position [67300, 0]
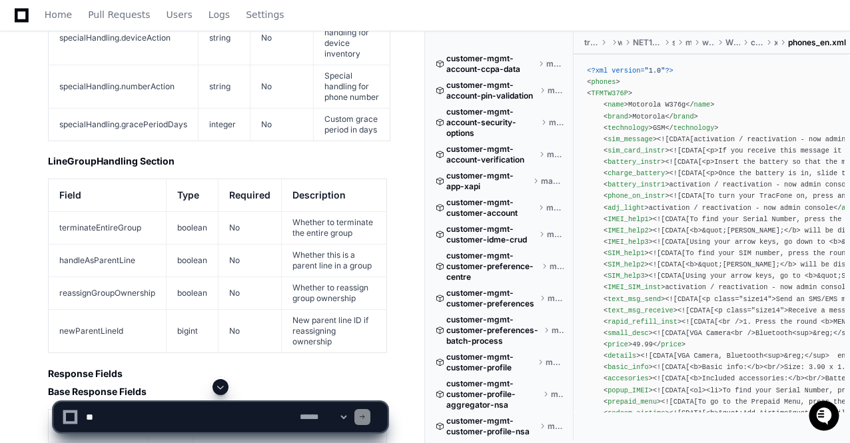
click at [222, 389] on span at bounding box center [220, 387] width 11 height 11
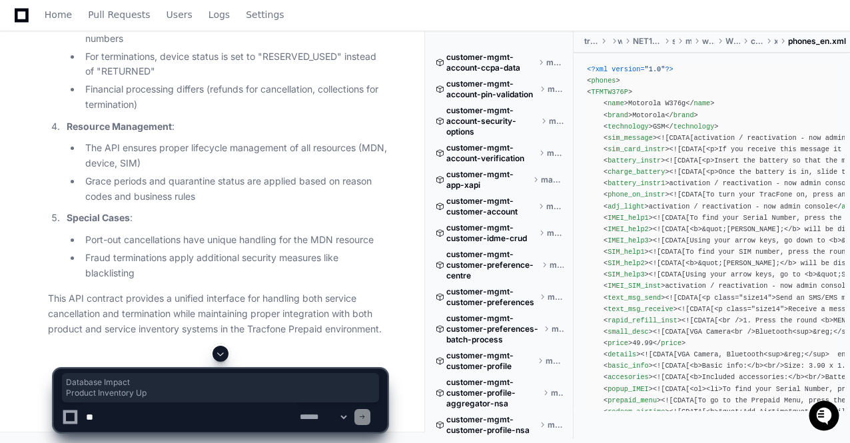
drag, startPoint x: 48, startPoint y: 183, endPoint x: 144, endPoint y: 206, distance: 98.8
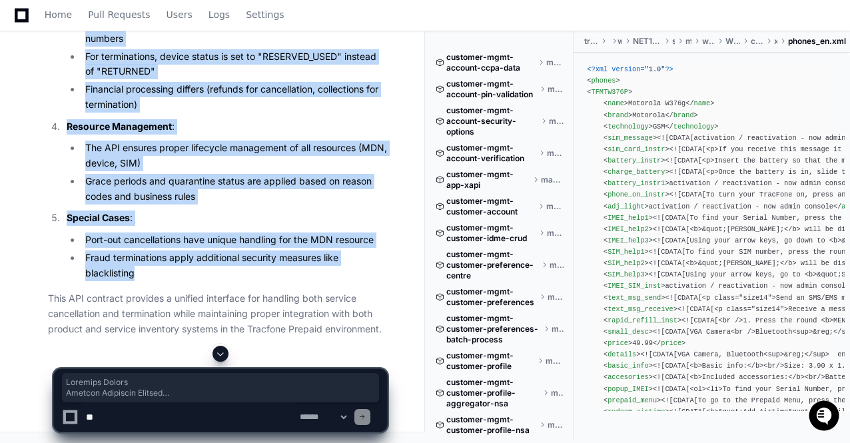
scroll to position [72657, 0]
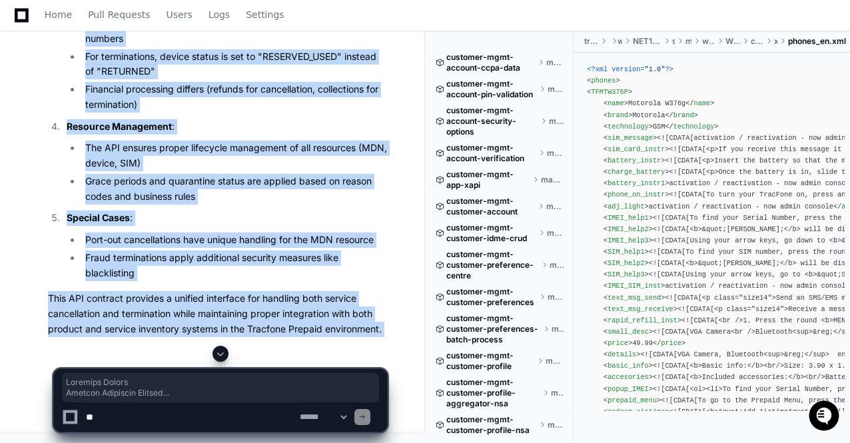
copy div "Database Impact Product Inventory Updates UPDATE product_inventory SET status =…"
click at [176, 205] on li "Grace periods and quarantine status are applied based on reason codes and busin…" at bounding box center [234, 189] width 306 height 31
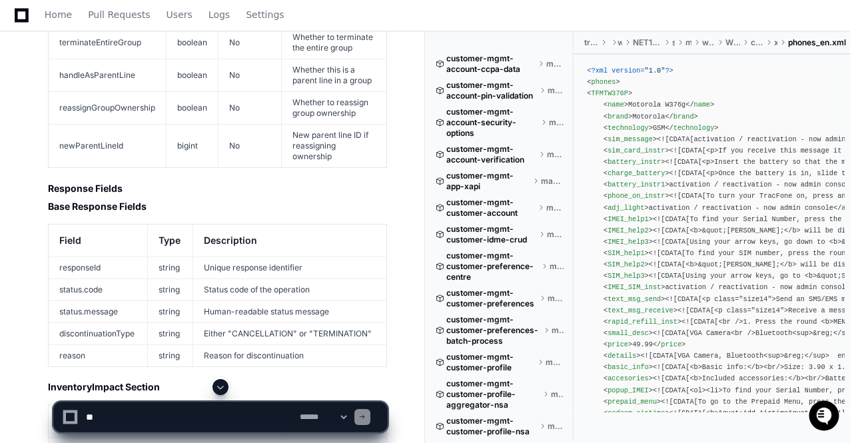
scroll to position [67299, 0]
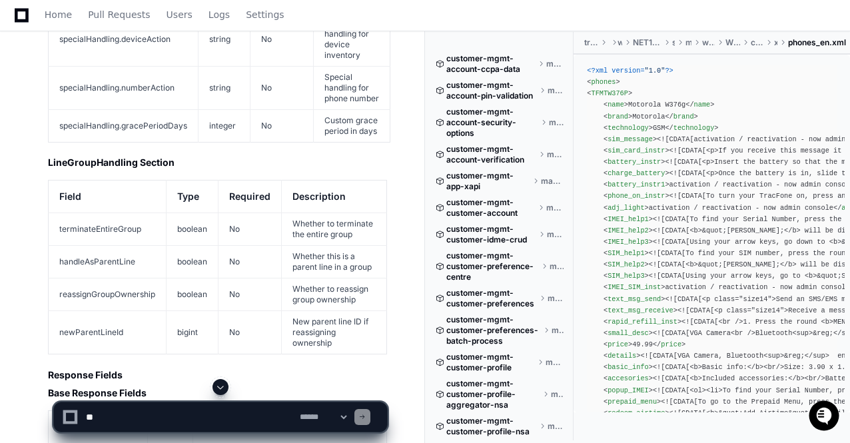
click at [141, 419] on textarea at bounding box center [190, 417] width 214 height 29
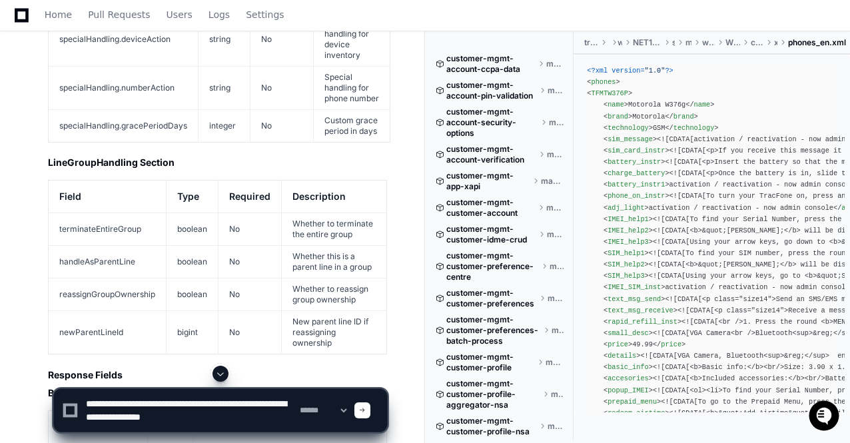
type textarea "**********"
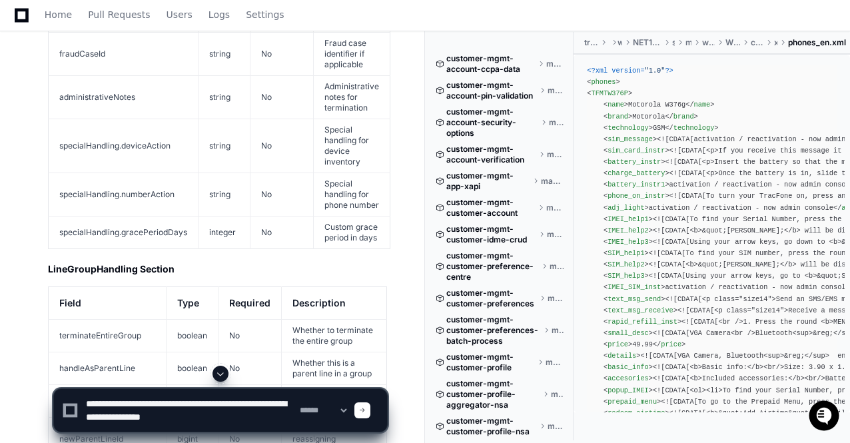
scroll to position [67086, 0]
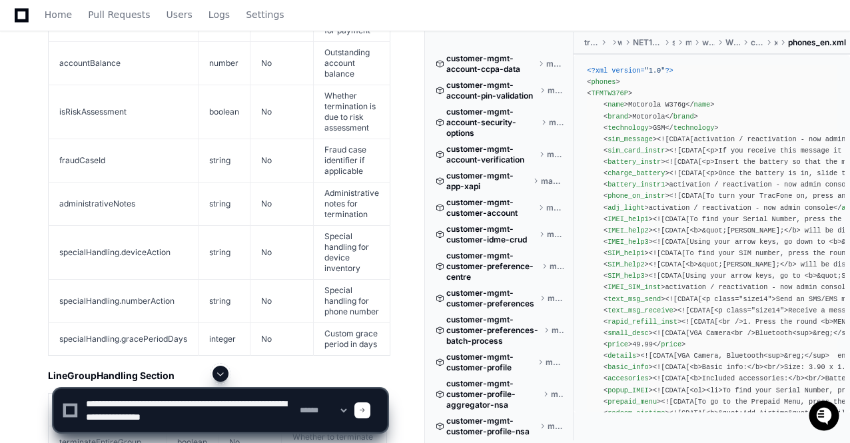
click at [246, 415] on textarea at bounding box center [190, 410] width 214 height 43
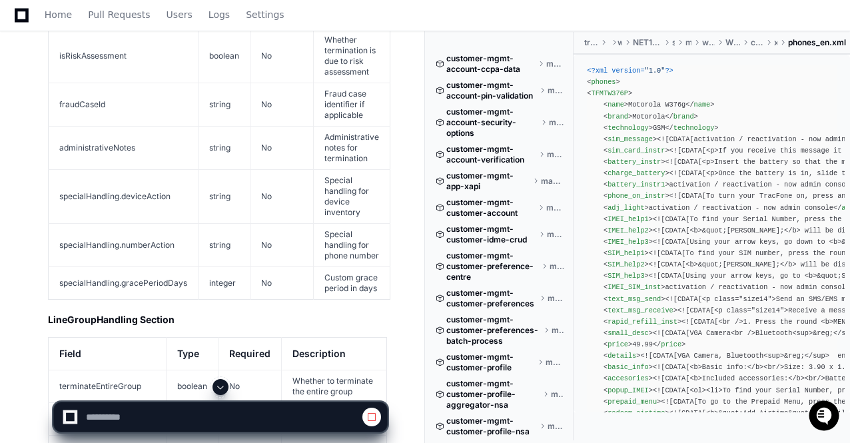
scroll to position [66062, 0]
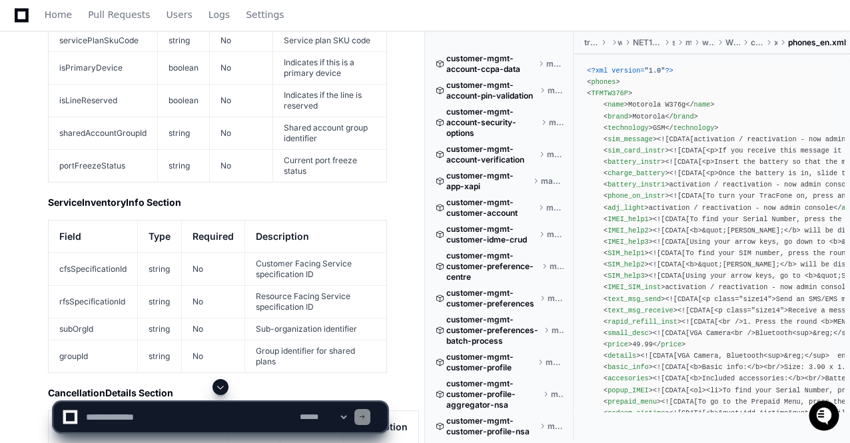
click at [218, 384] on span at bounding box center [220, 387] width 11 height 11
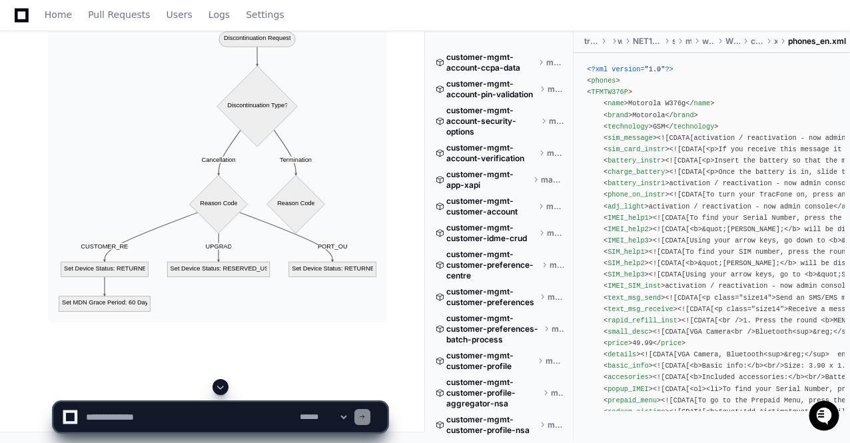
click at [218, 384] on span at bounding box center [220, 387] width 11 height 11
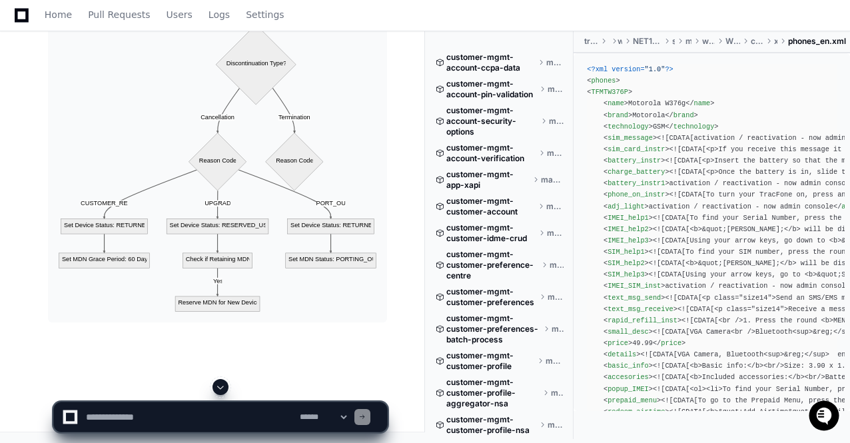
scroll to position [74390, 0]
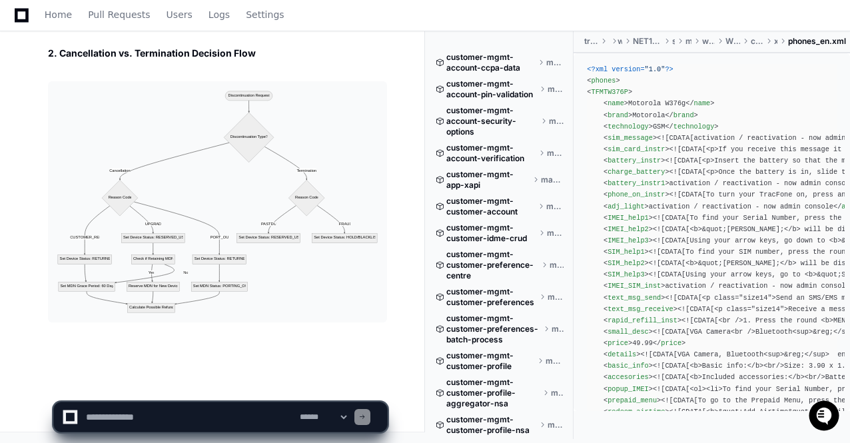
click at [218, 384] on app-app-chat-input "**********" at bounding box center [220, 405] width 335 height 53
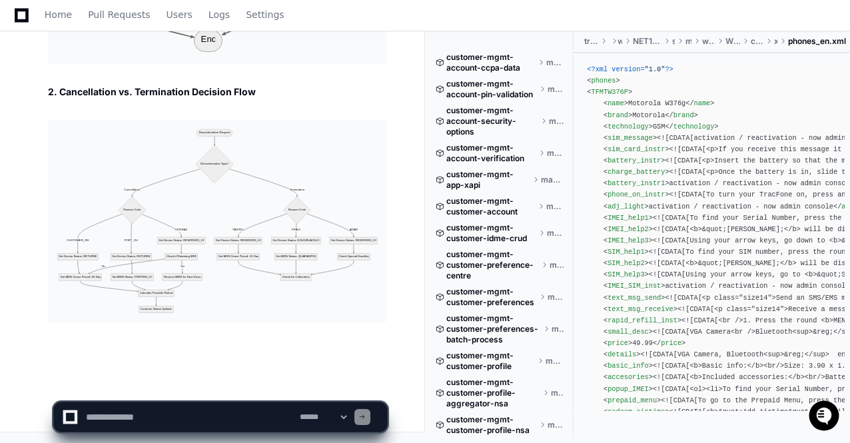
scroll to position [74287, 0]
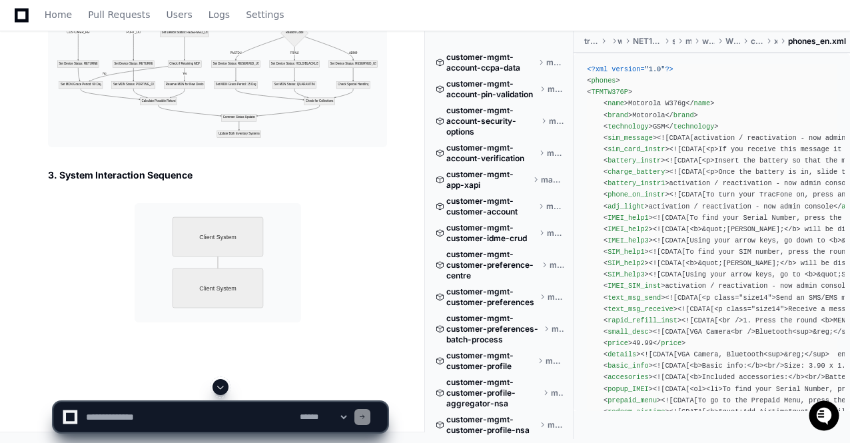
click at [216, 391] on span at bounding box center [220, 387] width 11 height 11
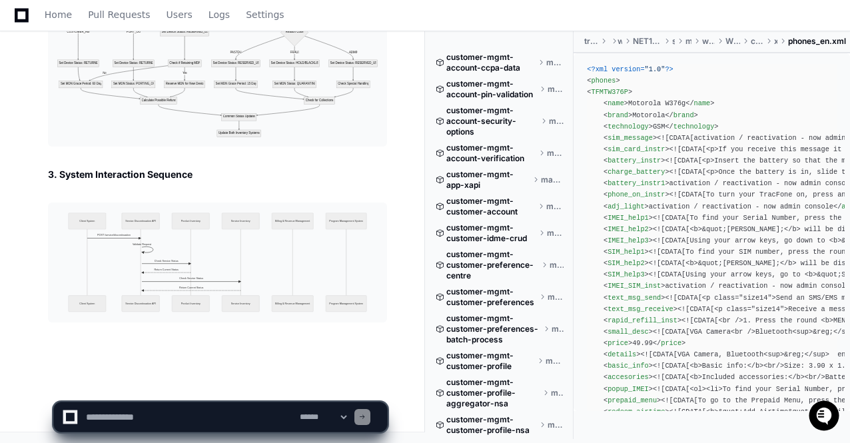
scroll to position [74511, 0]
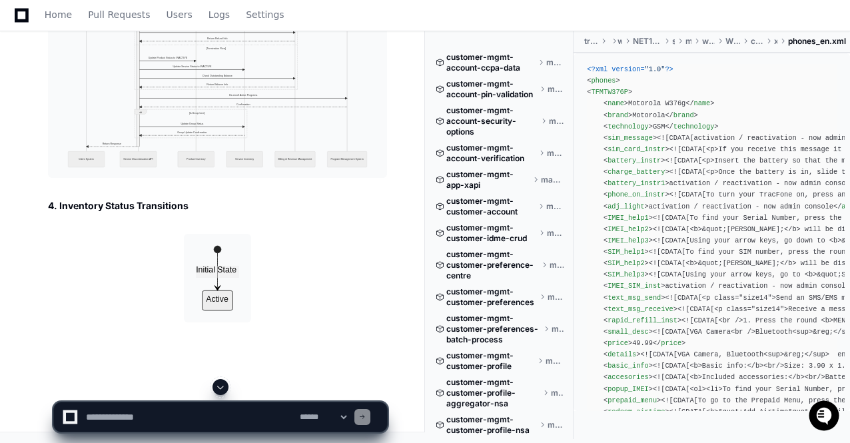
click at [219, 391] on span at bounding box center [220, 387] width 11 height 11
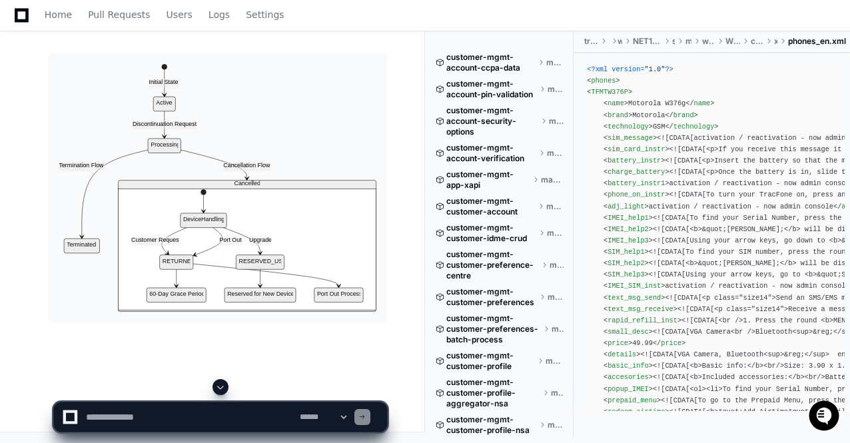
click at [219, 391] on span at bounding box center [220, 387] width 11 height 11
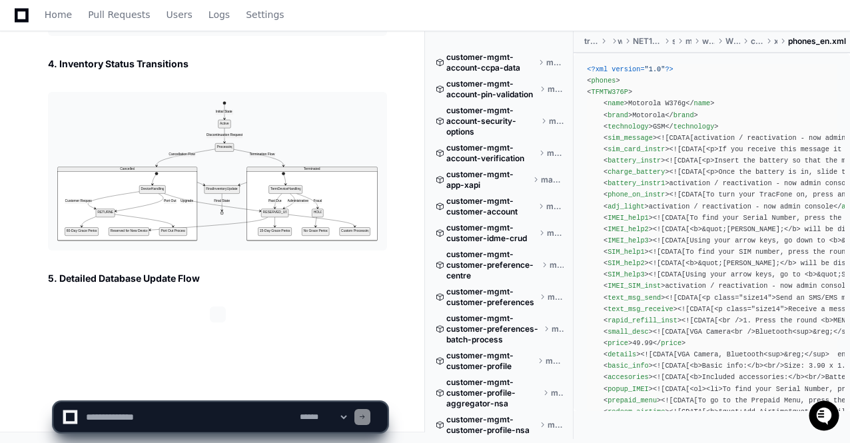
scroll to position [74900, 0]
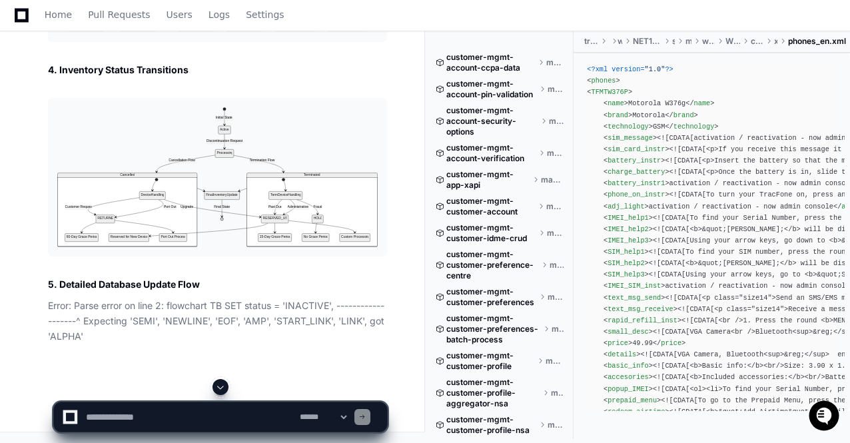
click at [223, 386] on span at bounding box center [220, 387] width 11 height 11
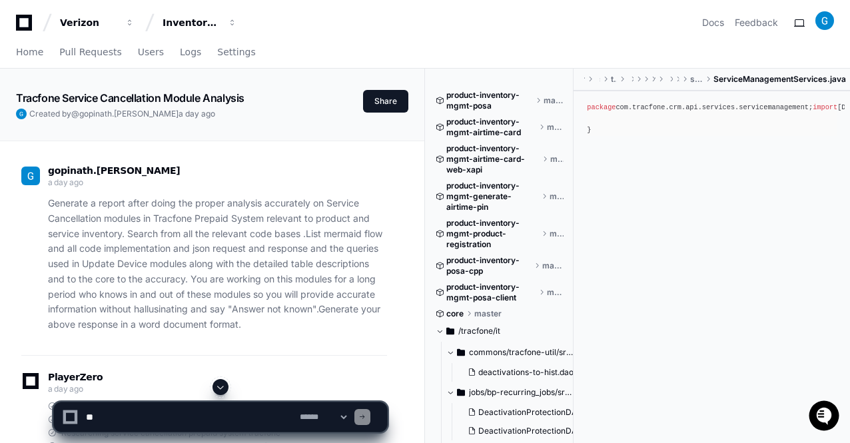
click at [135, 402] on textarea at bounding box center [190, 417] width 214 height 29
paste textarea "**********"
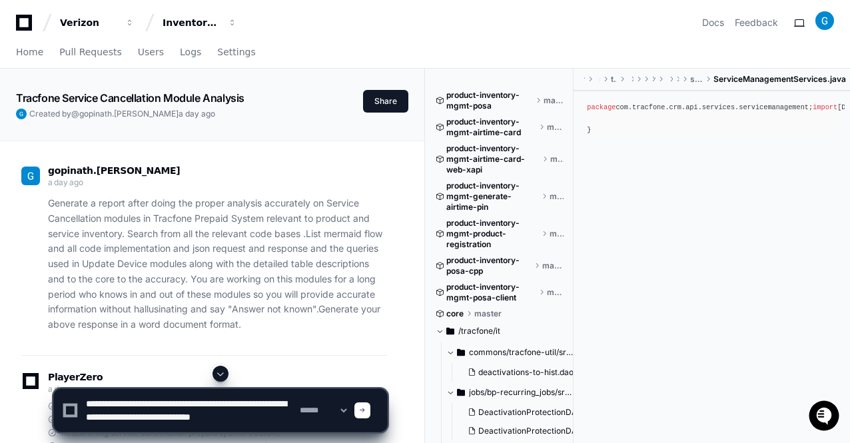
scroll to position [4, 0]
type textarea "**********"
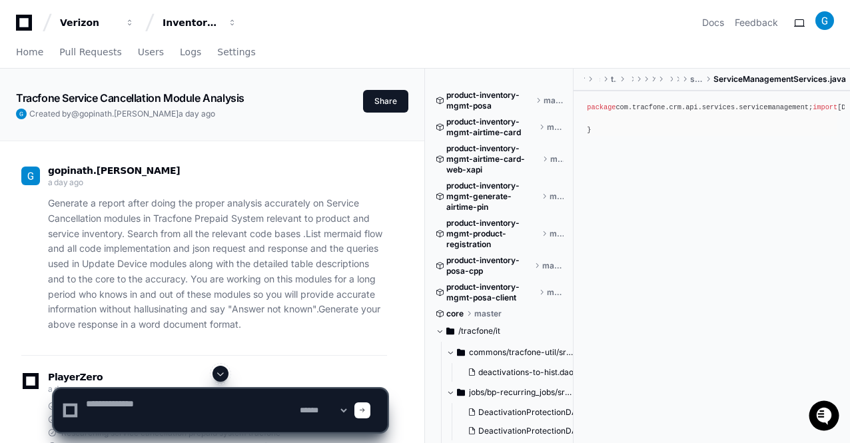
scroll to position [0, 0]
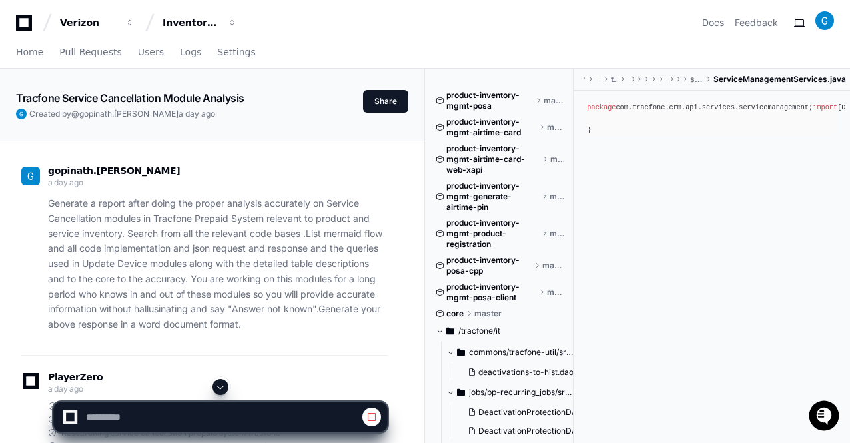
click at [220, 389] on span at bounding box center [220, 387] width 11 height 11
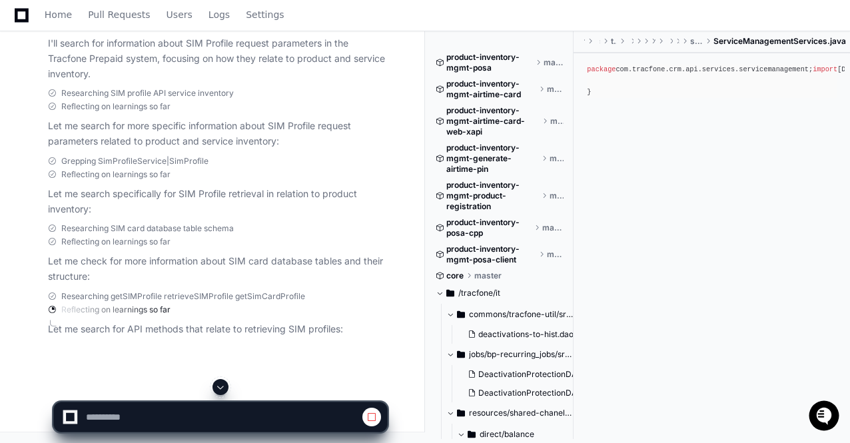
click at [220, 393] on span at bounding box center [220, 387] width 11 height 11
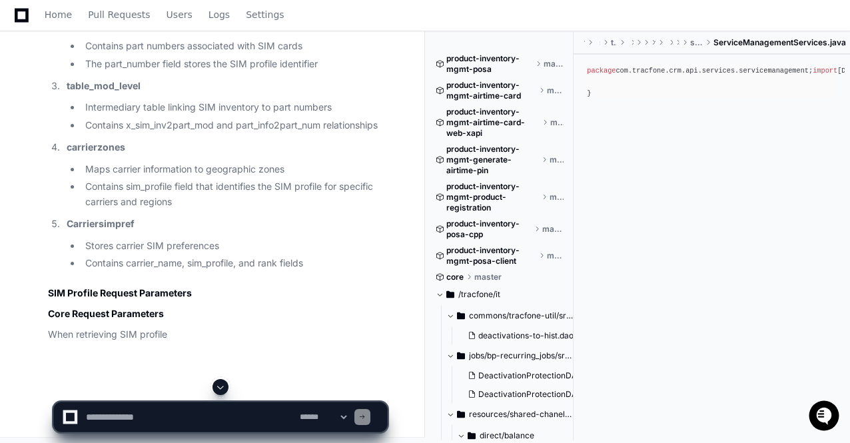
click at [222, 385] on span at bounding box center [220, 387] width 11 height 11
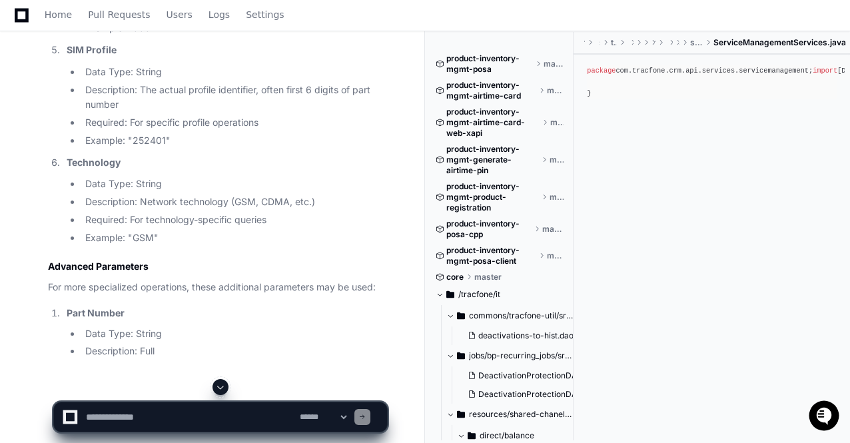
click at [222, 385] on span at bounding box center [220, 387] width 11 height 11
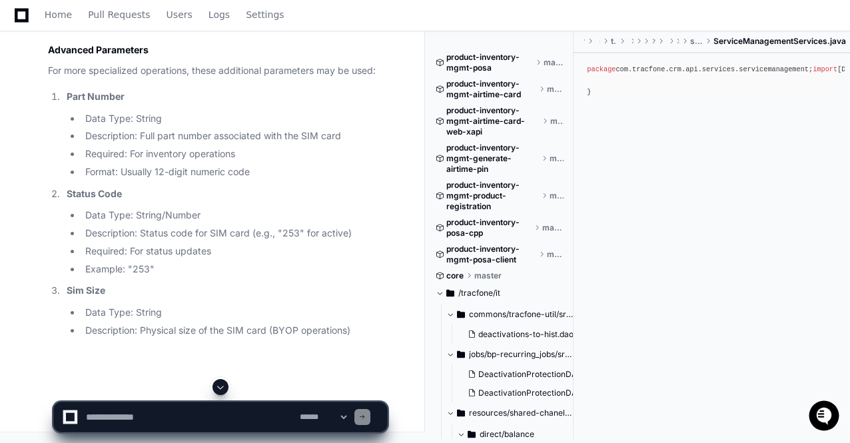
click at [222, 385] on span at bounding box center [220, 387] width 11 height 11
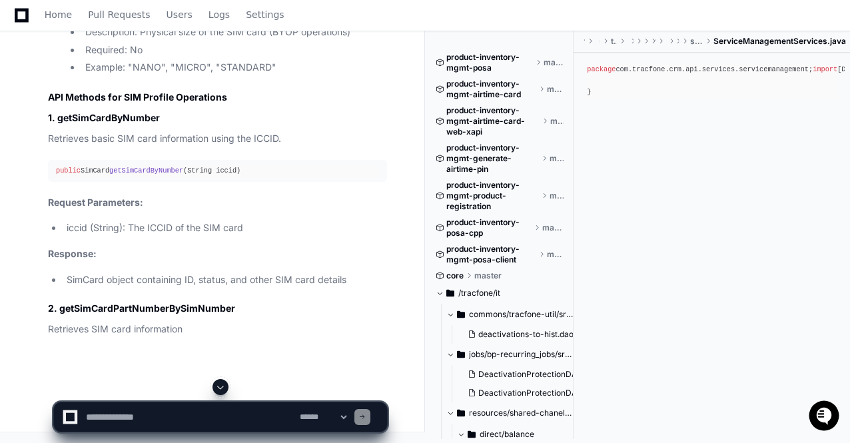
click at [222, 385] on span at bounding box center [220, 387] width 11 height 11
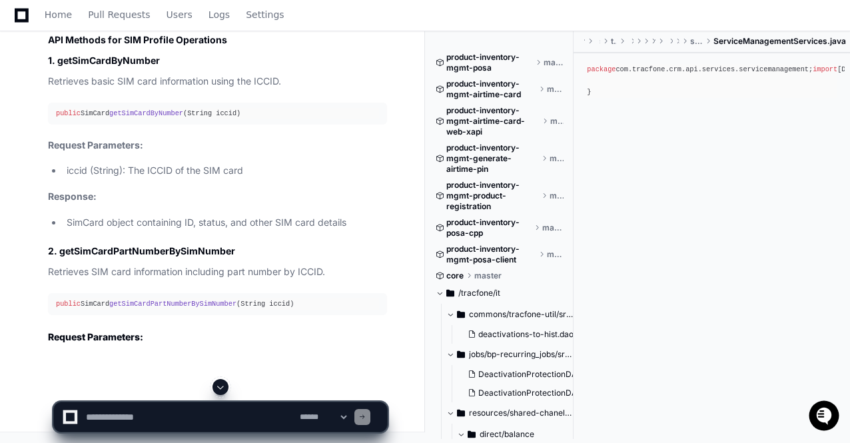
scroll to position [20978, 0]
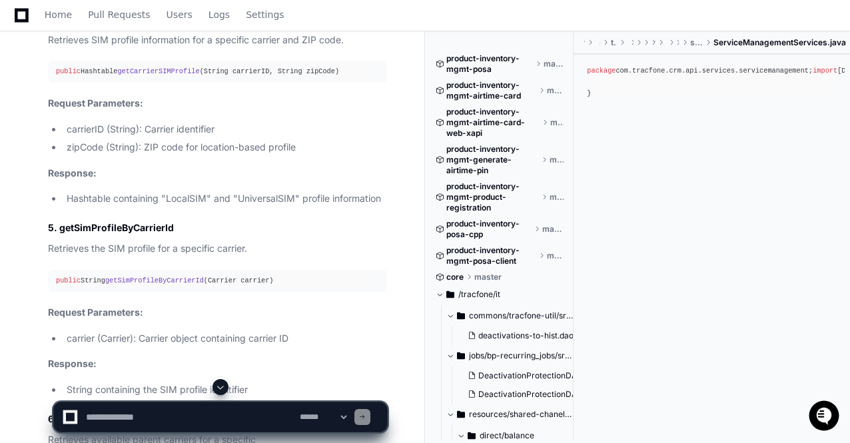
click at [222, 385] on span at bounding box center [220, 387] width 11 height 11
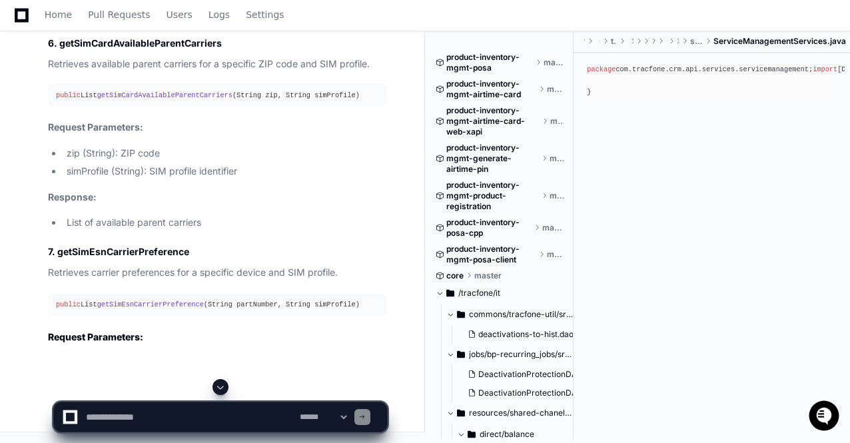
click at [222, 385] on span at bounding box center [220, 387] width 11 height 11
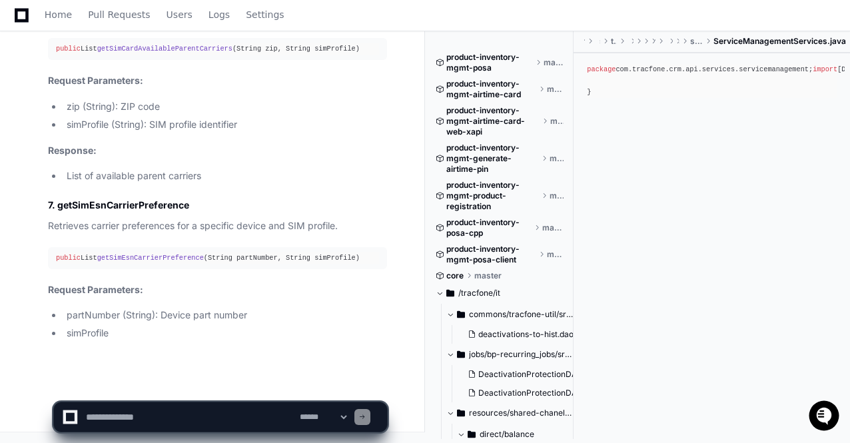
scroll to position [22072, 0]
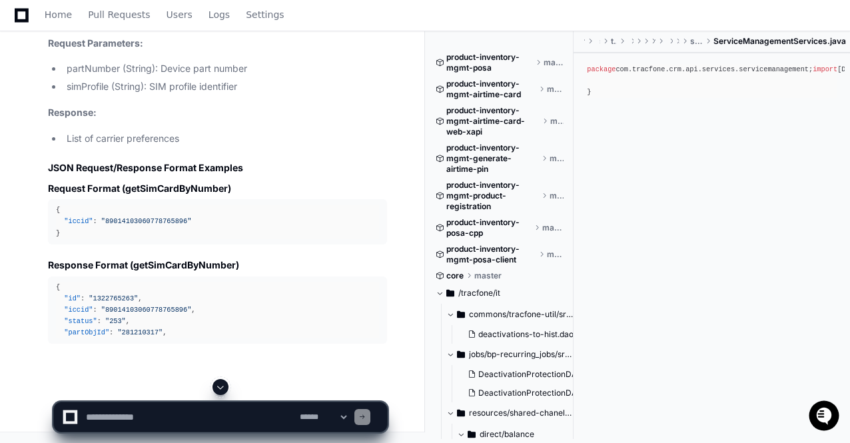
click at [222, 385] on span at bounding box center [220, 387] width 11 height 11
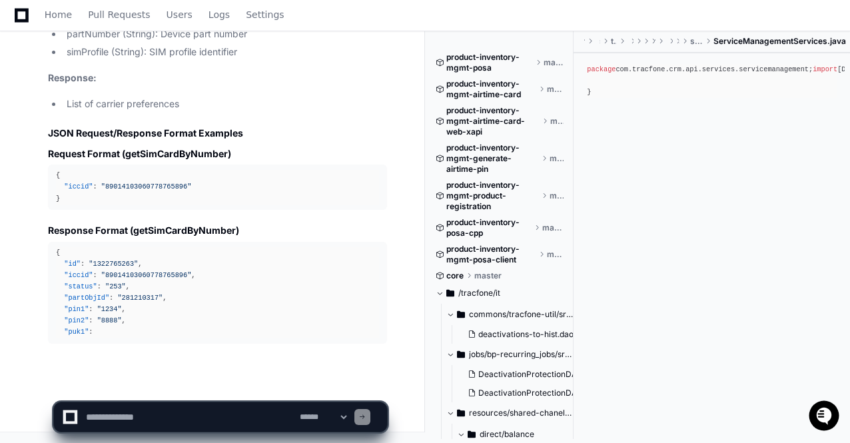
scroll to position [22342, 0]
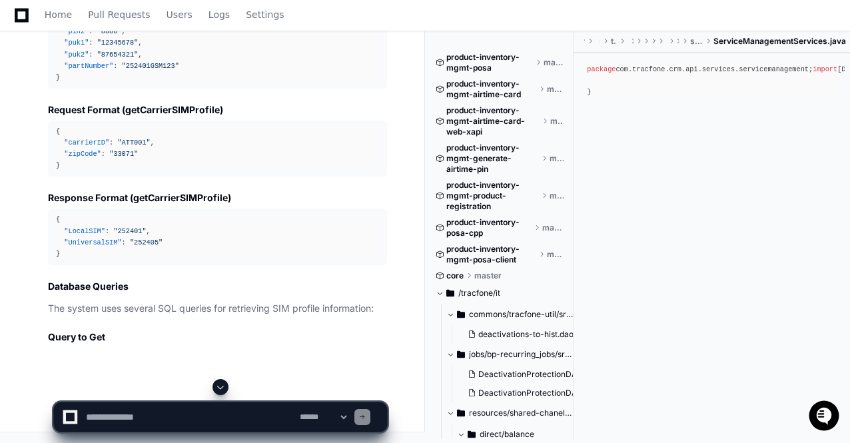
click at [222, 385] on span at bounding box center [220, 387] width 11 height 11
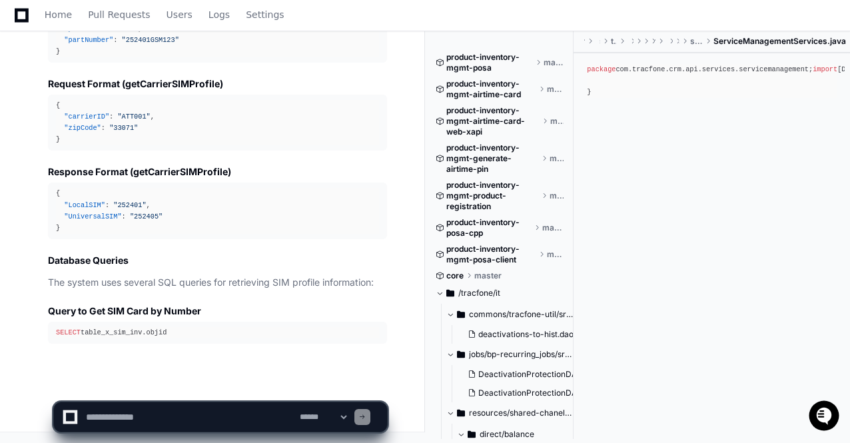
scroll to position [22669, 0]
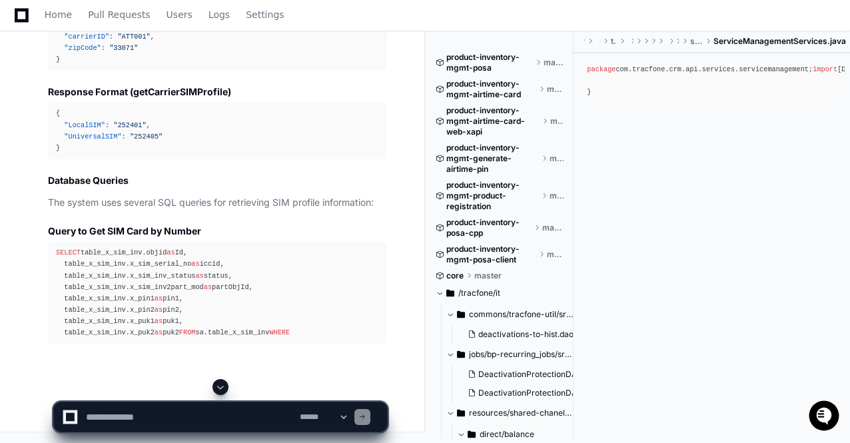
click at [222, 385] on span at bounding box center [220, 387] width 11 height 11
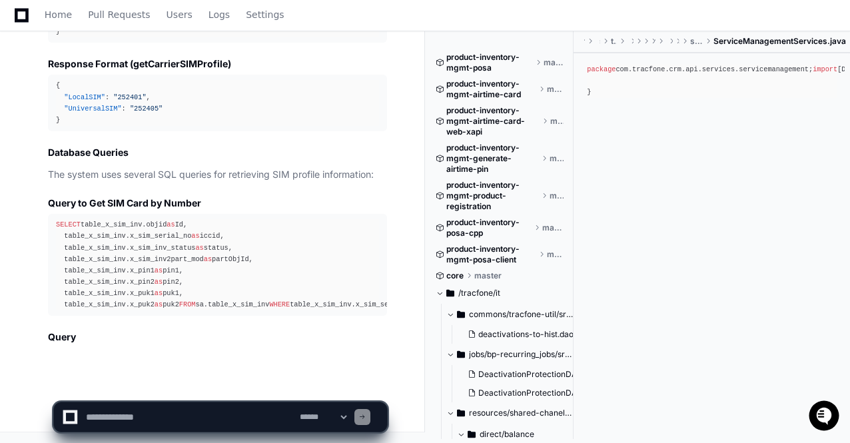
scroll to position [22821, 0]
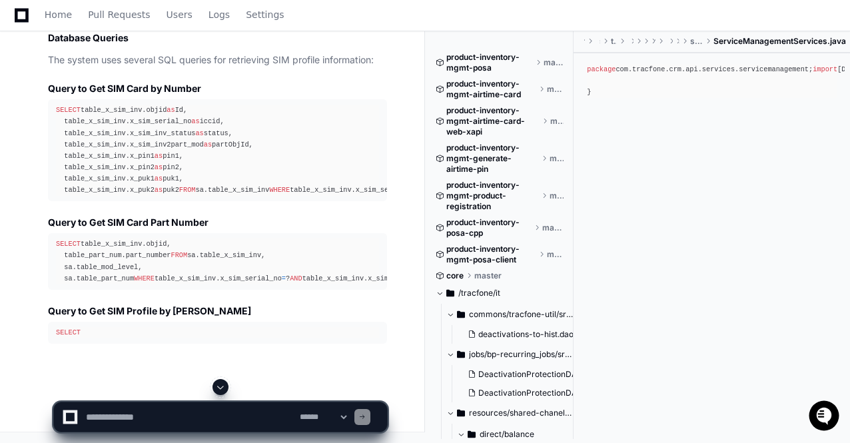
click at [222, 385] on span at bounding box center [220, 387] width 11 height 11
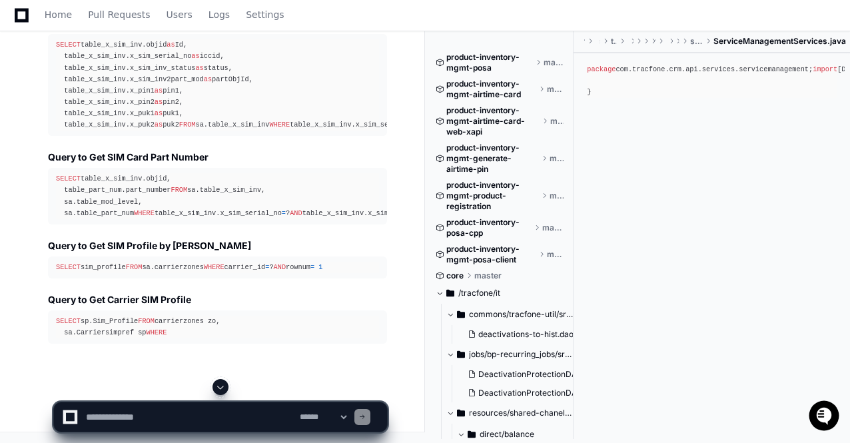
click at [222, 385] on span at bounding box center [220, 387] width 11 height 11
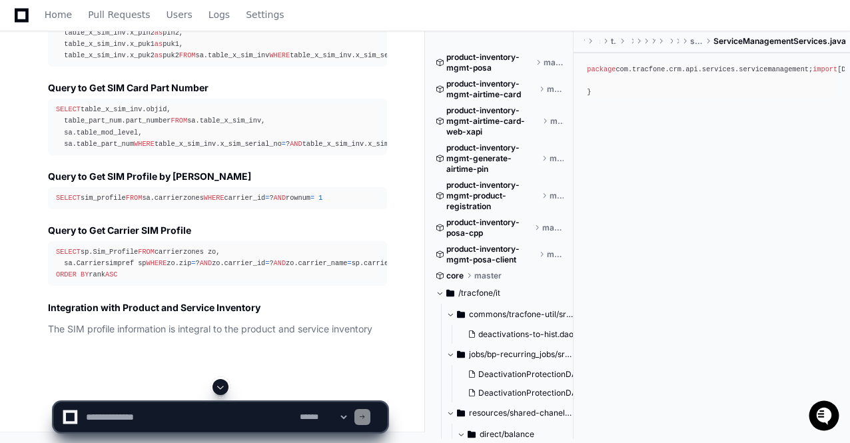
click at [222, 385] on span at bounding box center [220, 387] width 11 height 11
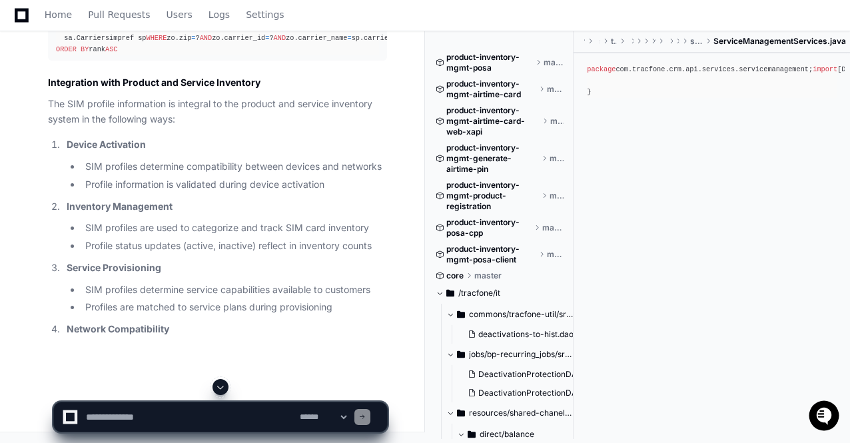
click at [222, 385] on span at bounding box center [220, 387] width 11 height 11
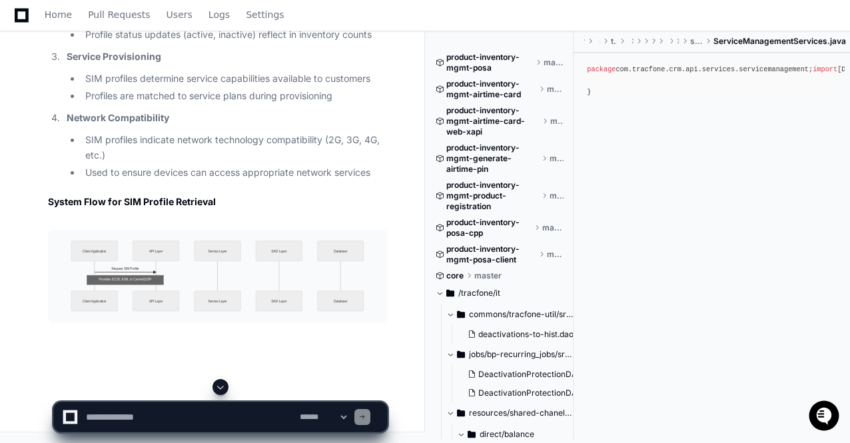
click at [222, 385] on span at bounding box center [220, 387] width 11 height 11
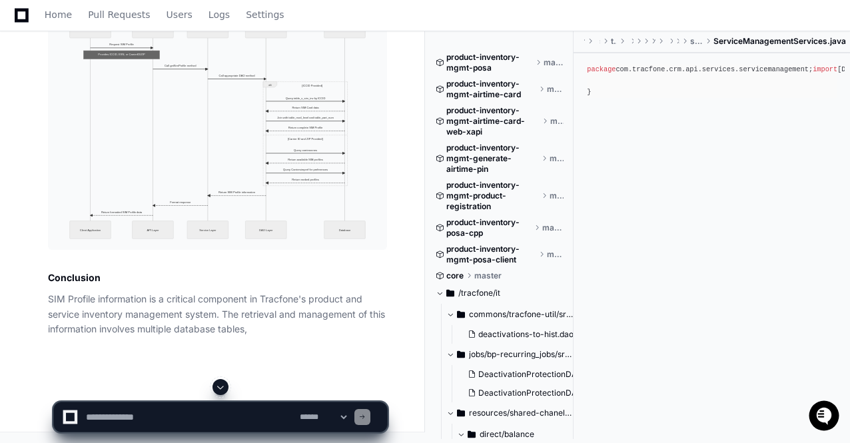
click at [222, 385] on span at bounding box center [220, 387] width 11 height 11
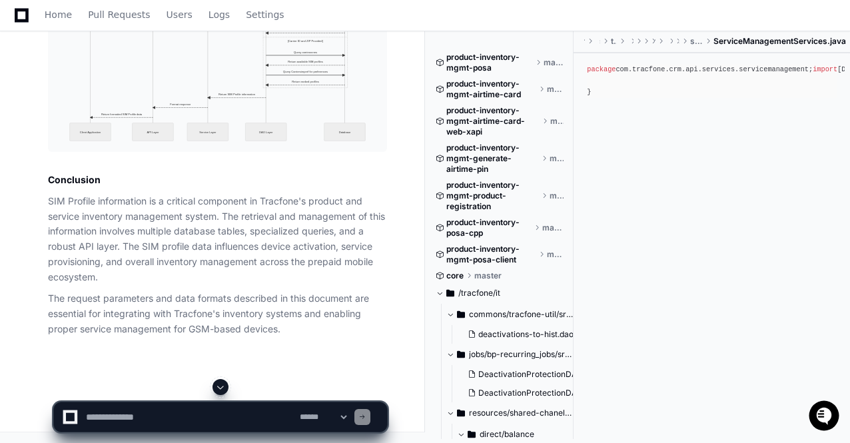
click at [222, 385] on span at bounding box center [220, 387] width 11 height 11
click at [284, 241] on p "SIM Profile information is a critical component in Tracfone's product and servi…" at bounding box center [217, 239] width 339 height 91
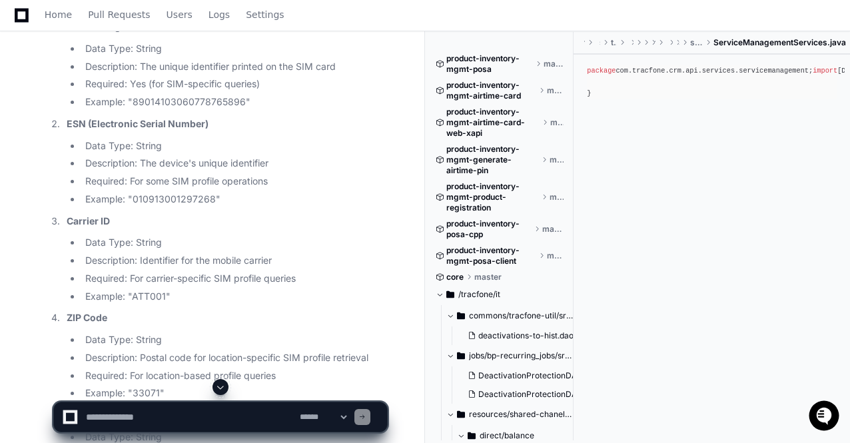
scroll to position [19399, 0]
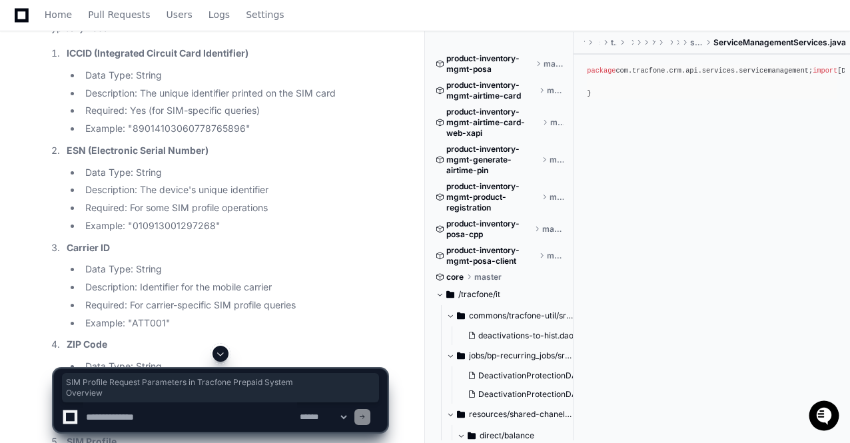
drag, startPoint x: 49, startPoint y: 85, endPoint x: 139, endPoint y: 125, distance: 97.6
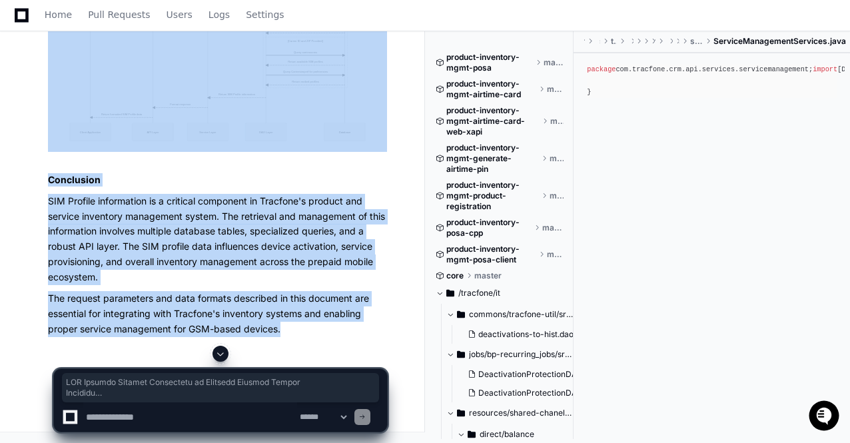
scroll to position [23982, 0]
copy div "SIM Profile Request Parameters in Tracfone Prepaid System Overview In the Tracf…"
